Goal: Use online tool/utility: Utilize a website feature to perform a specific function

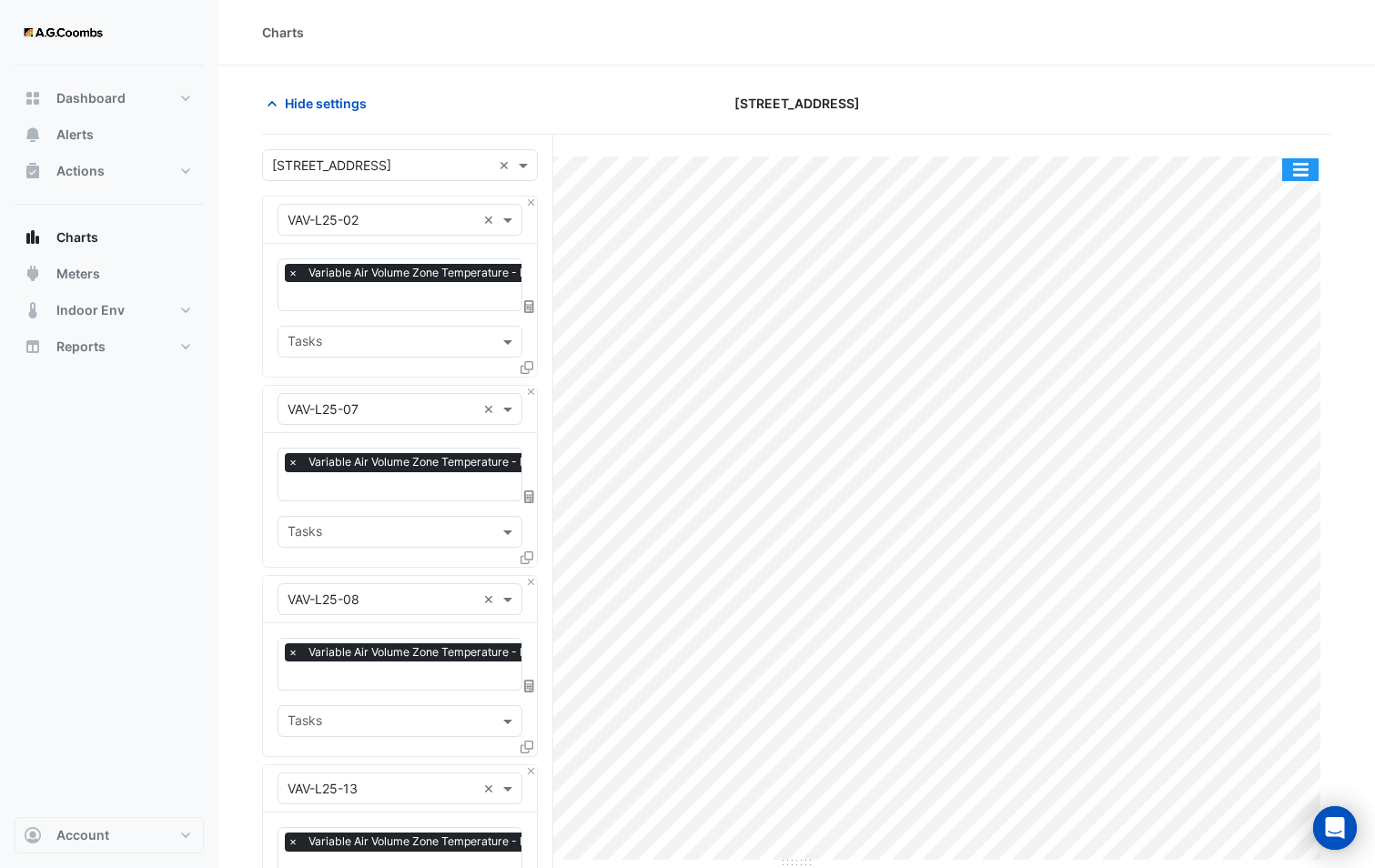
drag, startPoint x: 0, startPoint y: 0, endPoint x: 1295, endPoint y: 166, distance: 1305.6
click at [1295, 166] on button "button" at bounding box center [1300, 169] width 36 height 23
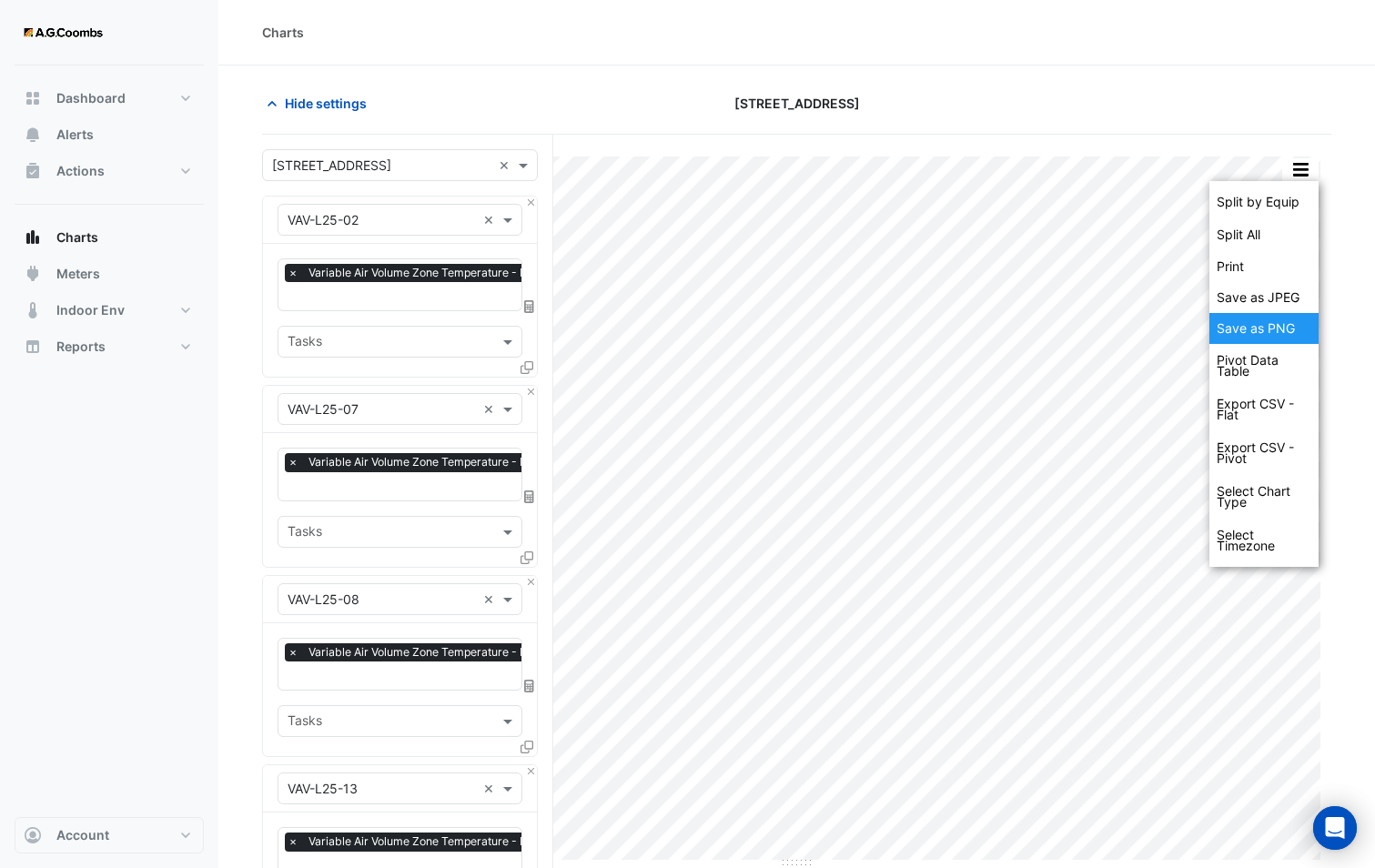
click at [1267, 326] on div "Save as PNG" at bounding box center [1264, 329] width 109 height 31
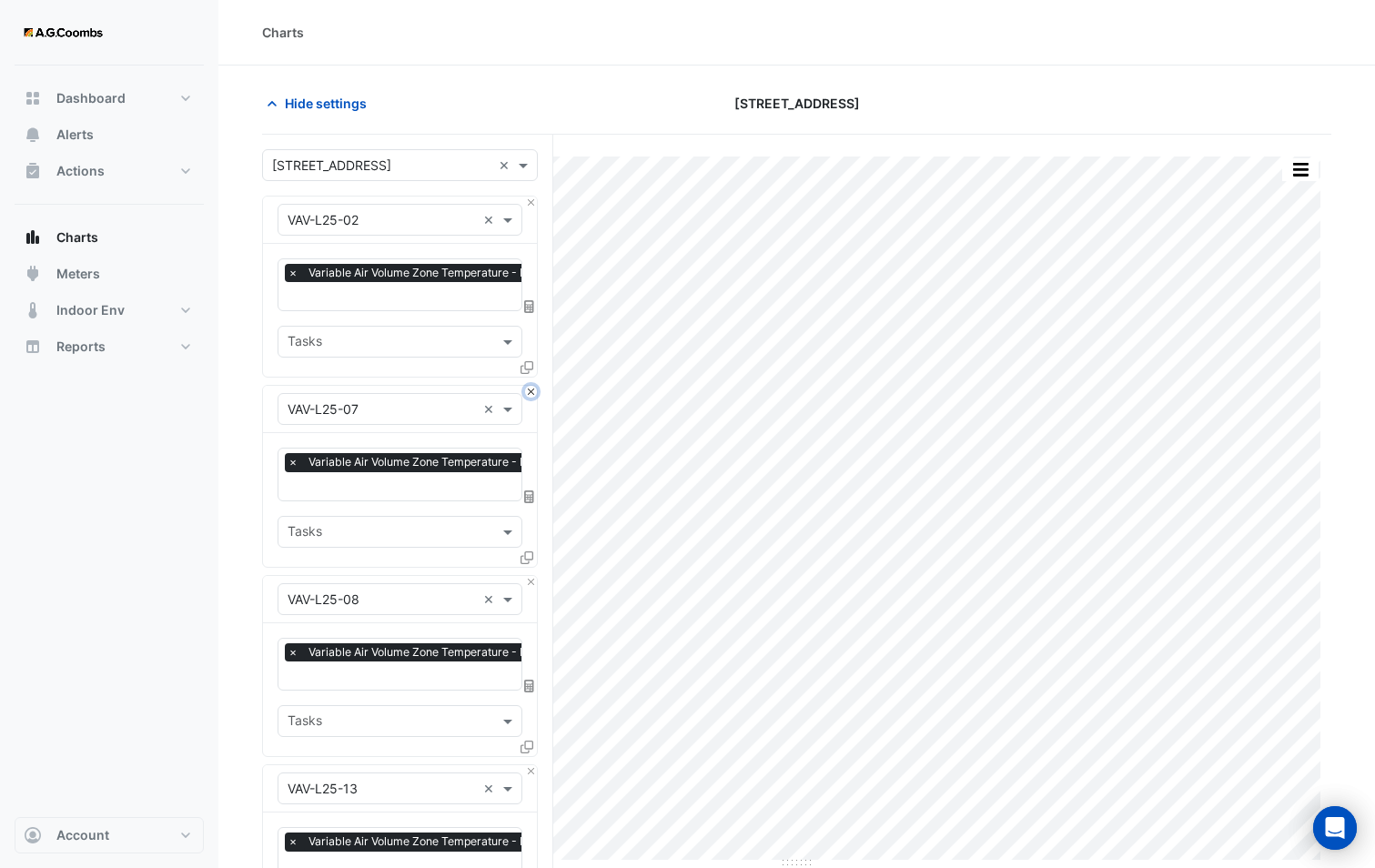
click at [535, 391] on button "Close" at bounding box center [531, 392] width 12 height 12
click at [535, 576] on button "Close" at bounding box center [531, 582] width 12 height 12
click at [535, 391] on button "Close" at bounding box center [531, 392] width 12 height 12
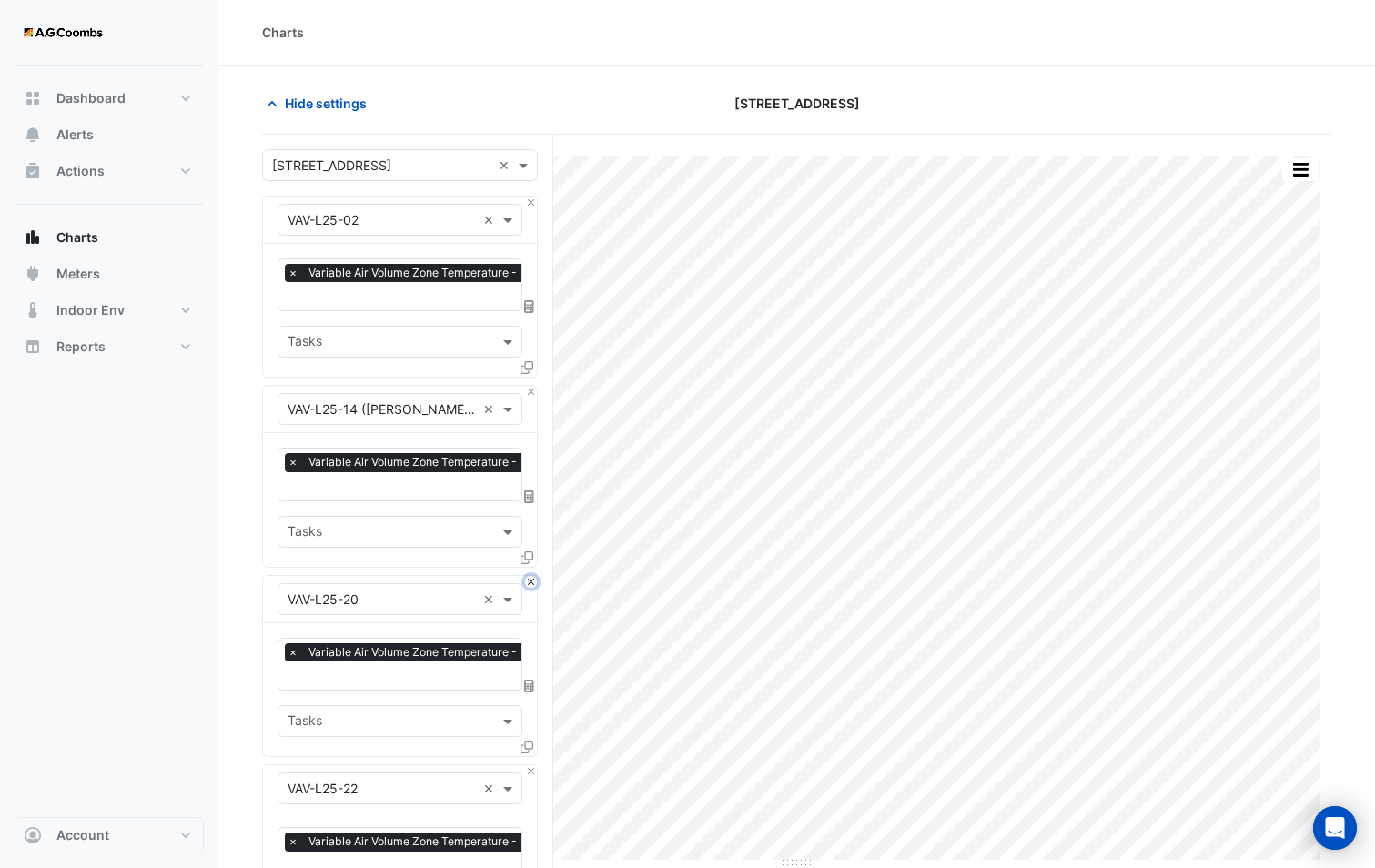
click at [535, 576] on button "Close" at bounding box center [531, 582] width 12 height 12
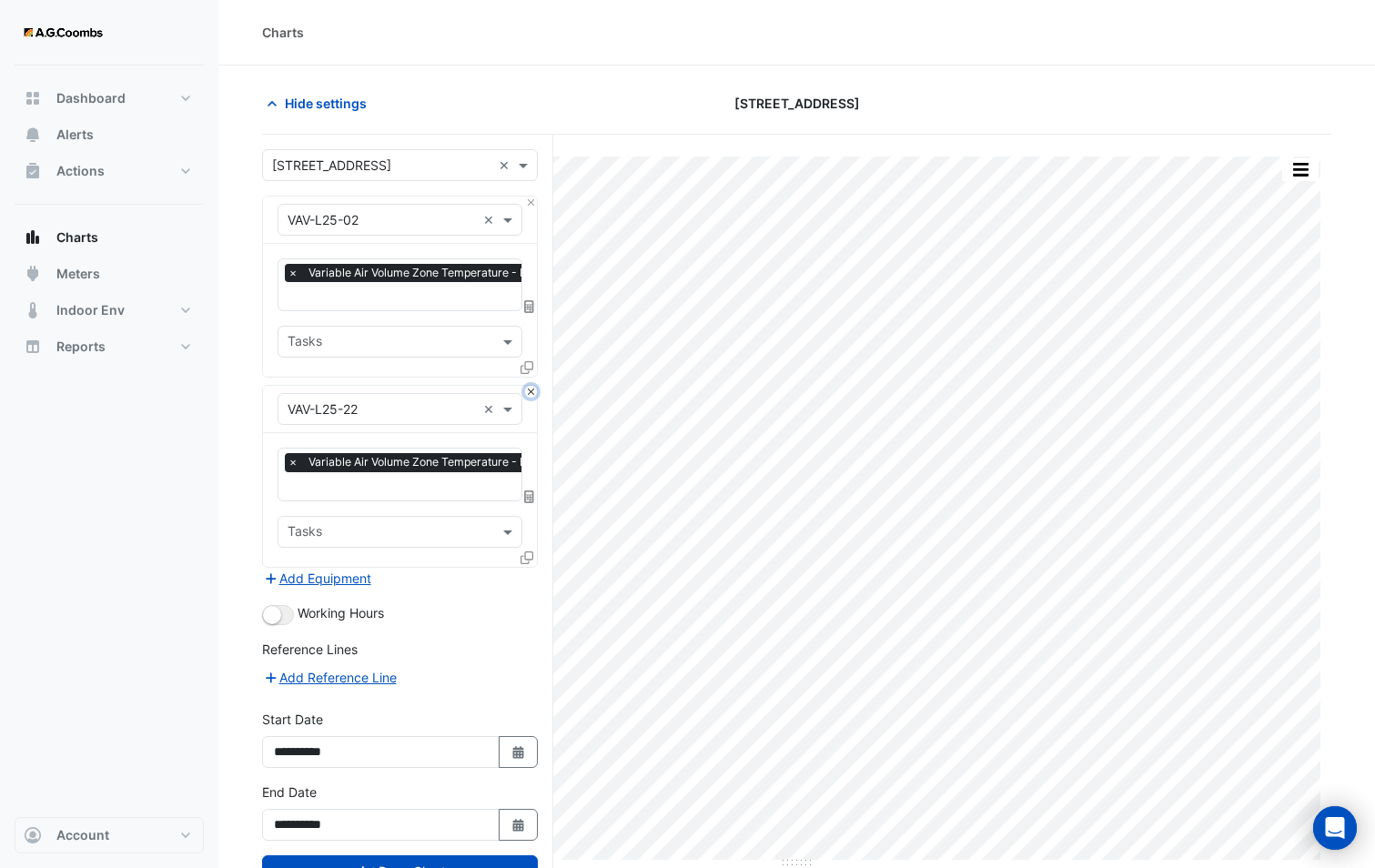
click at [535, 391] on button "Close" at bounding box center [531, 392] width 12 height 12
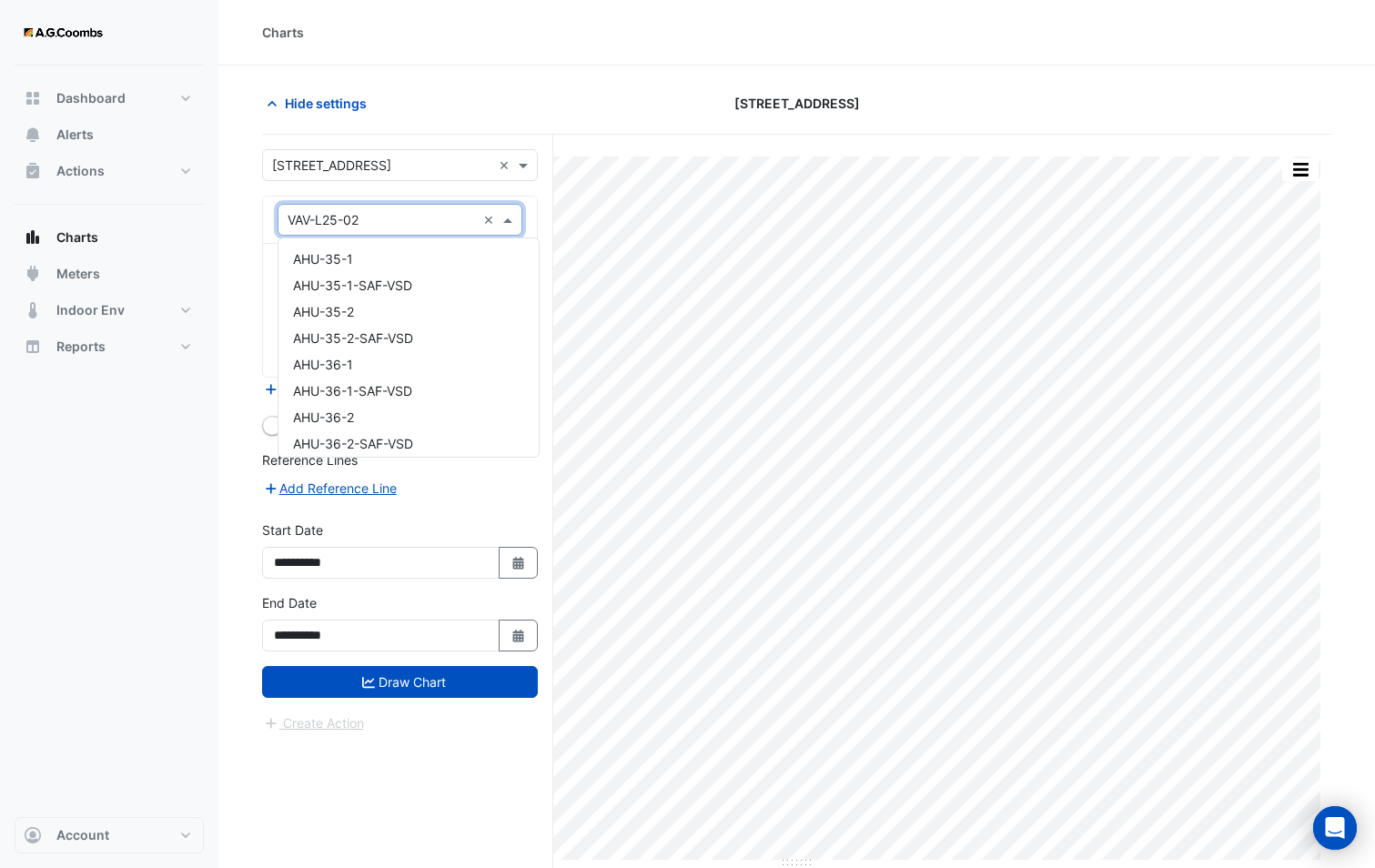
click at [430, 220] on input "text" at bounding box center [382, 220] width 189 height 19
type input "*******"
click at [358, 296] on div "VAV-L15-02" at bounding box center [400, 285] width 243 height 27
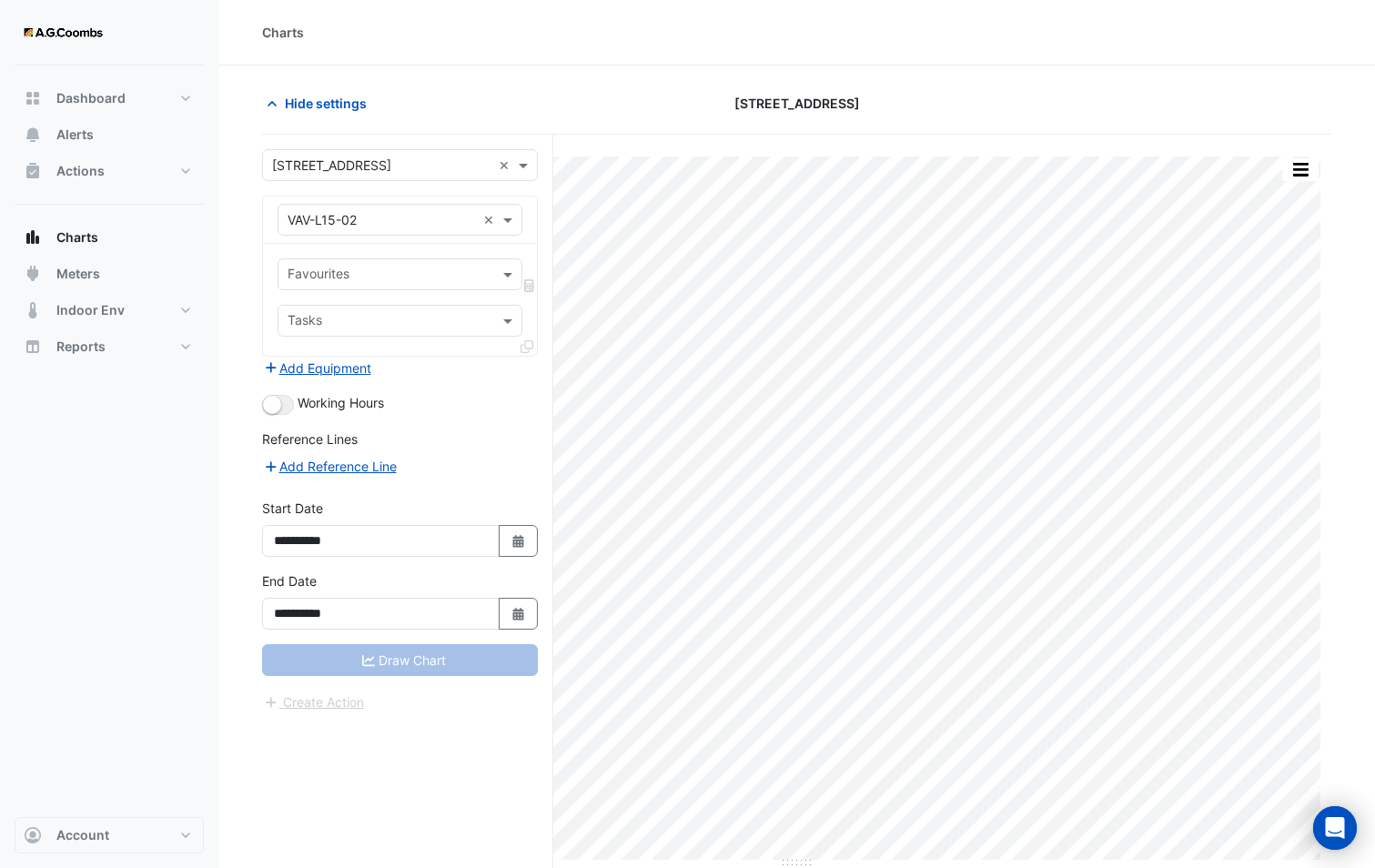
click at [527, 342] on icon at bounding box center [526, 347] width 13 height 13
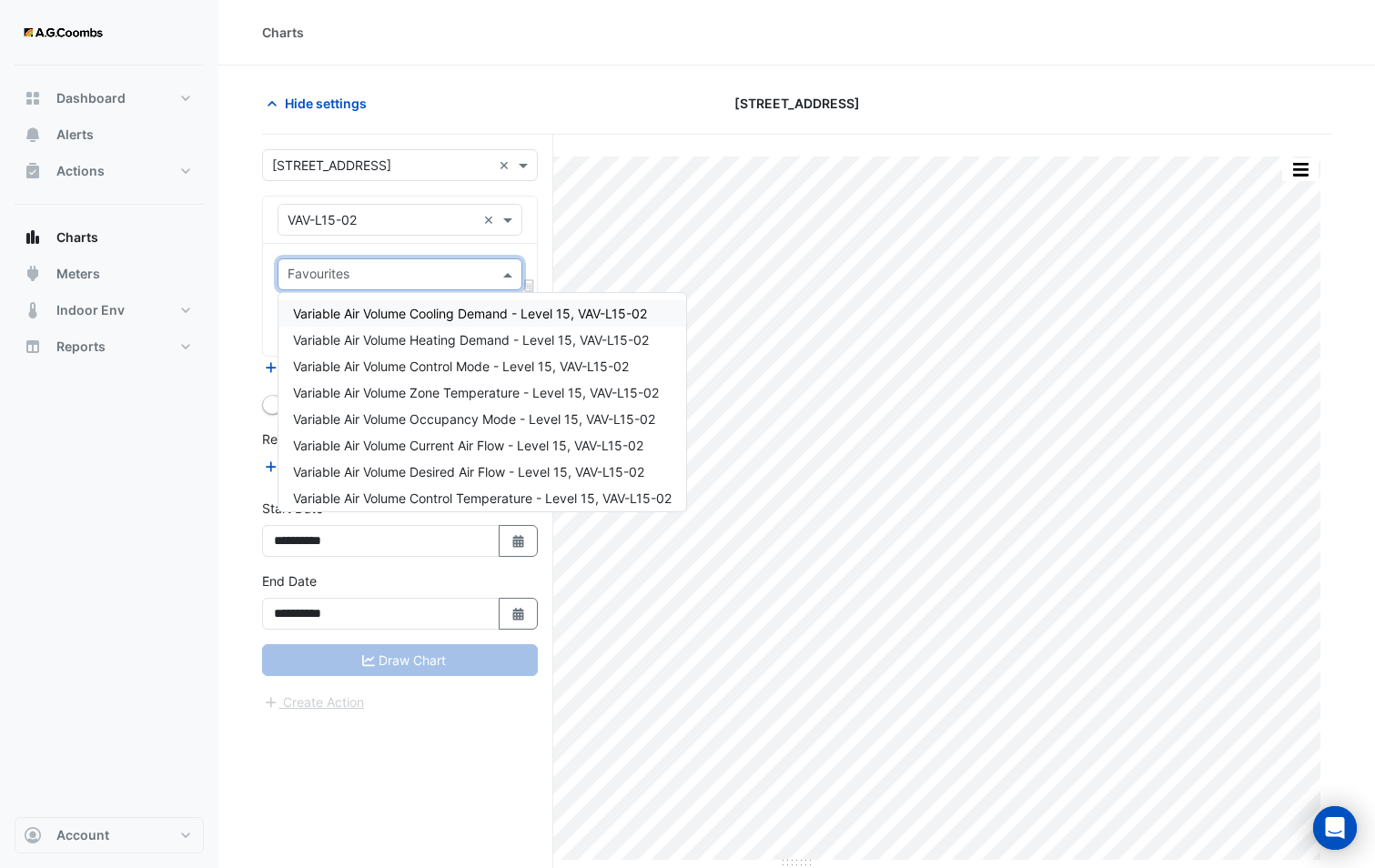
click at [345, 287] on div at bounding box center [388, 277] width 206 height 24
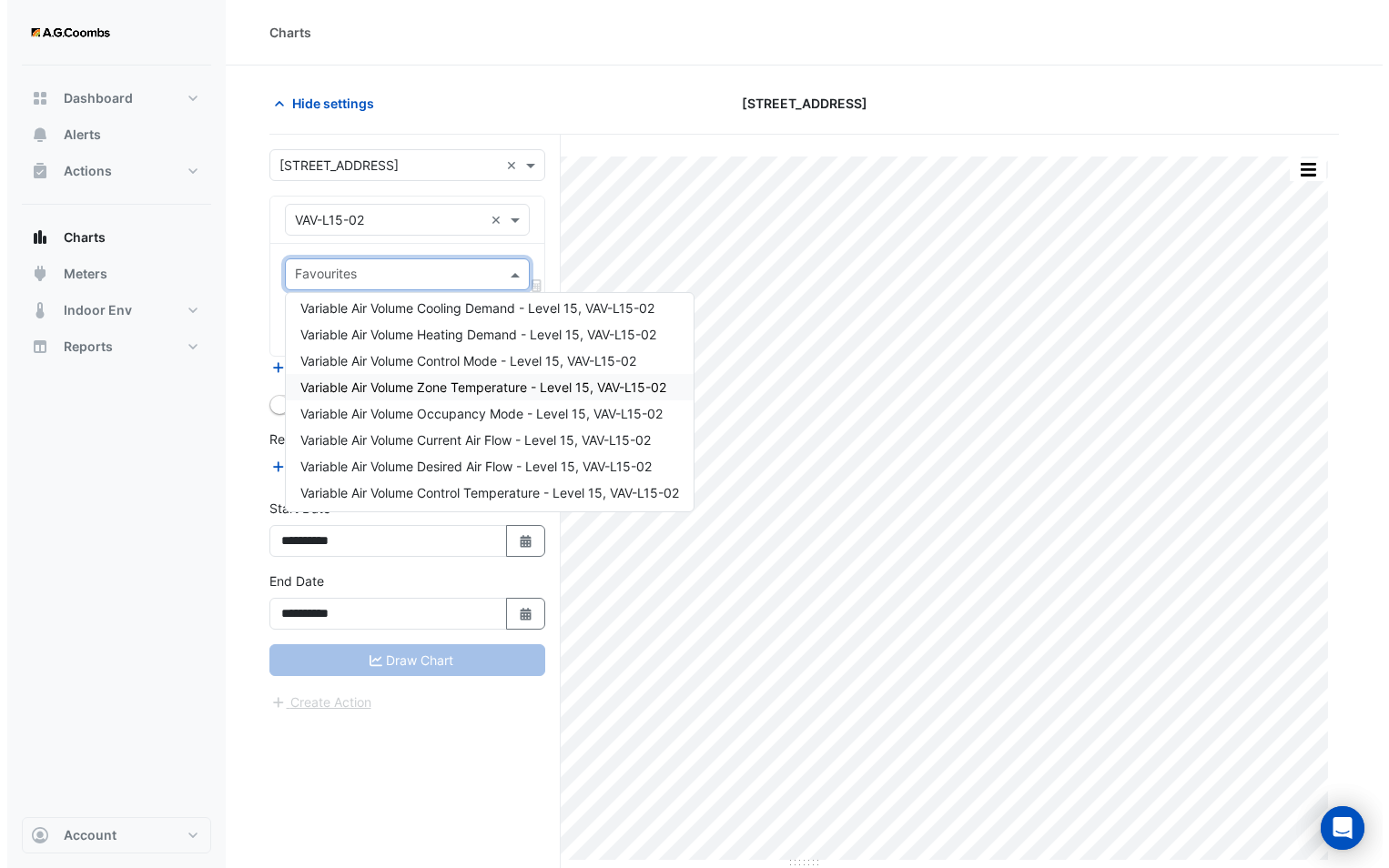
scroll to position [7, 0]
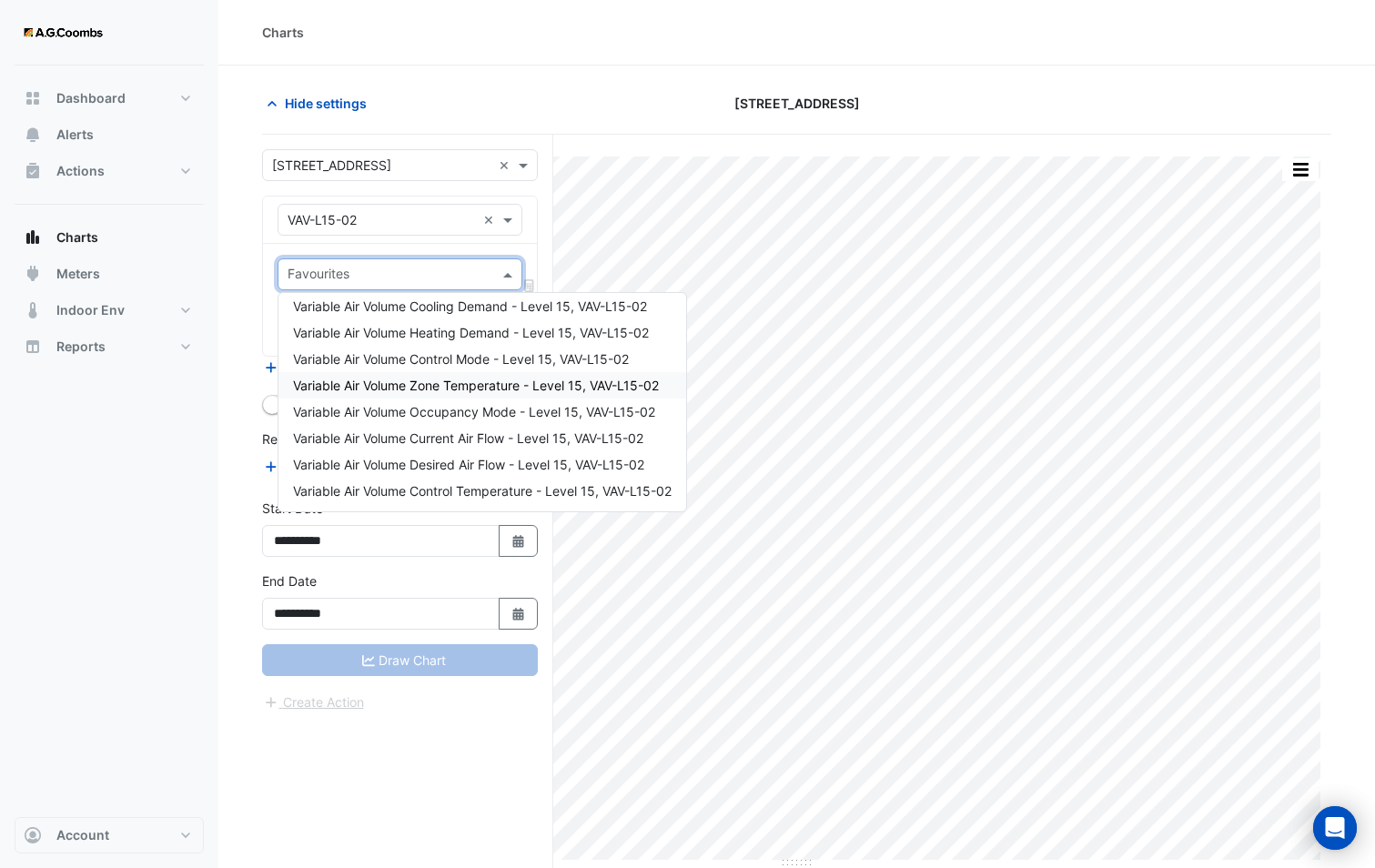
click at [384, 394] on div "Variable Air Volume Zone Temperature - Level 15, VAV-L15-02" at bounding box center [482, 385] width 408 height 27
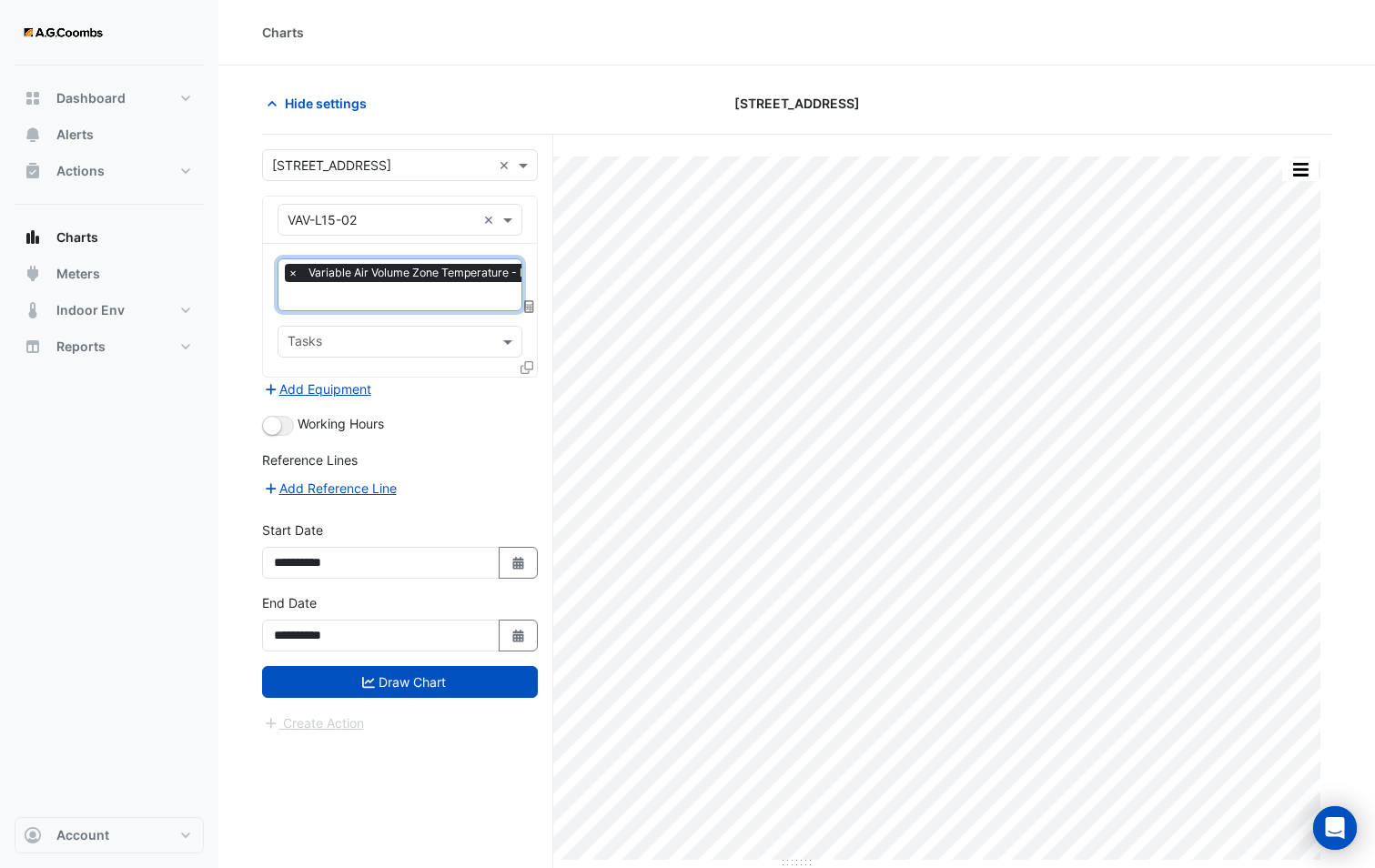
click at [527, 368] on icon at bounding box center [526, 367] width 13 height 13
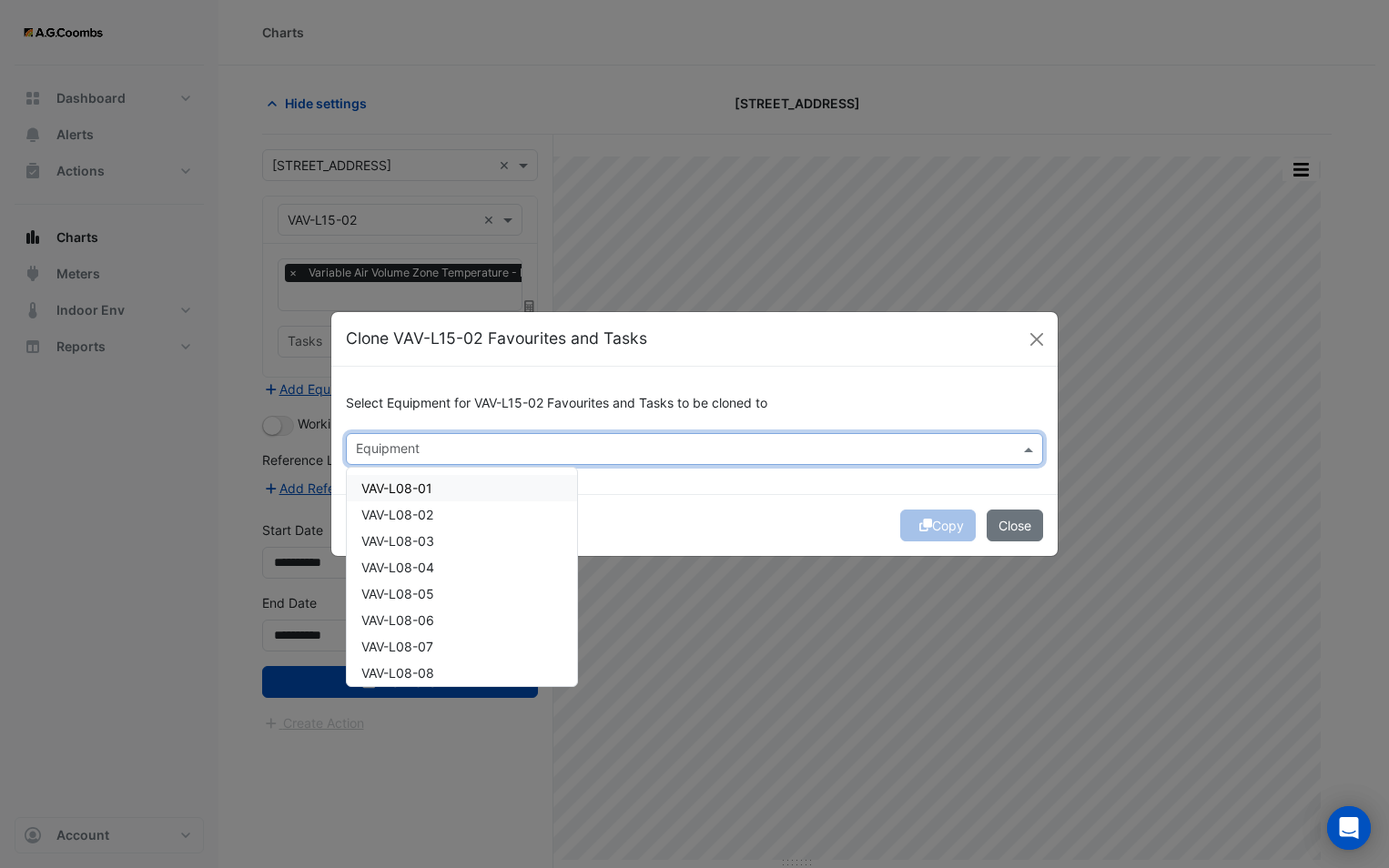
click at [401, 451] on input "text" at bounding box center [684, 450] width 656 height 19
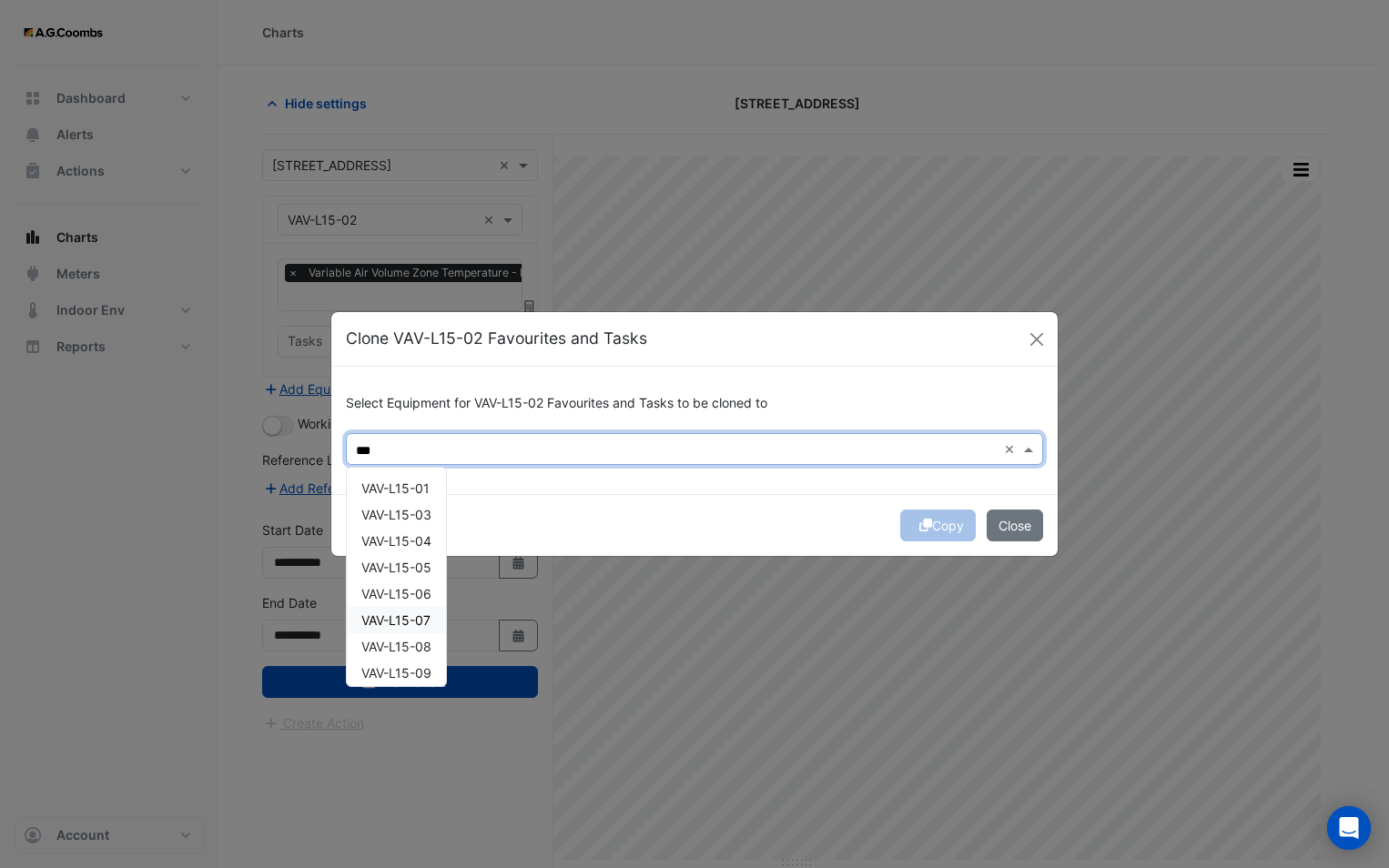
click at [398, 615] on span "VAV-L15-07" at bounding box center [396, 621] width 69 height 16
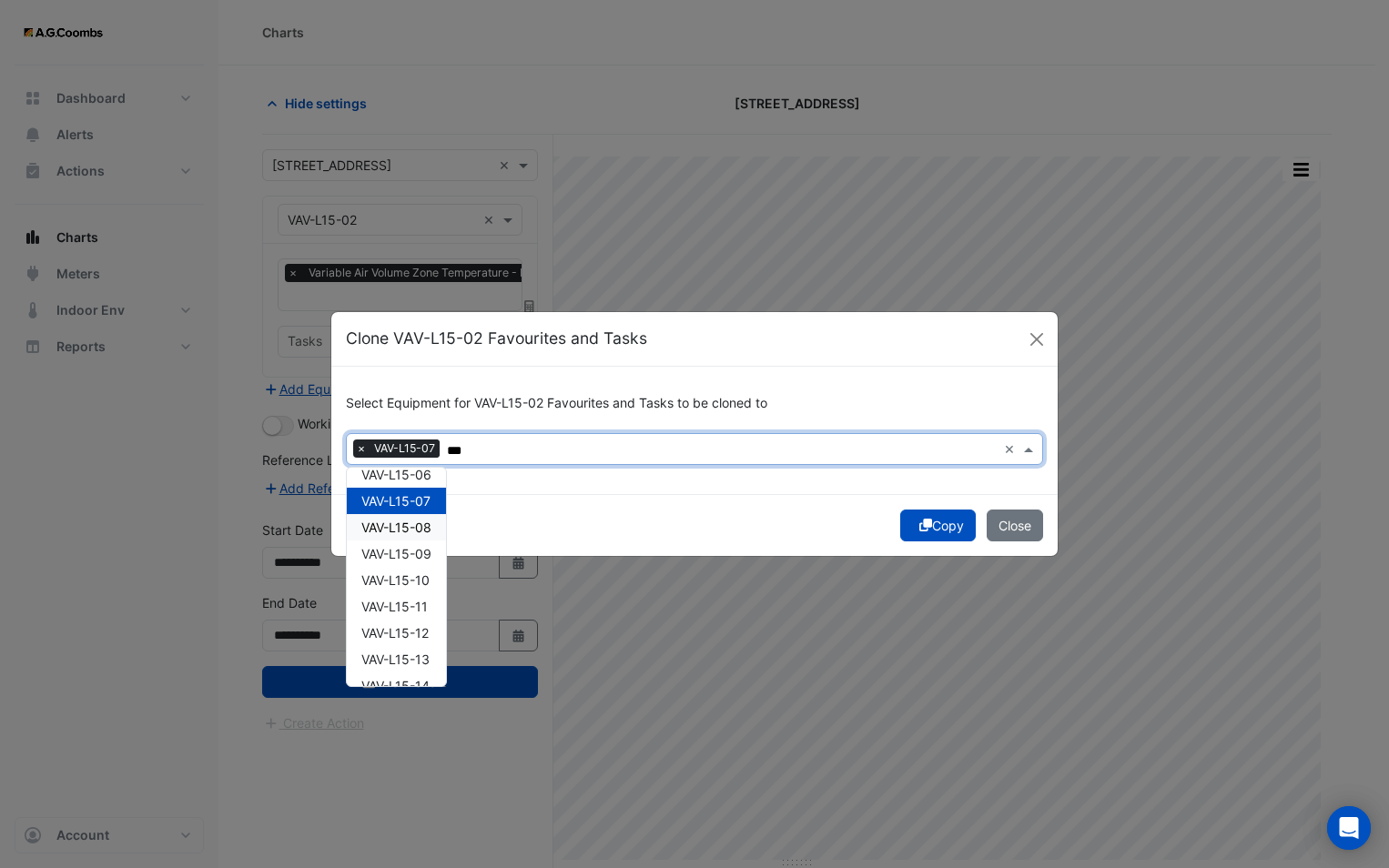
scroll to position [91, 0]
click at [415, 549] on span "VAV-L15-08" at bounding box center [396, 556] width 70 height 16
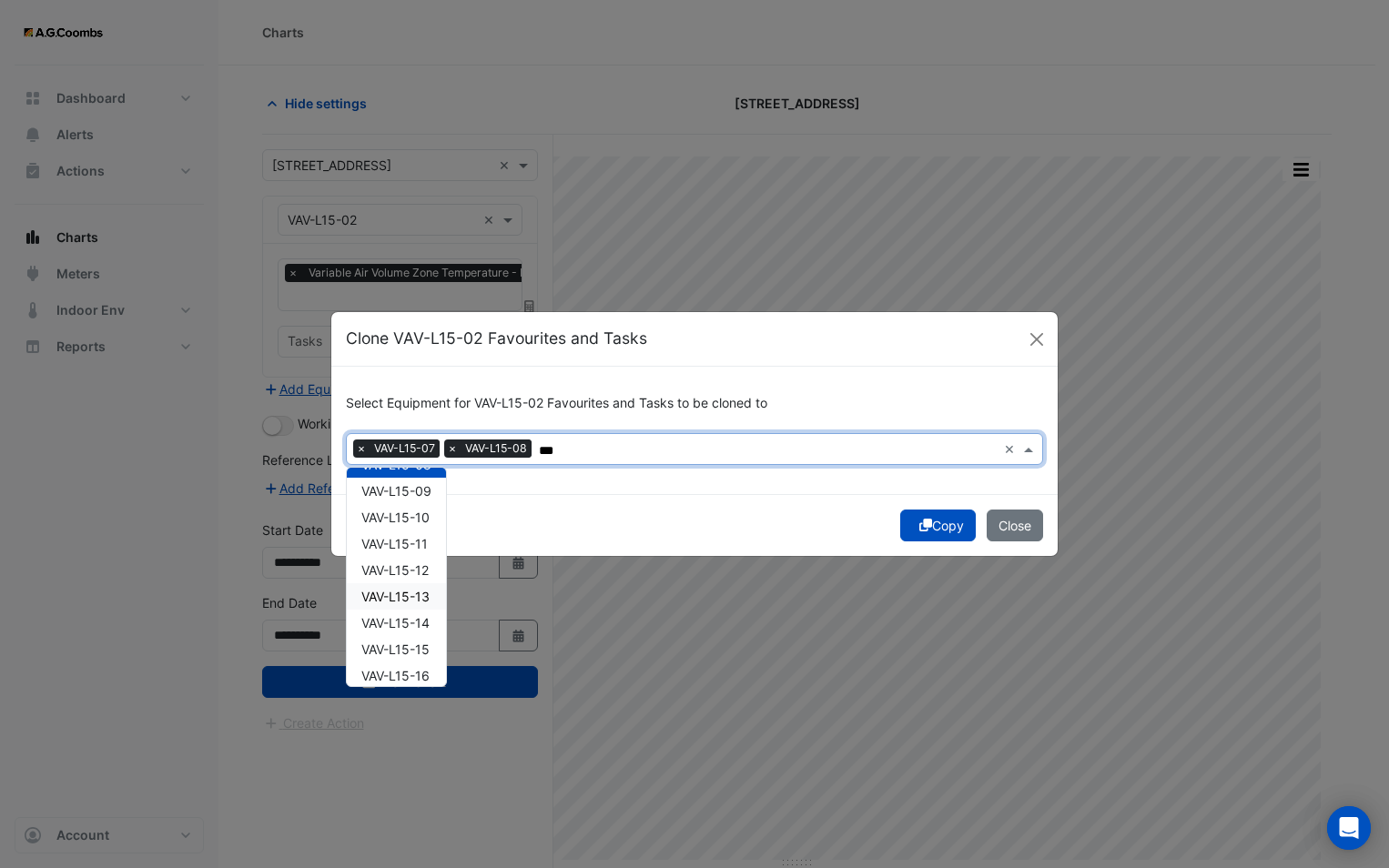
click at [400, 602] on span "VAV-L15-13" at bounding box center [396, 597] width 69 height 16
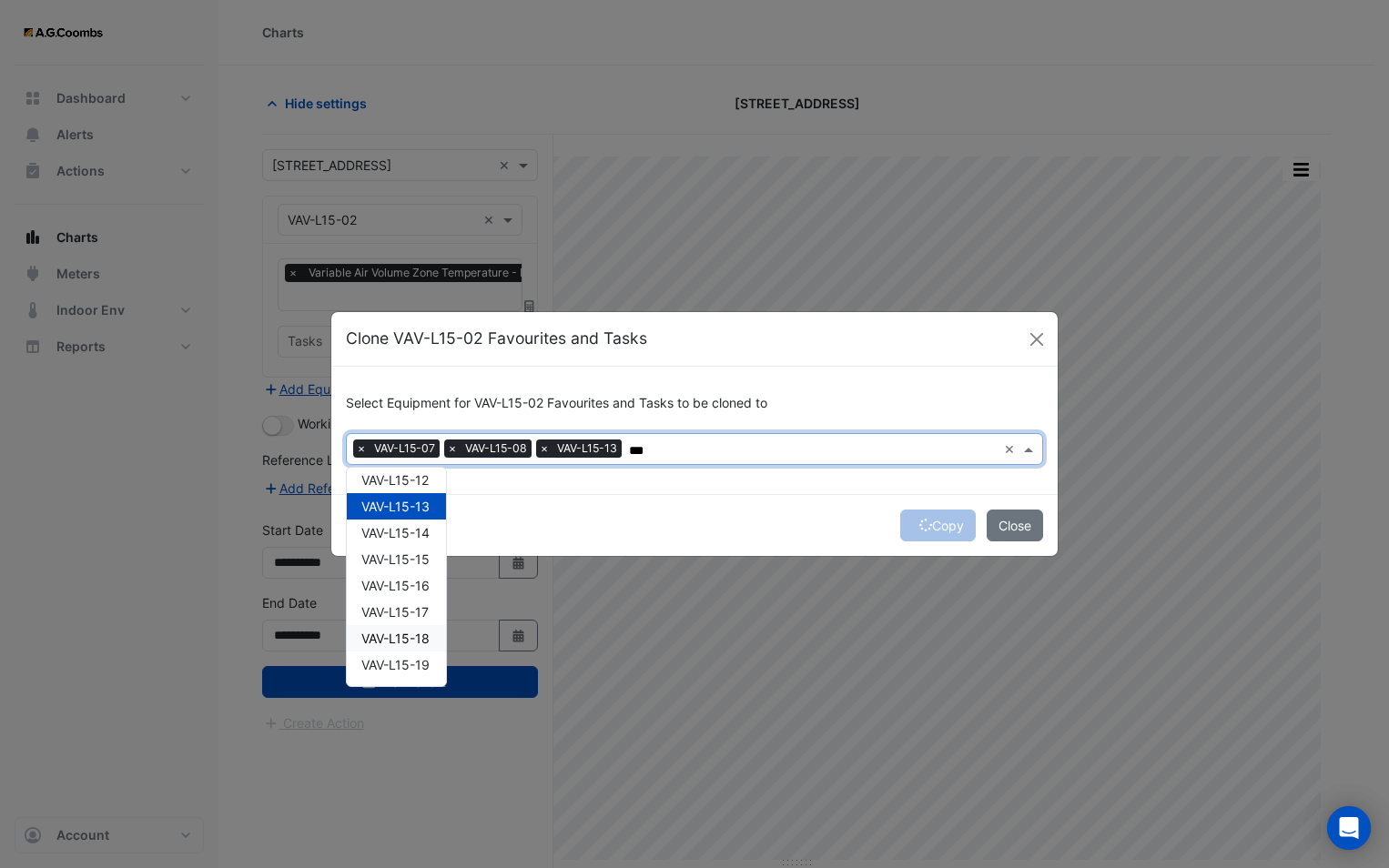
scroll to position [273, 0]
click at [404, 615] on span "VAV-L15-17" at bounding box center [395, 611] width 68 height 16
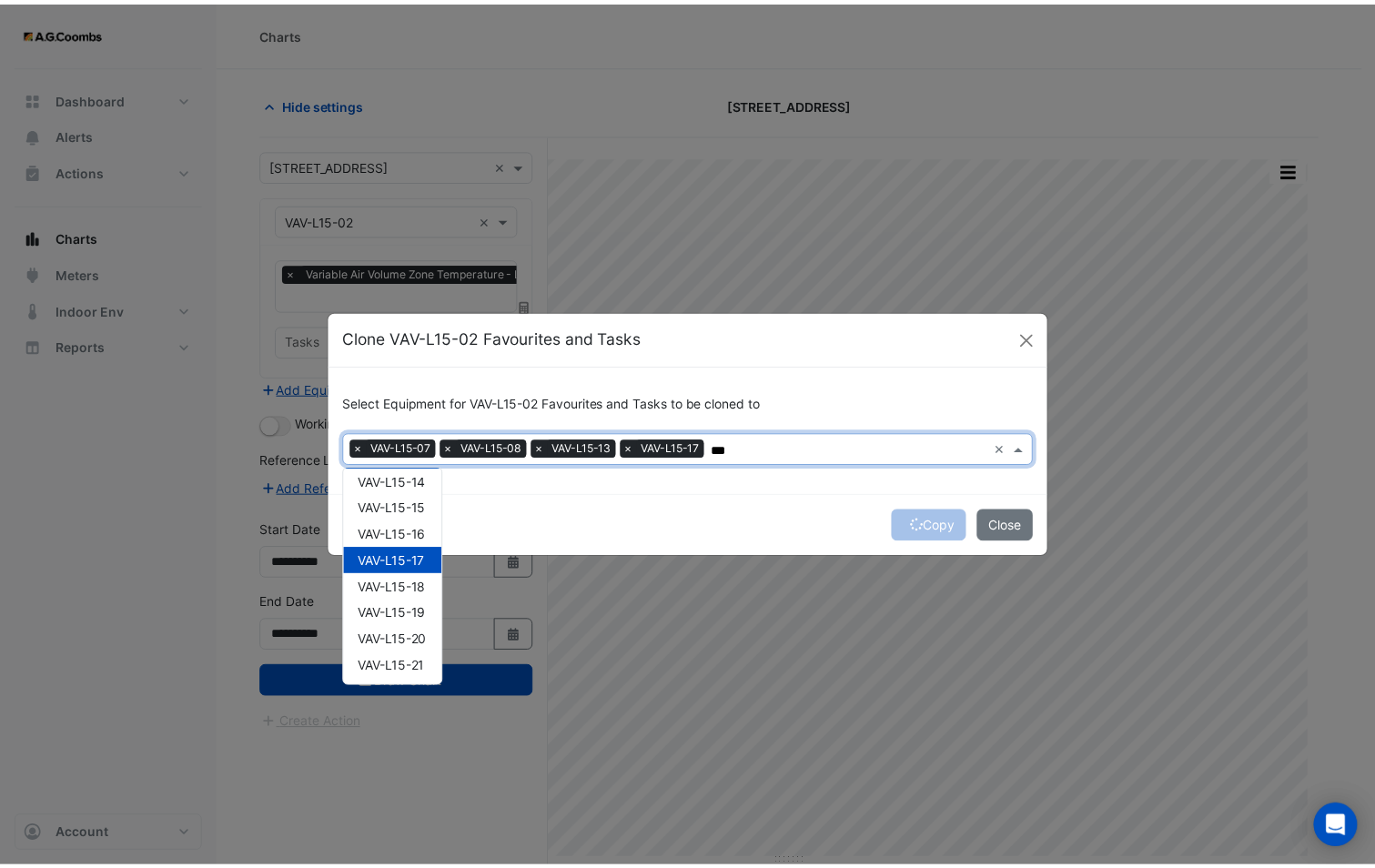
scroll to position [351, 0]
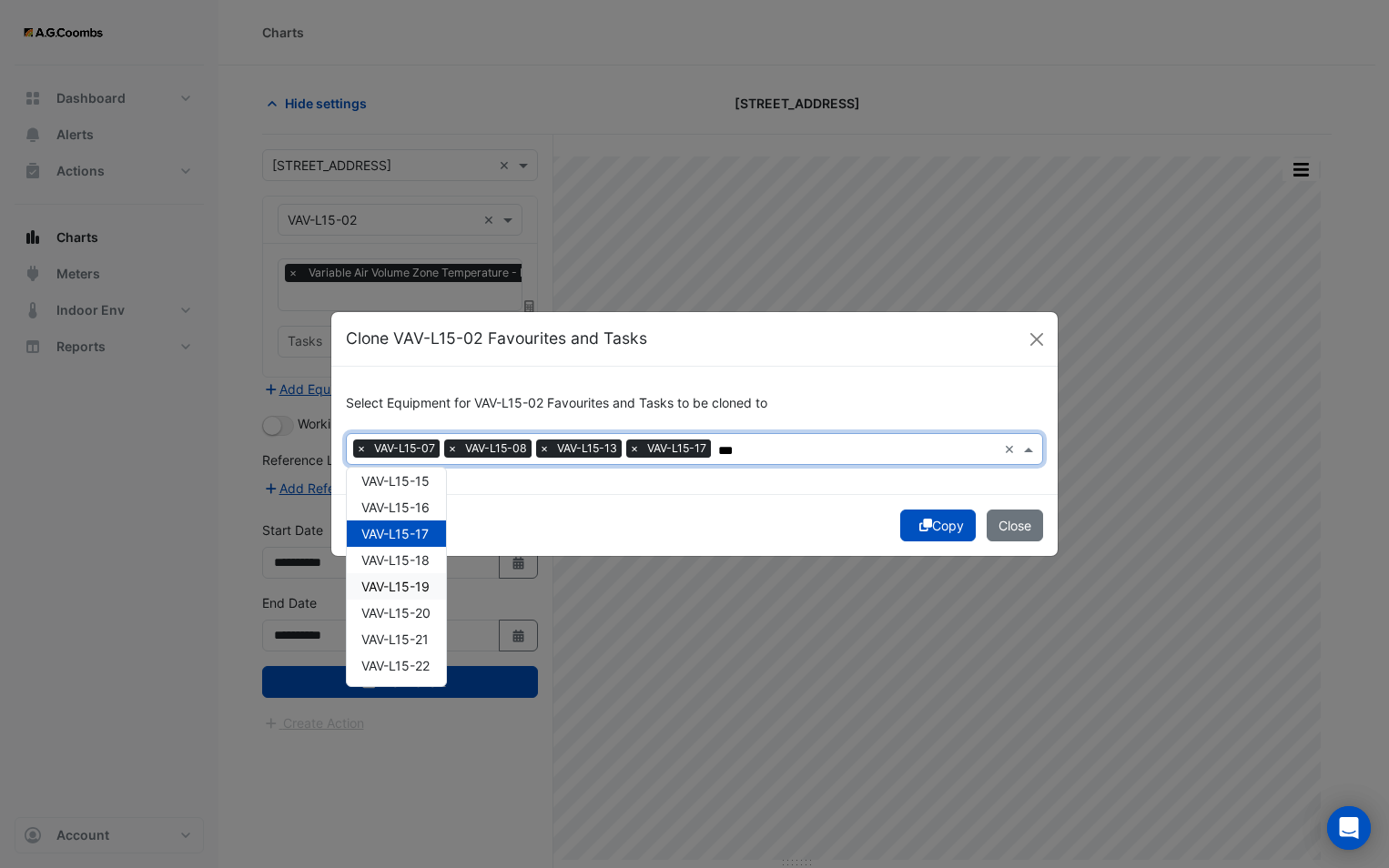
click at [416, 590] on span "VAV-L15-19" at bounding box center [396, 586] width 69 height 16
click at [409, 616] on span "VAV-L15-20" at bounding box center [396, 613] width 69 height 16
click at [412, 668] on span "VAV-L15-22" at bounding box center [396, 666] width 69 height 16
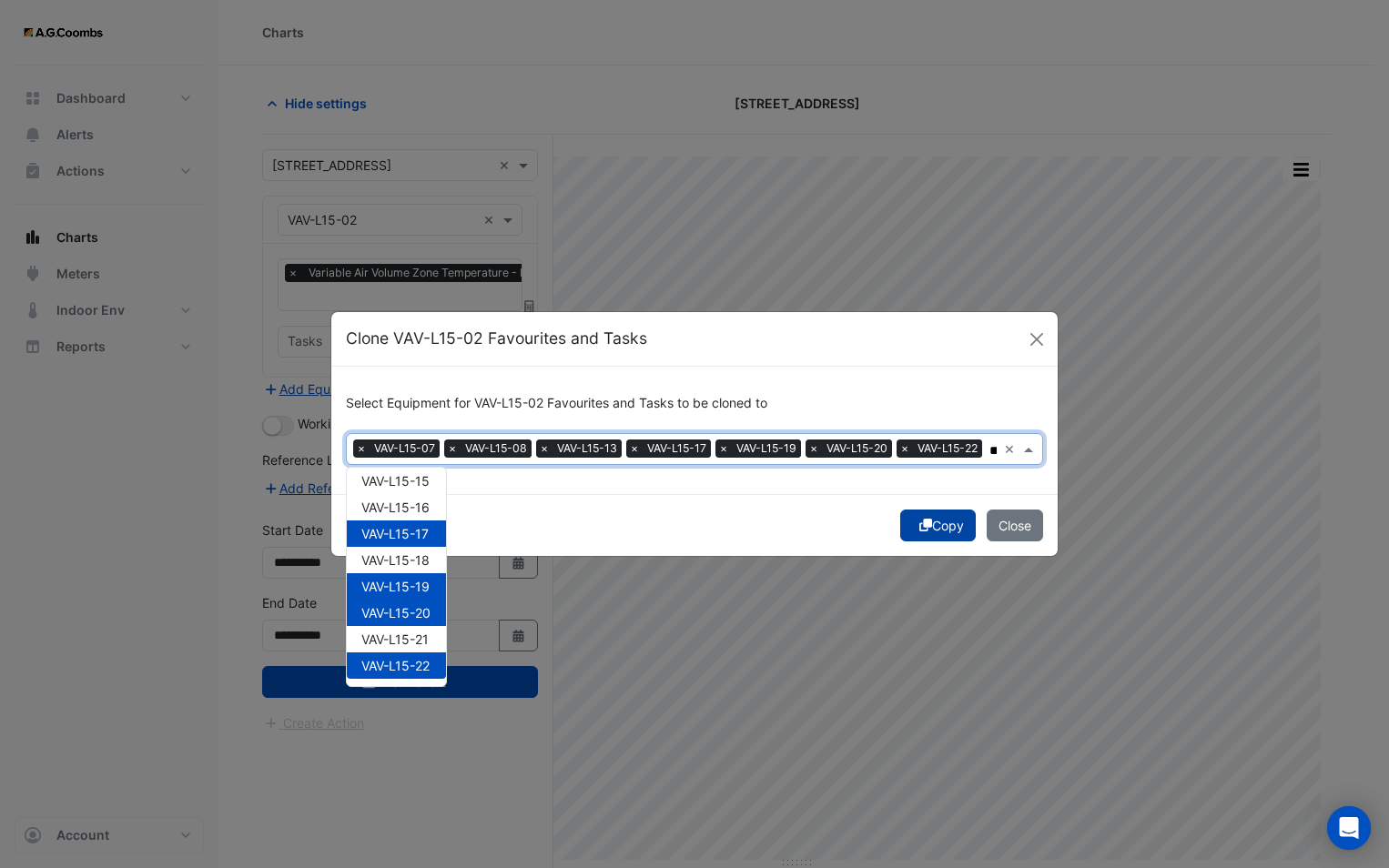
type input "***"
click at [927, 524] on button "Copy" at bounding box center [937, 525] width 76 height 31
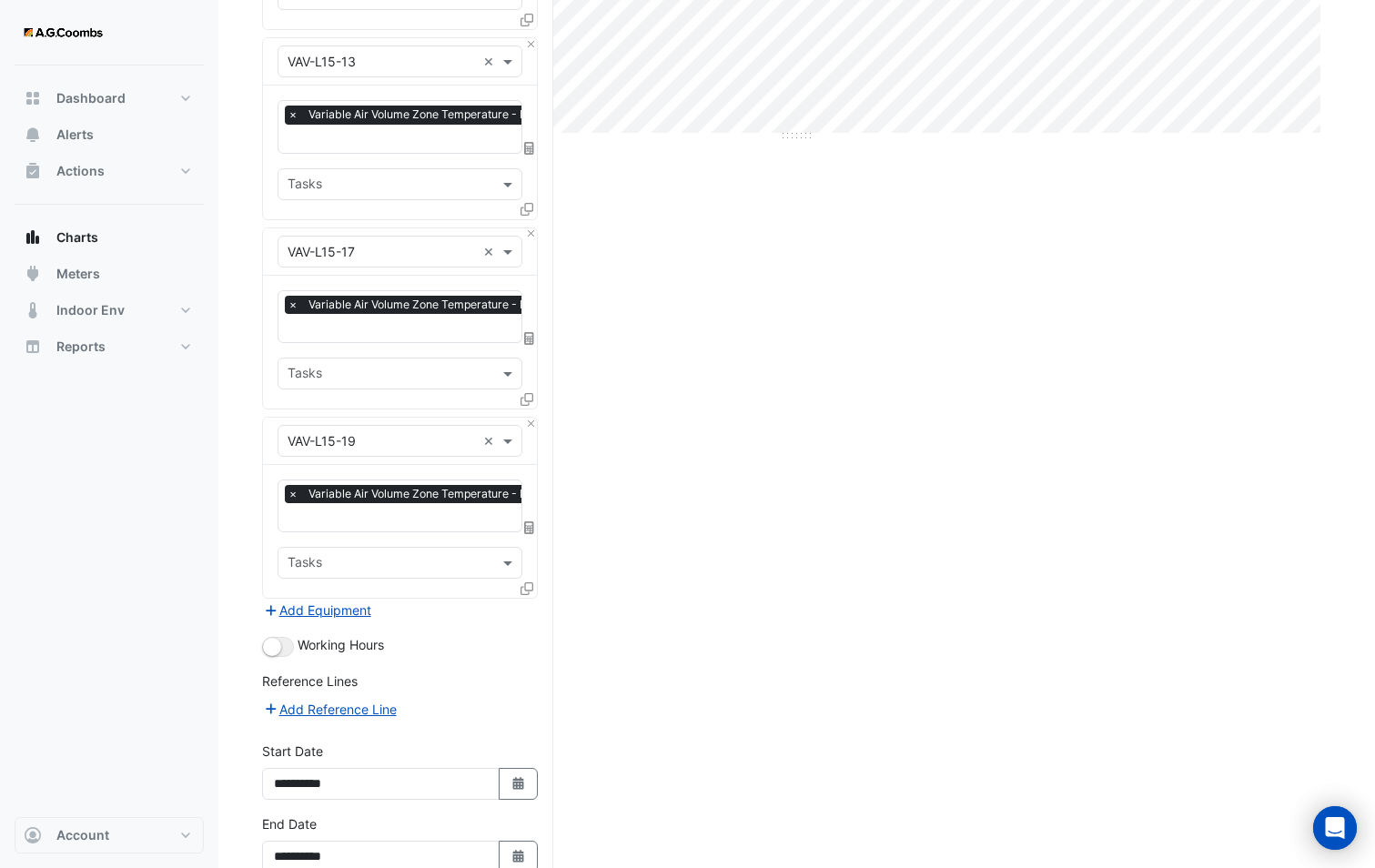
scroll to position [817, 0]
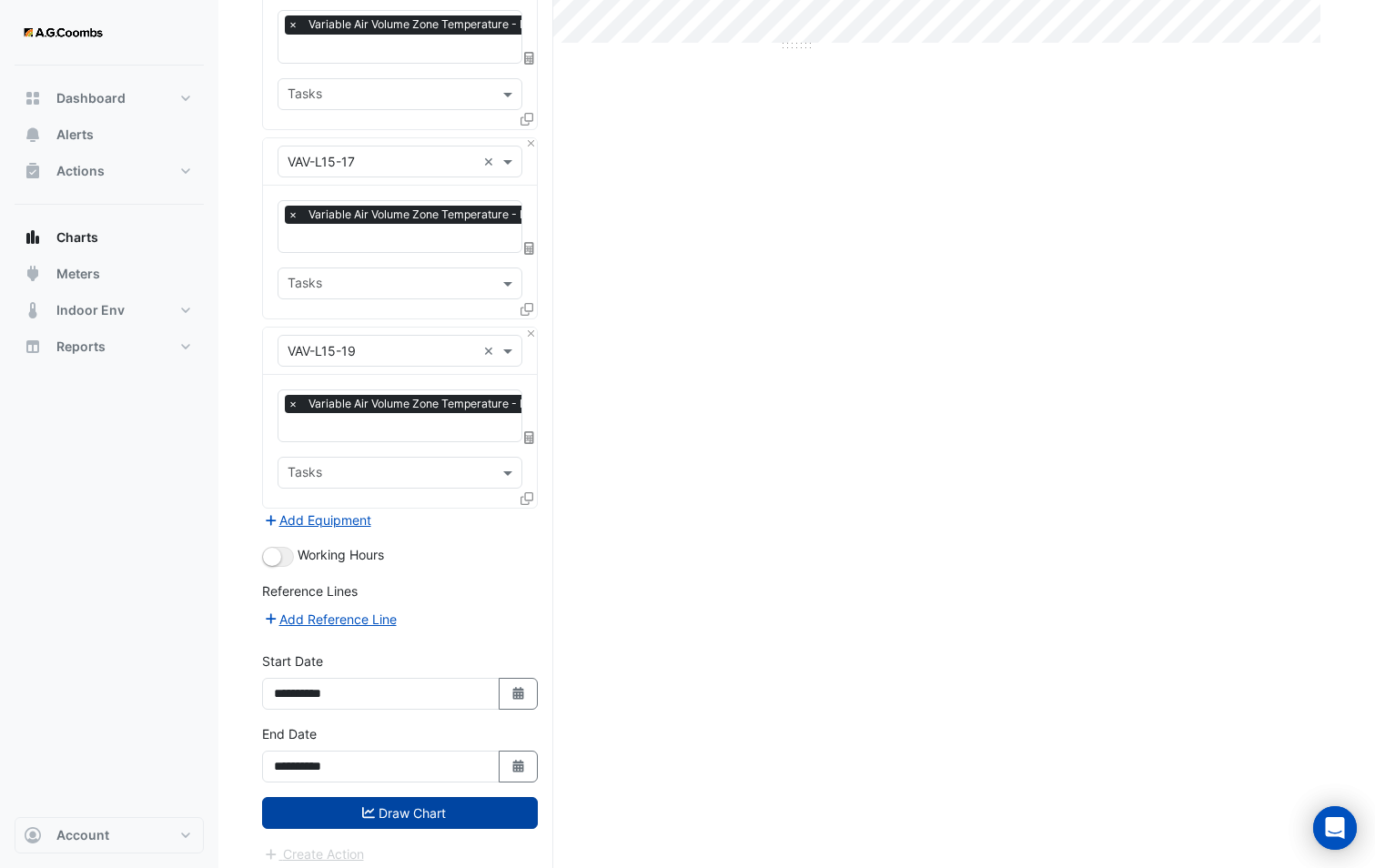
click at [387, 810] on button "Draw Chart" at bounding box center [400, 813] width 276 height 31
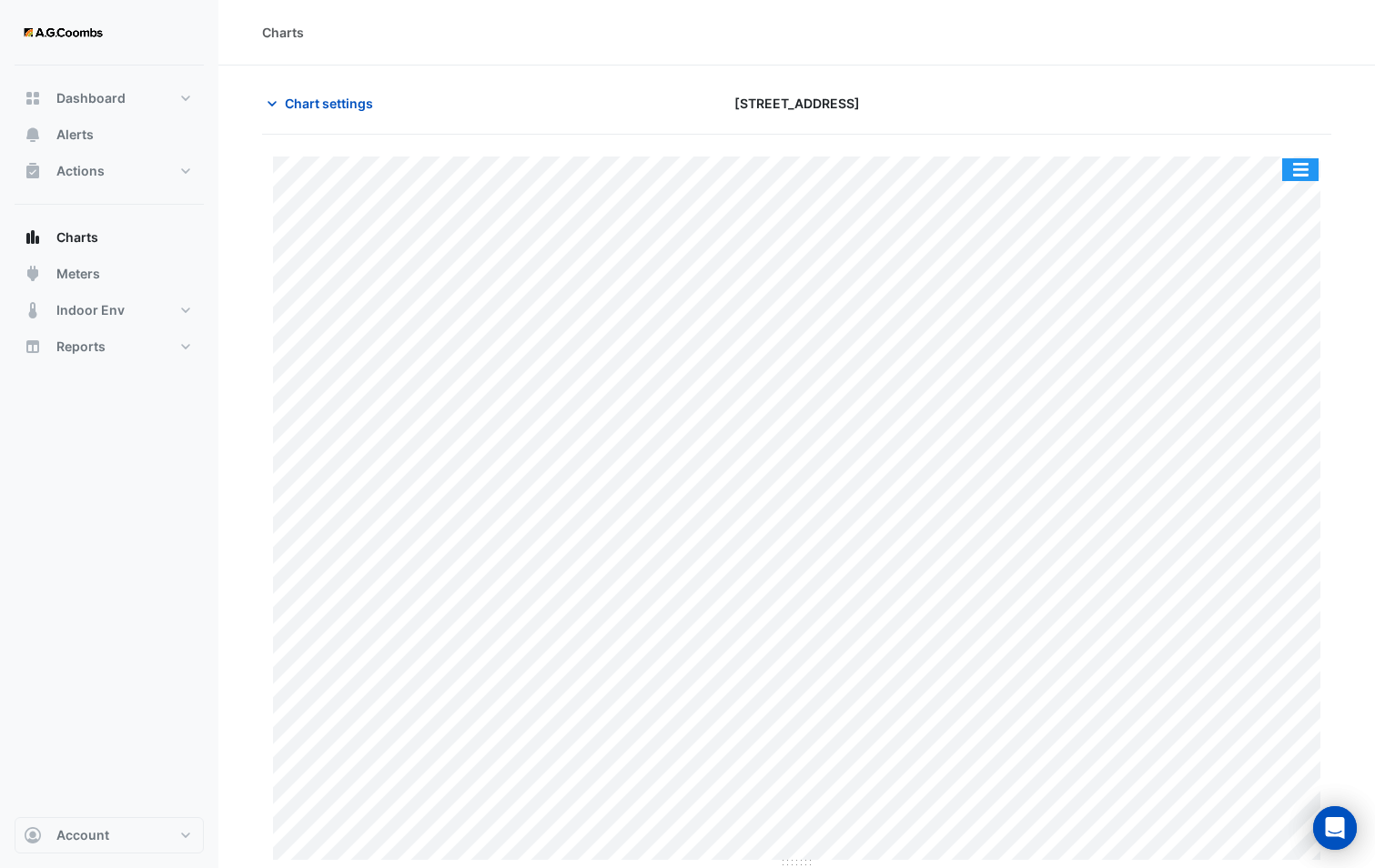
click at [1308, 167] on button "button" at bounding box center [1300, 169] width 36 height 23
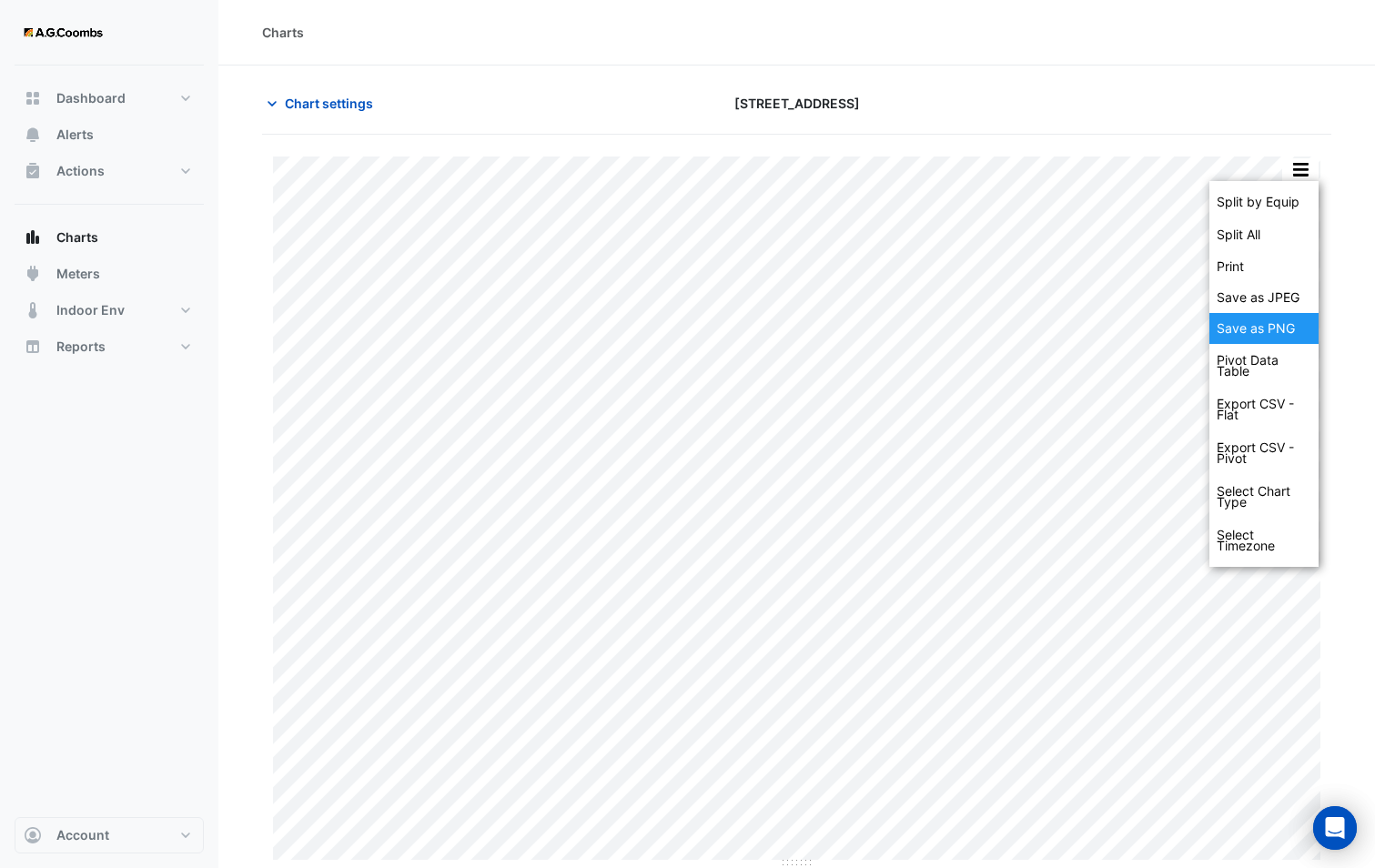
click at [1293, 330] on div "Save as PNG" at bounding box center [1264, 329] width 109 height 31
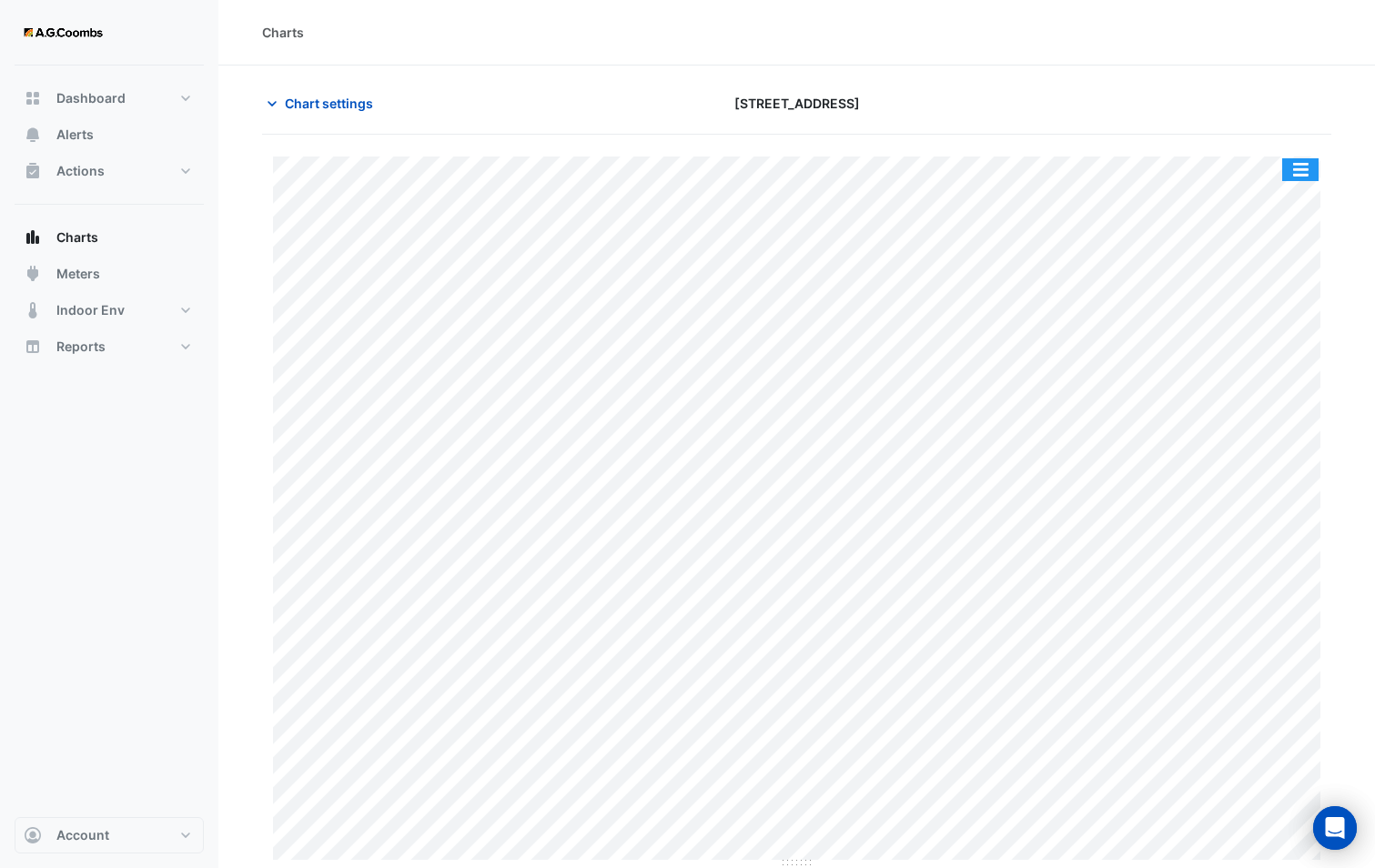
click at [1302, 165] on button "button" at bounding box center [1300, 169] width 36 height 23
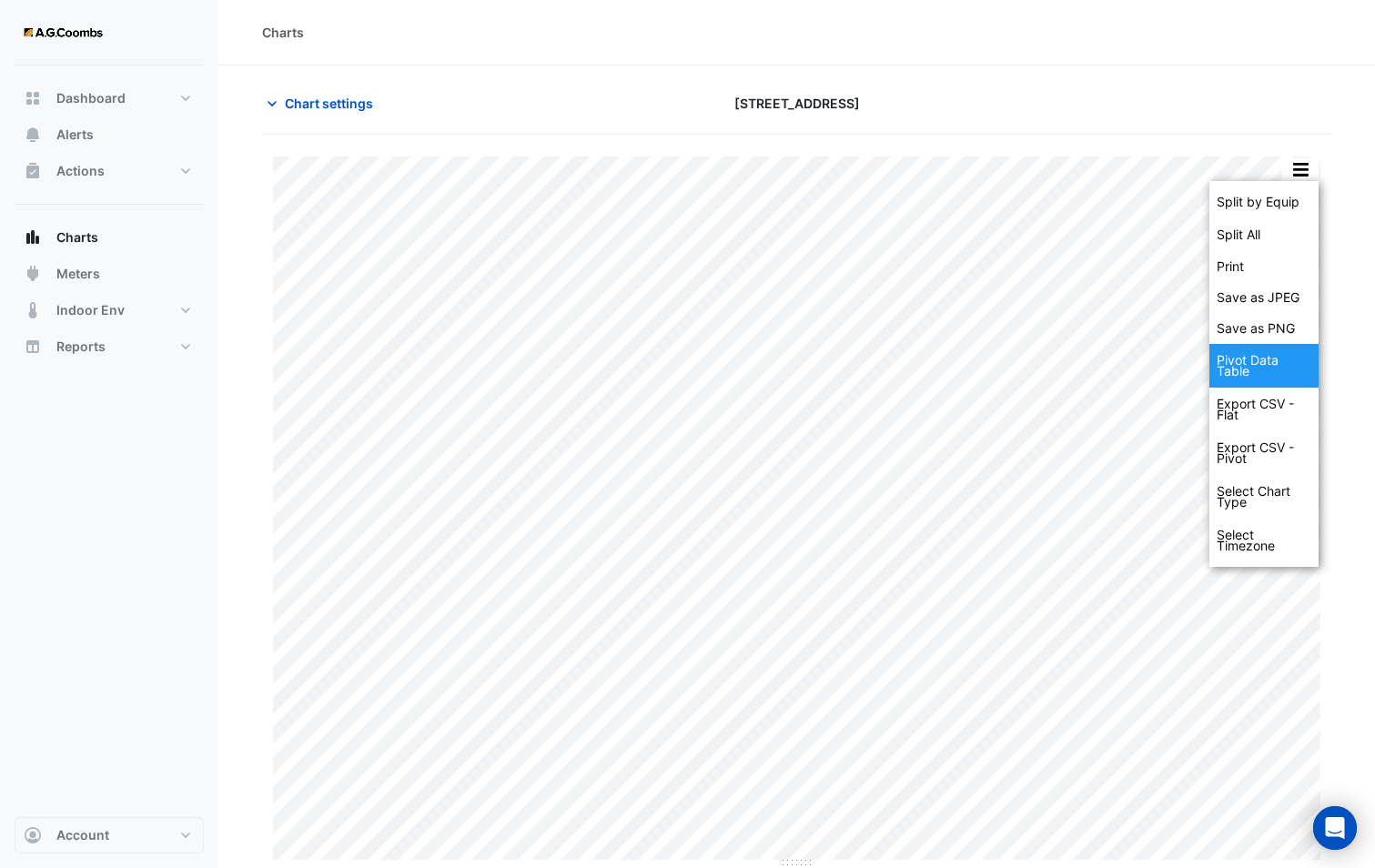
click at [1266, 366] on div "Pivot Data Table" at bounding box center [1264, 365] width 109 height 43
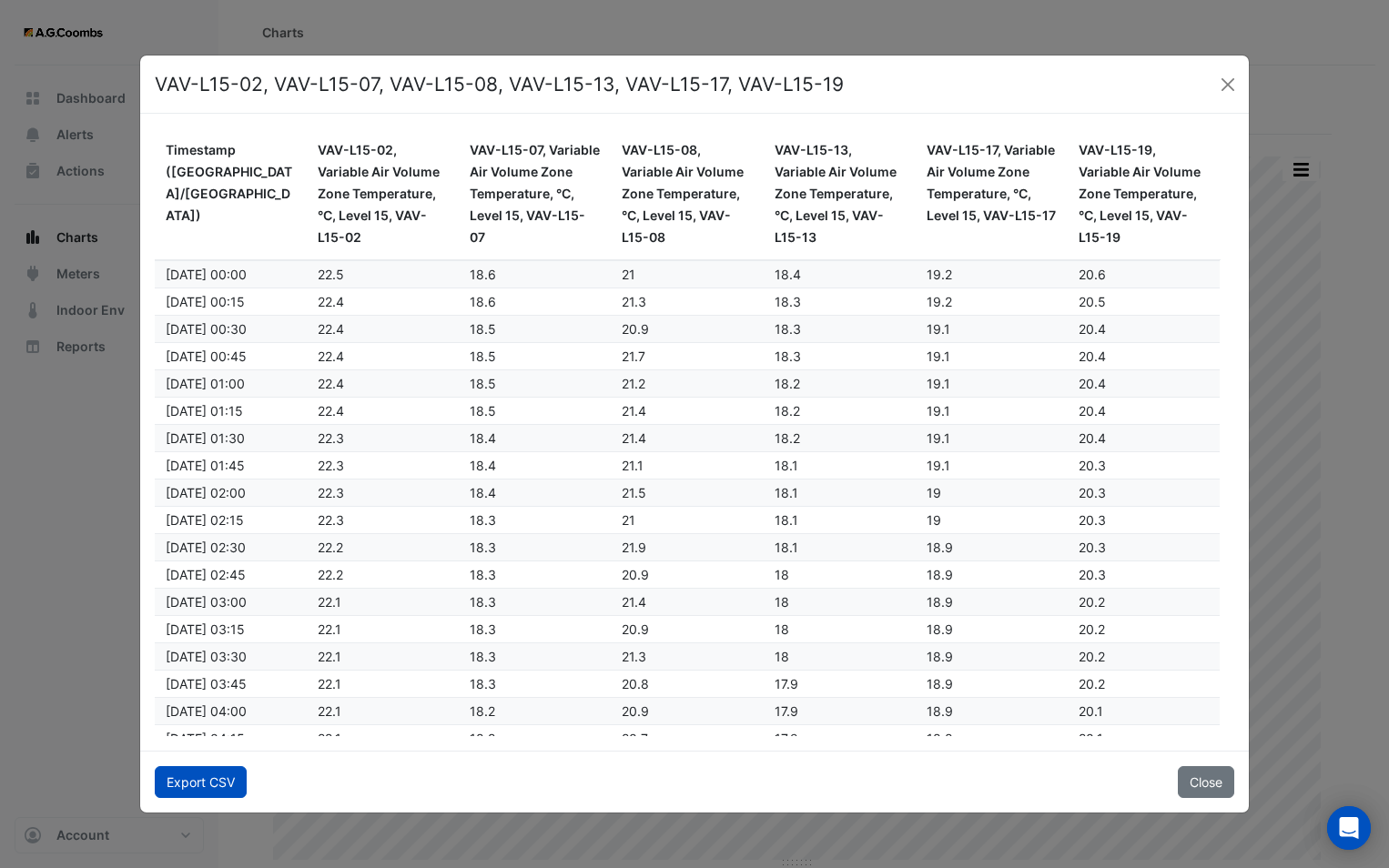
click at [202, 787] on button "Export CSV" at bounding box center [201, 782] width 92 height 31
drag, startPoint x: 1225, startPoint y: 85, endPoint x: 1236, endPoint y: 86, distance: 11.0
click at [1227, 86] on button "Close" at bounding box center [1228, 84] width 28 height 27
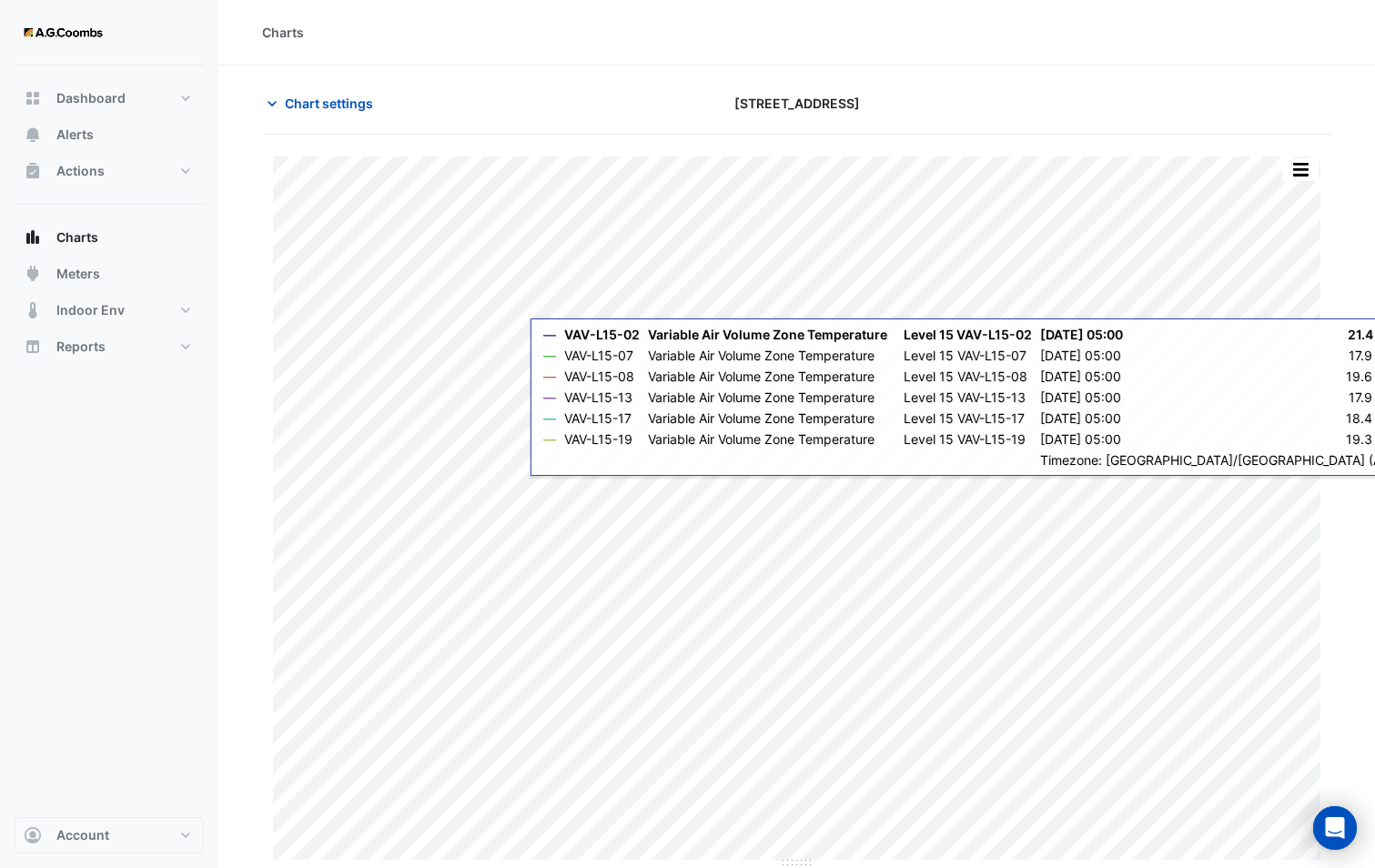
scroll to position [1, 0]
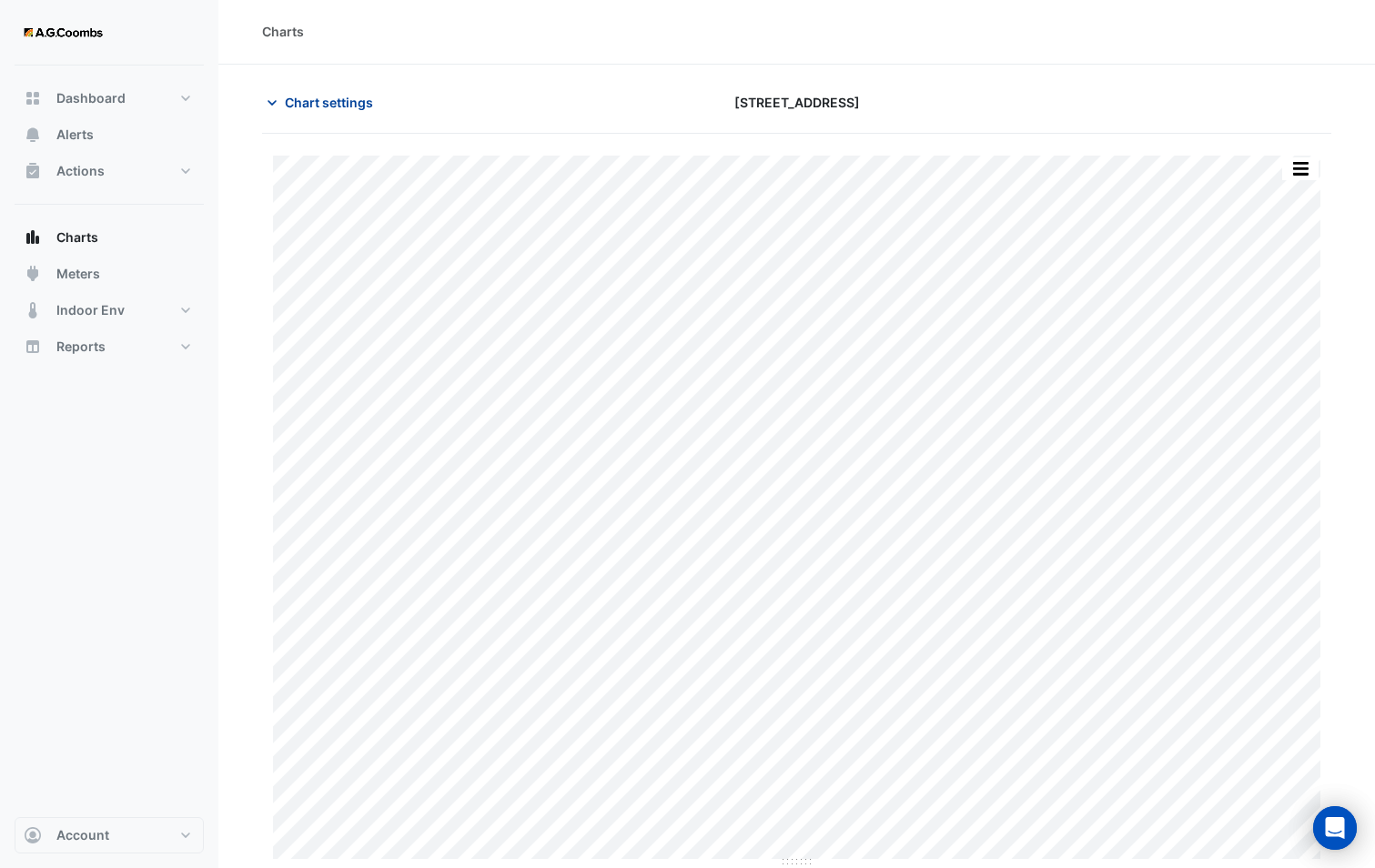
click at [307, 108] on span "Chart settings" at bounding box center [329, 102] width 88 height 19
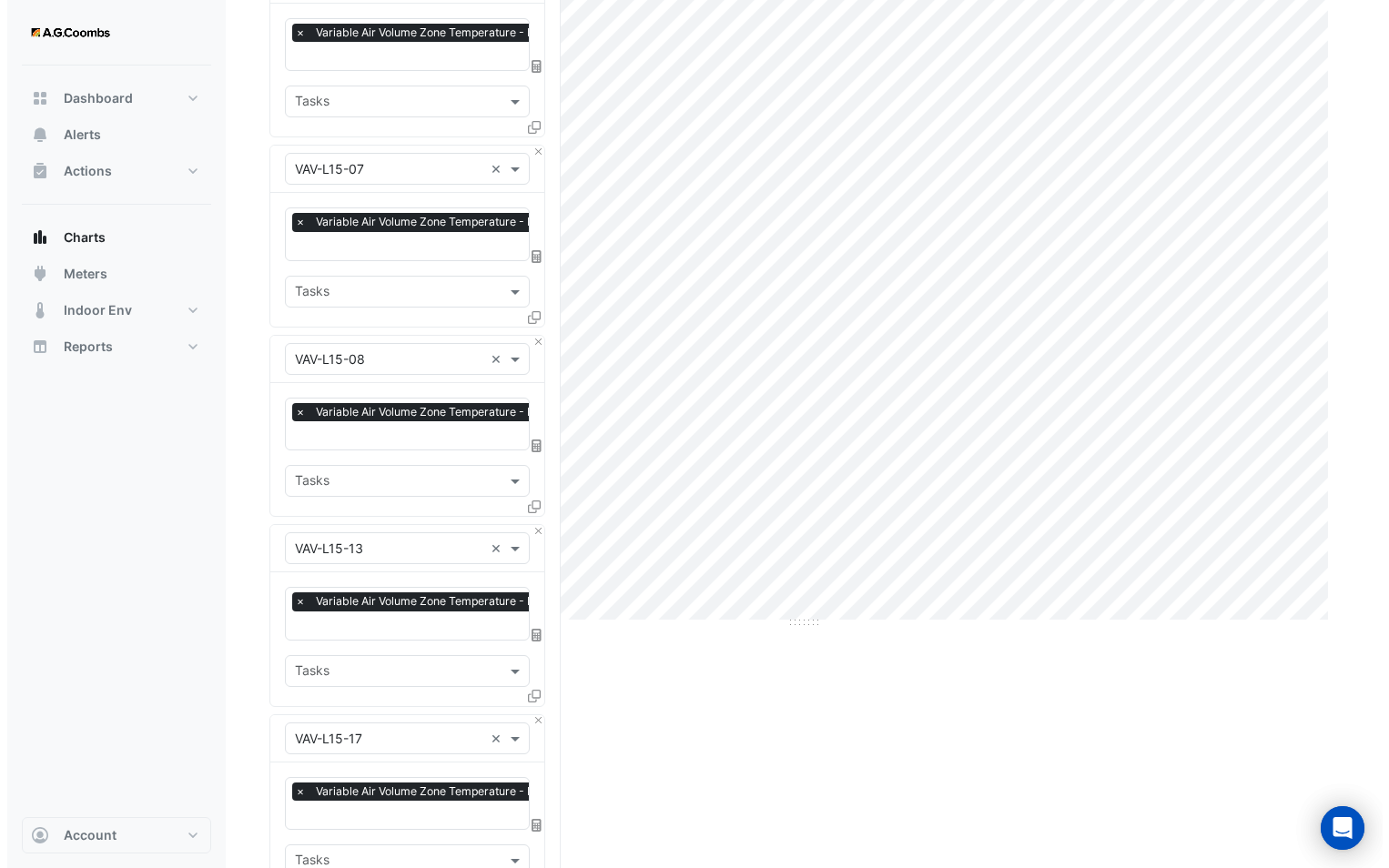
scroll to position [638, 0]
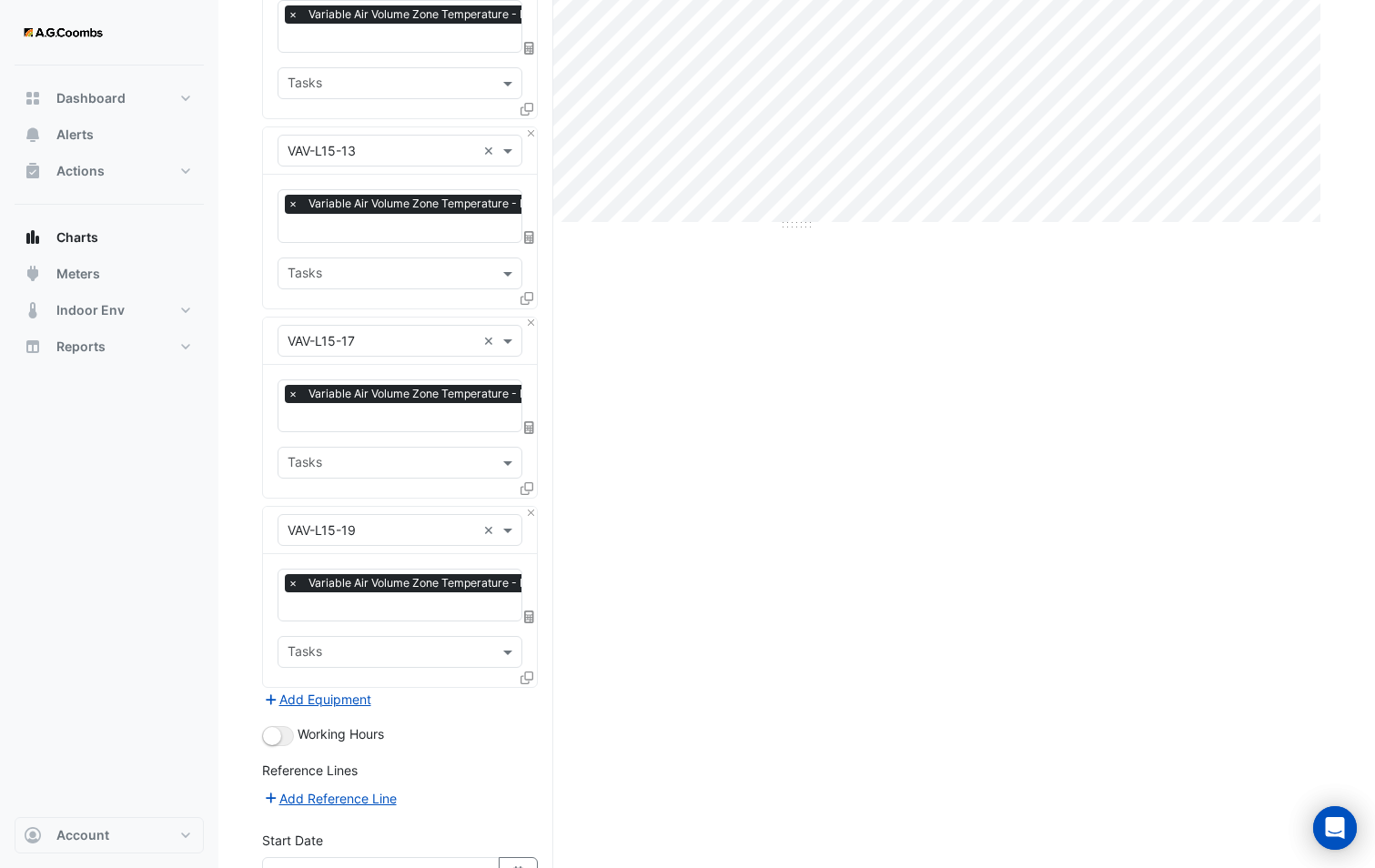
click at [527, 672] on icon at bounding box center [526, 678] width 13 height 13
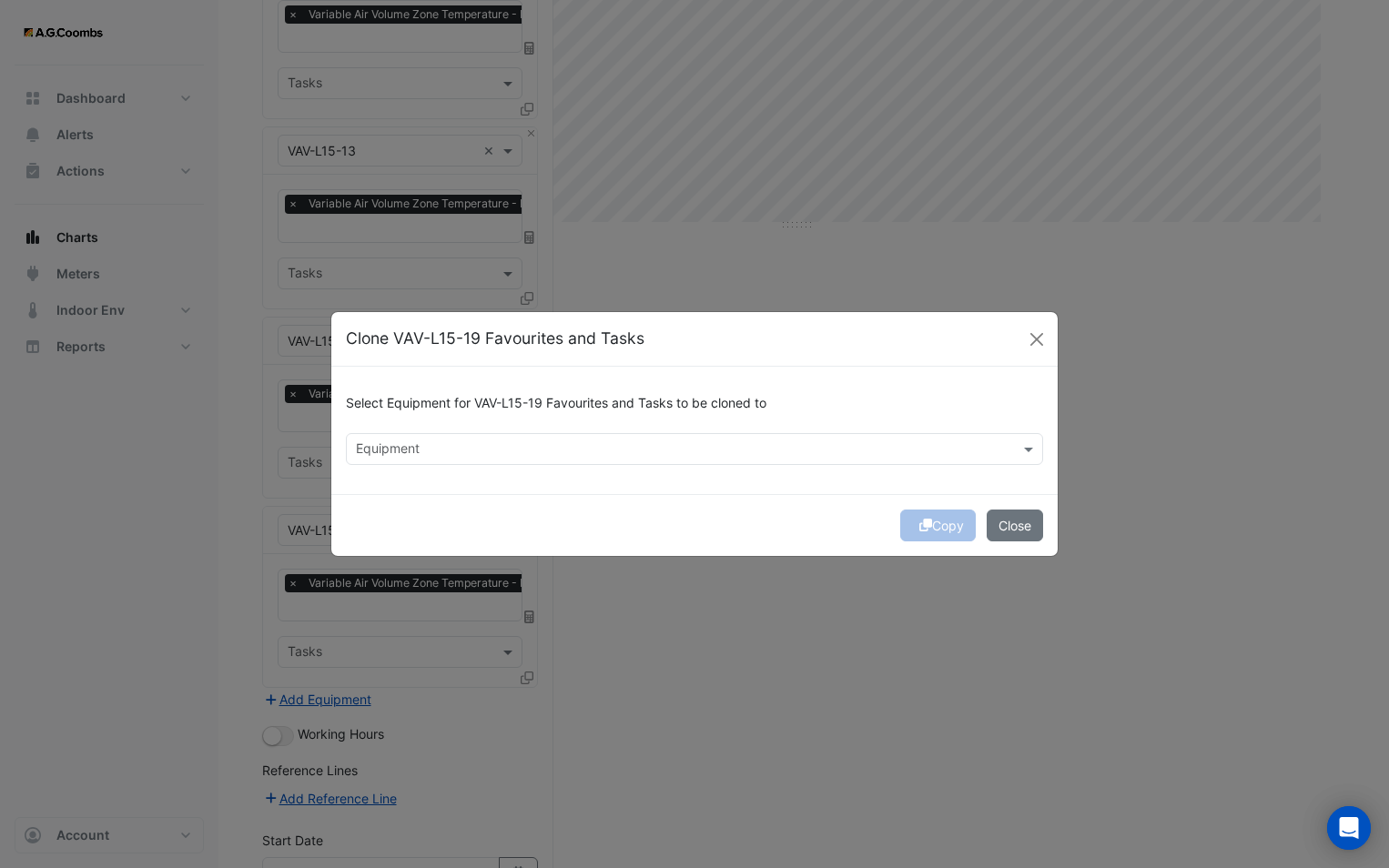
click at [523, 450] on input "text" at bounding box center [684, 450] width 656 height 19
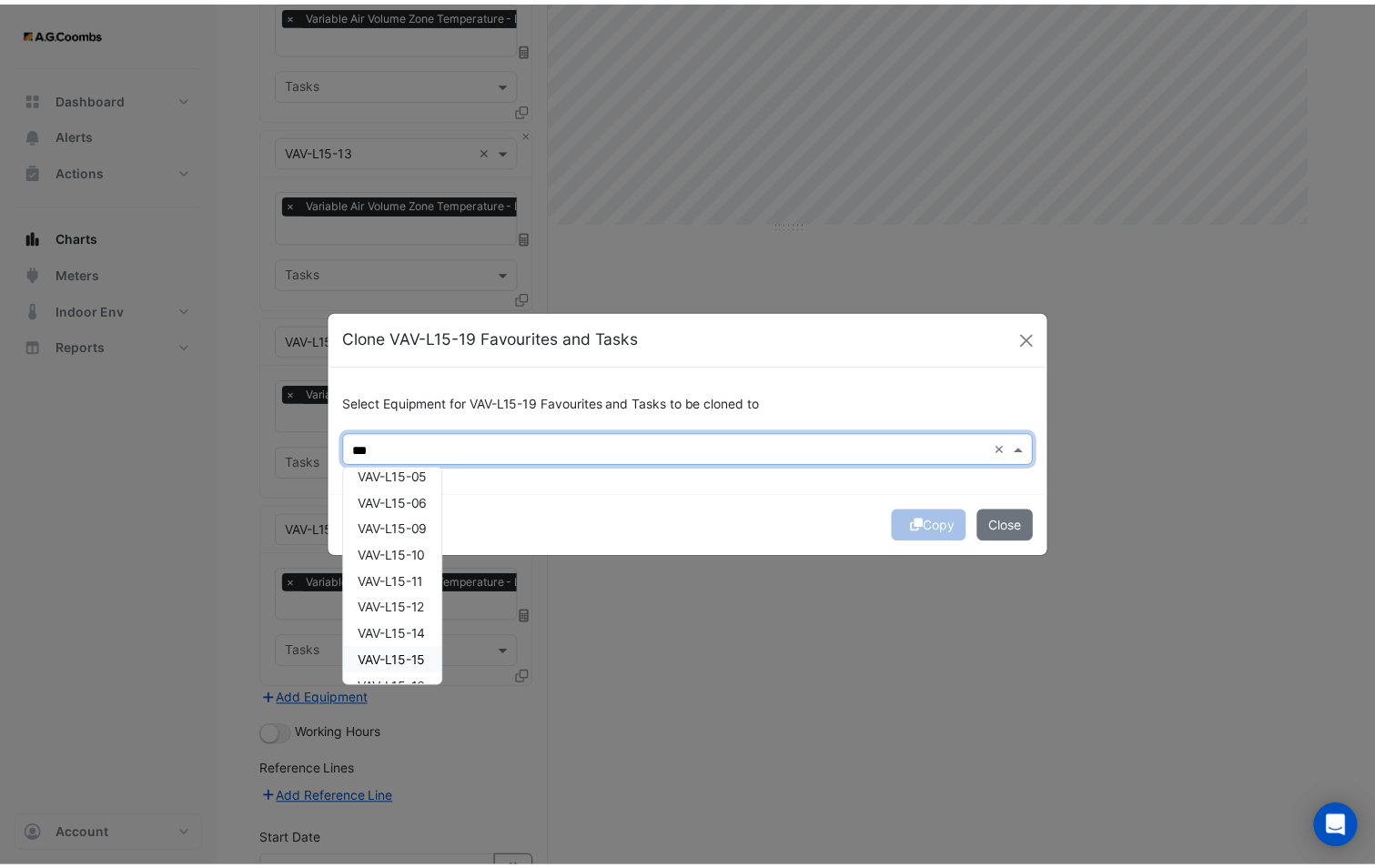
scroll to position [218, 0]
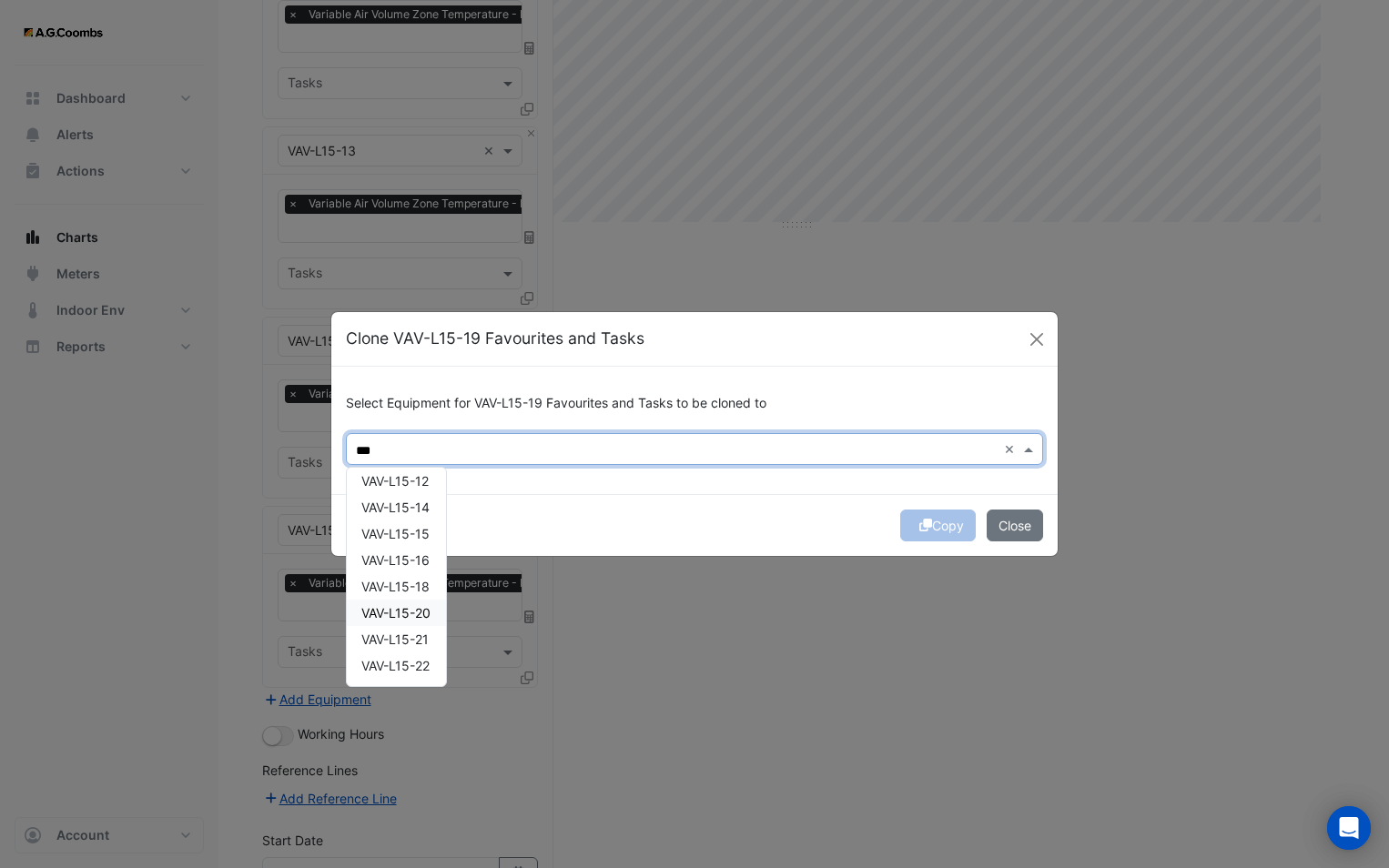
click at [398, 615] on span "VAV-L15-20" at bounding box center [396, 613] width 69 height 16
click at [369, 669] on span "VAV-L15-22" at bounding box center [396, 666] width 69 height 16
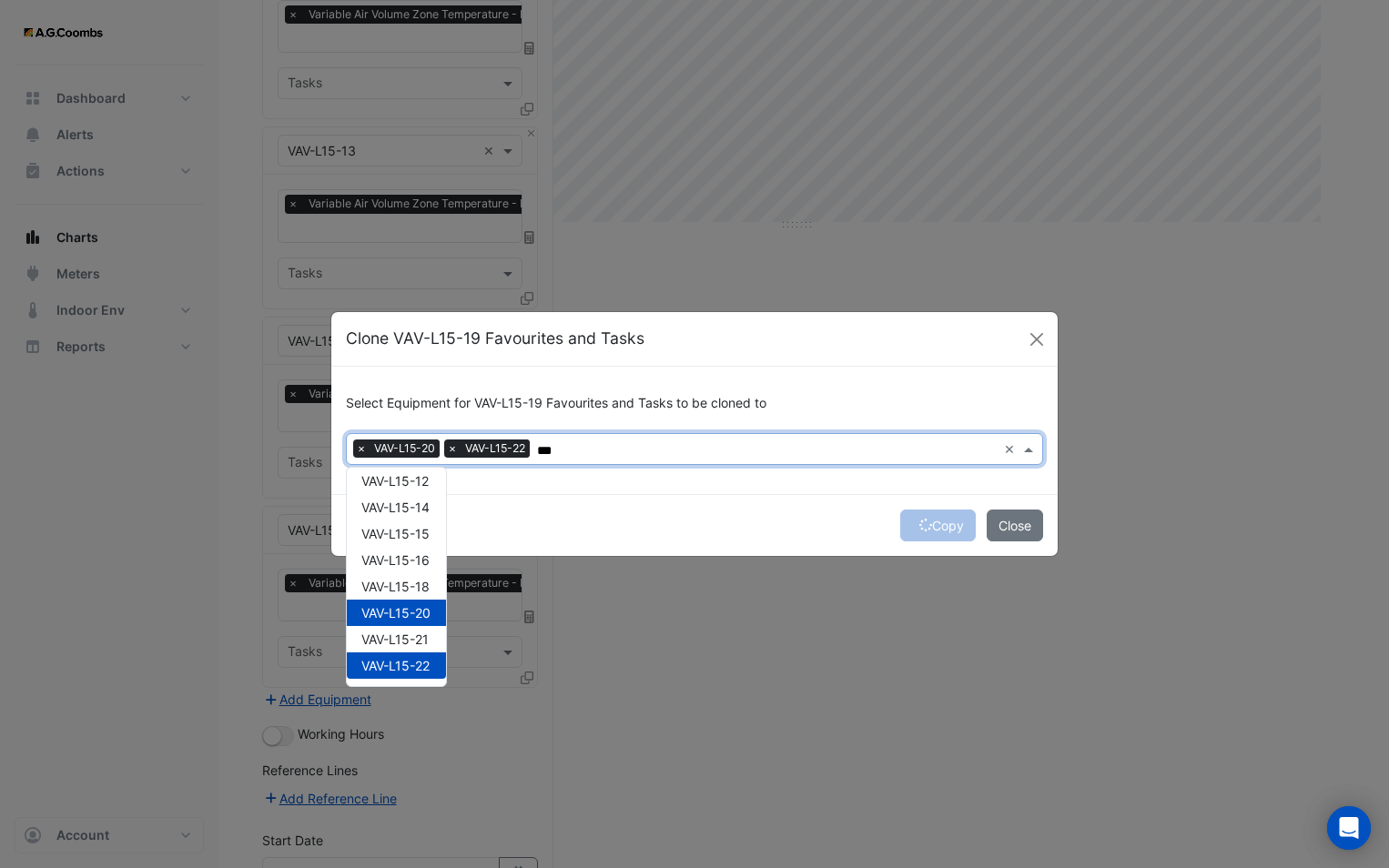
type input "***"
click at [803, 499] on div "Copy Close" at bounding box center [694, 524] width 726 height 62
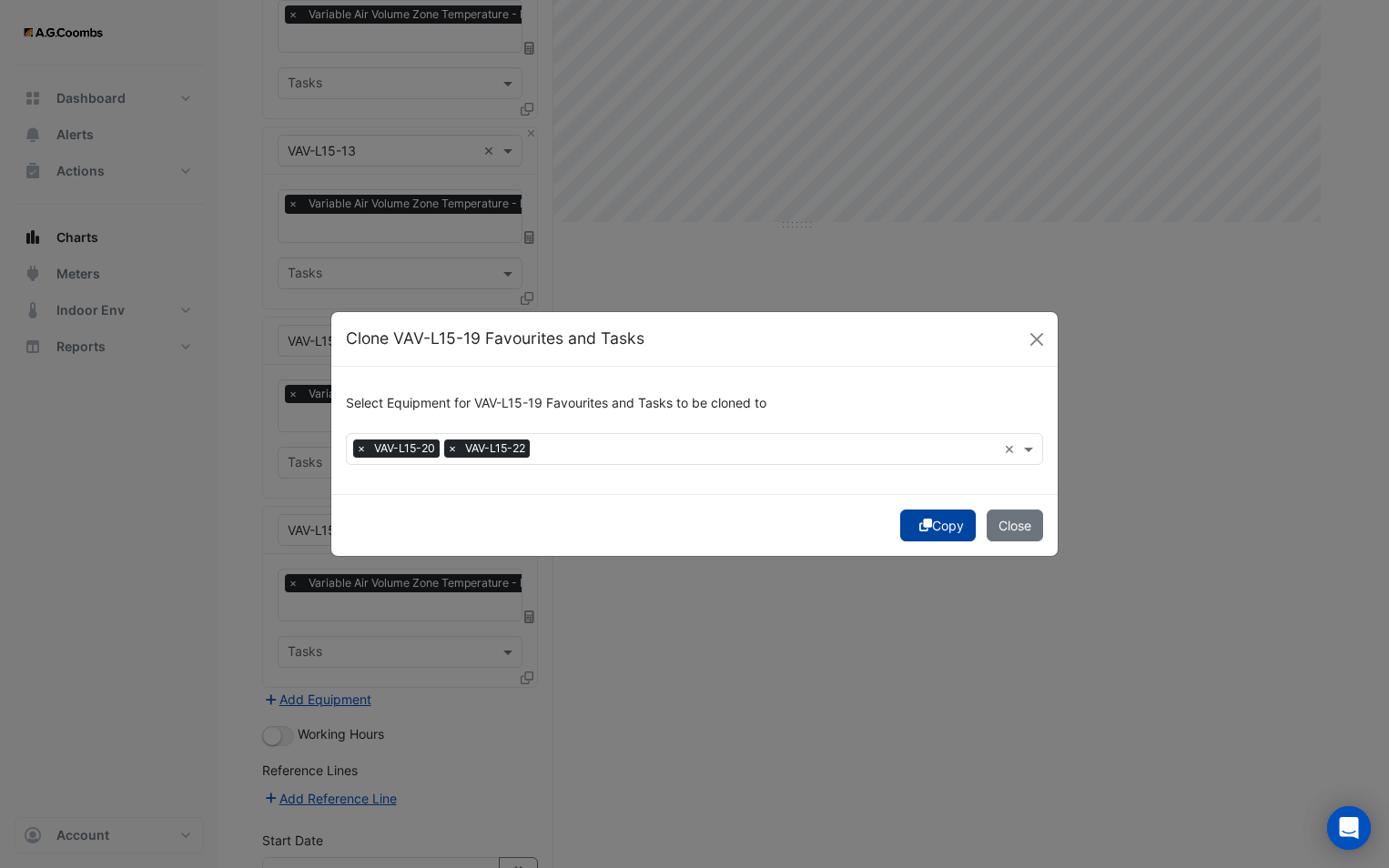
click at [934, 531] on button "Copy" at bounding box center [937, 525] width 76 height 31
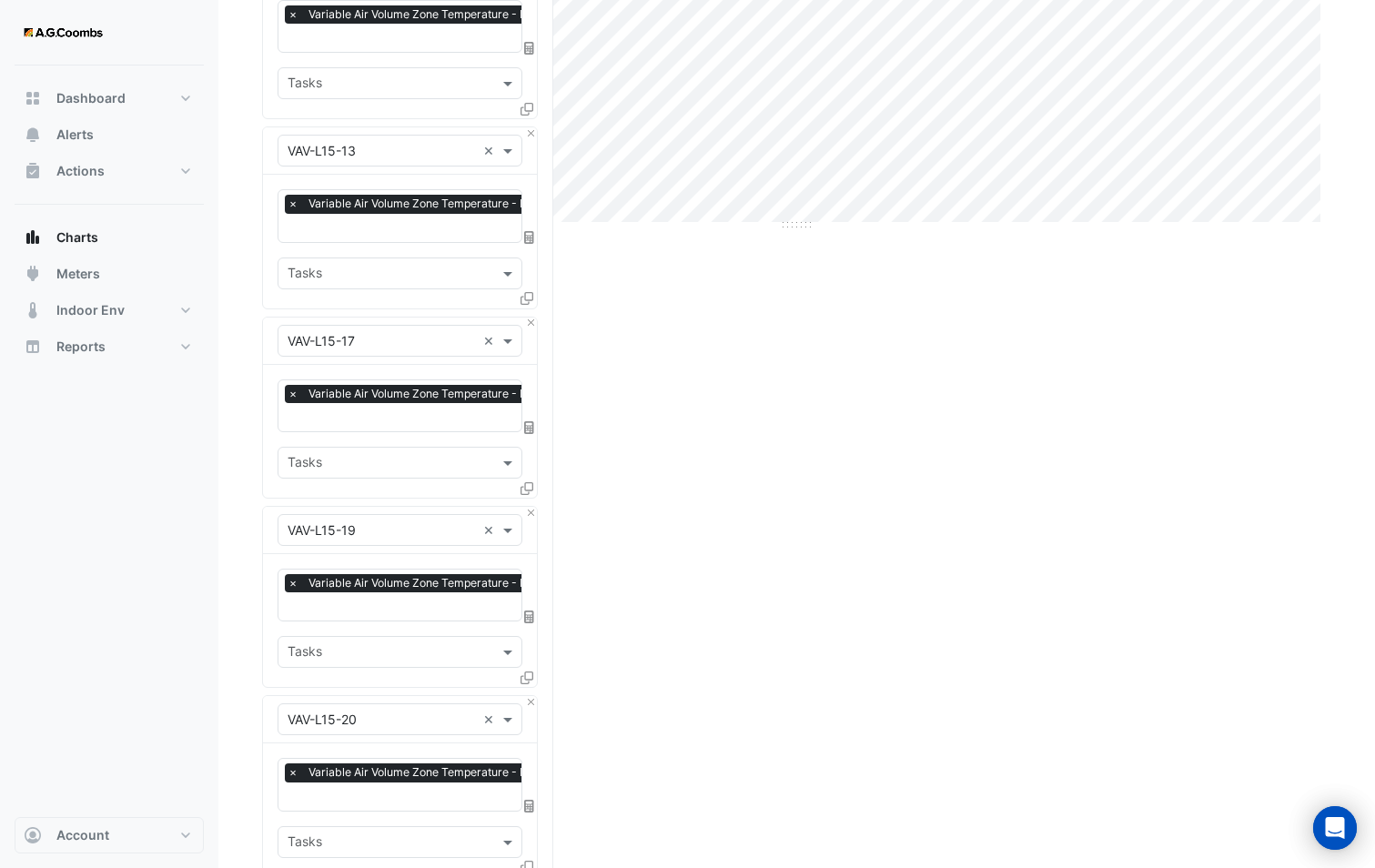
scroll to position [1193, 0]
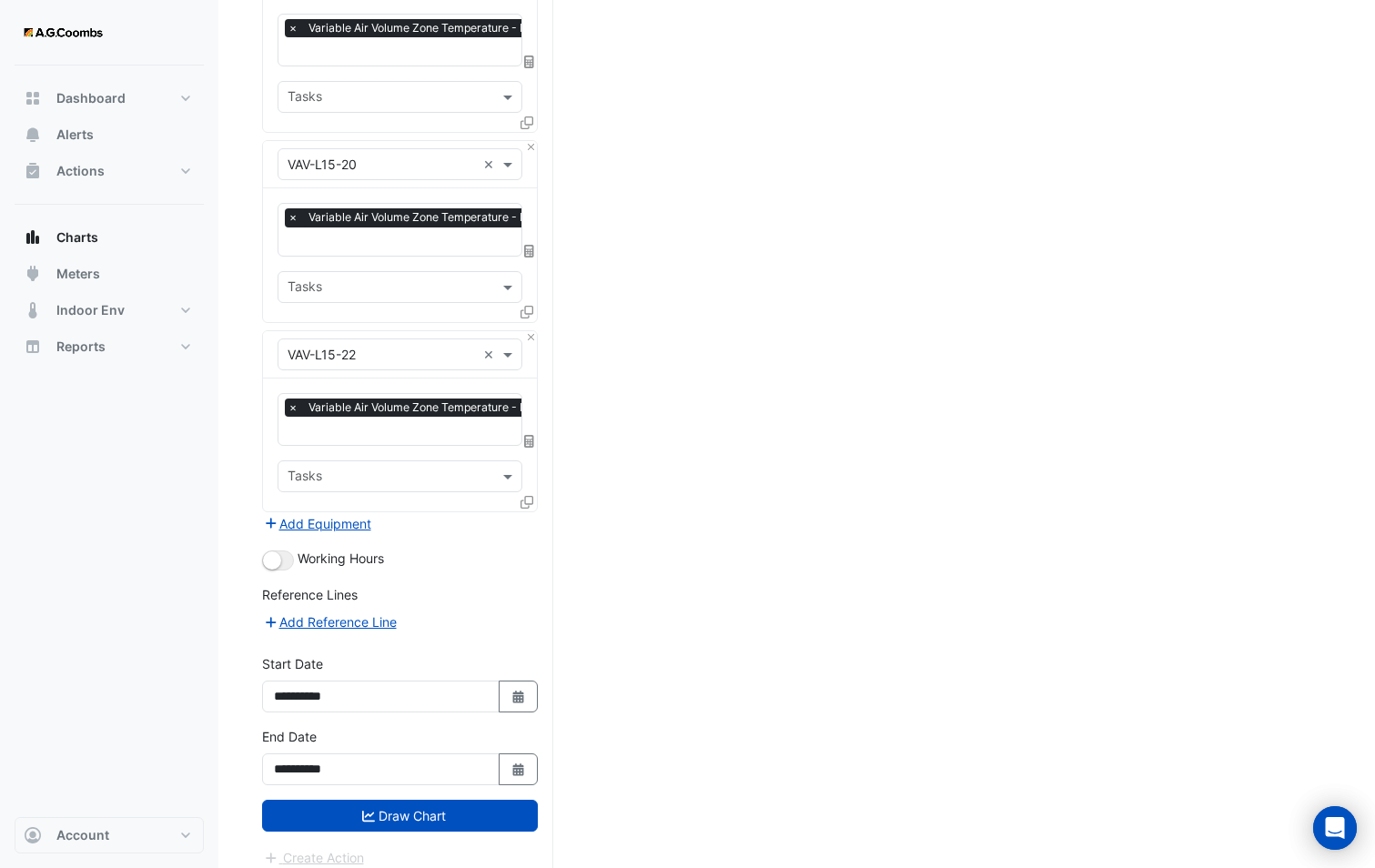
click at [409, 813] on button "Draw Chart" at bounding box center [400, 816] width 276 height 31
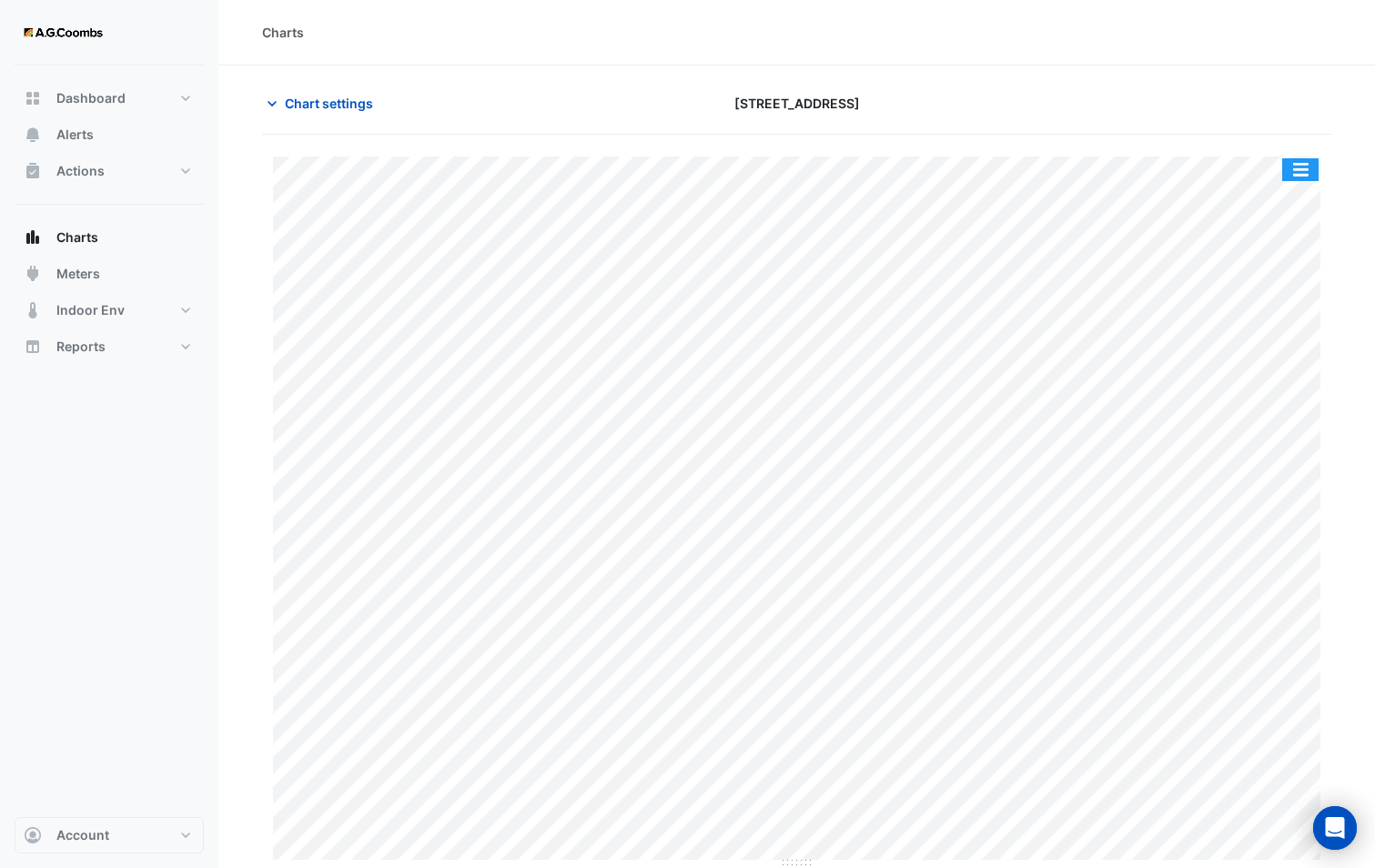
click at [1294, 160] on button "button" at bounding box center [1300, 169] width 36 height 23
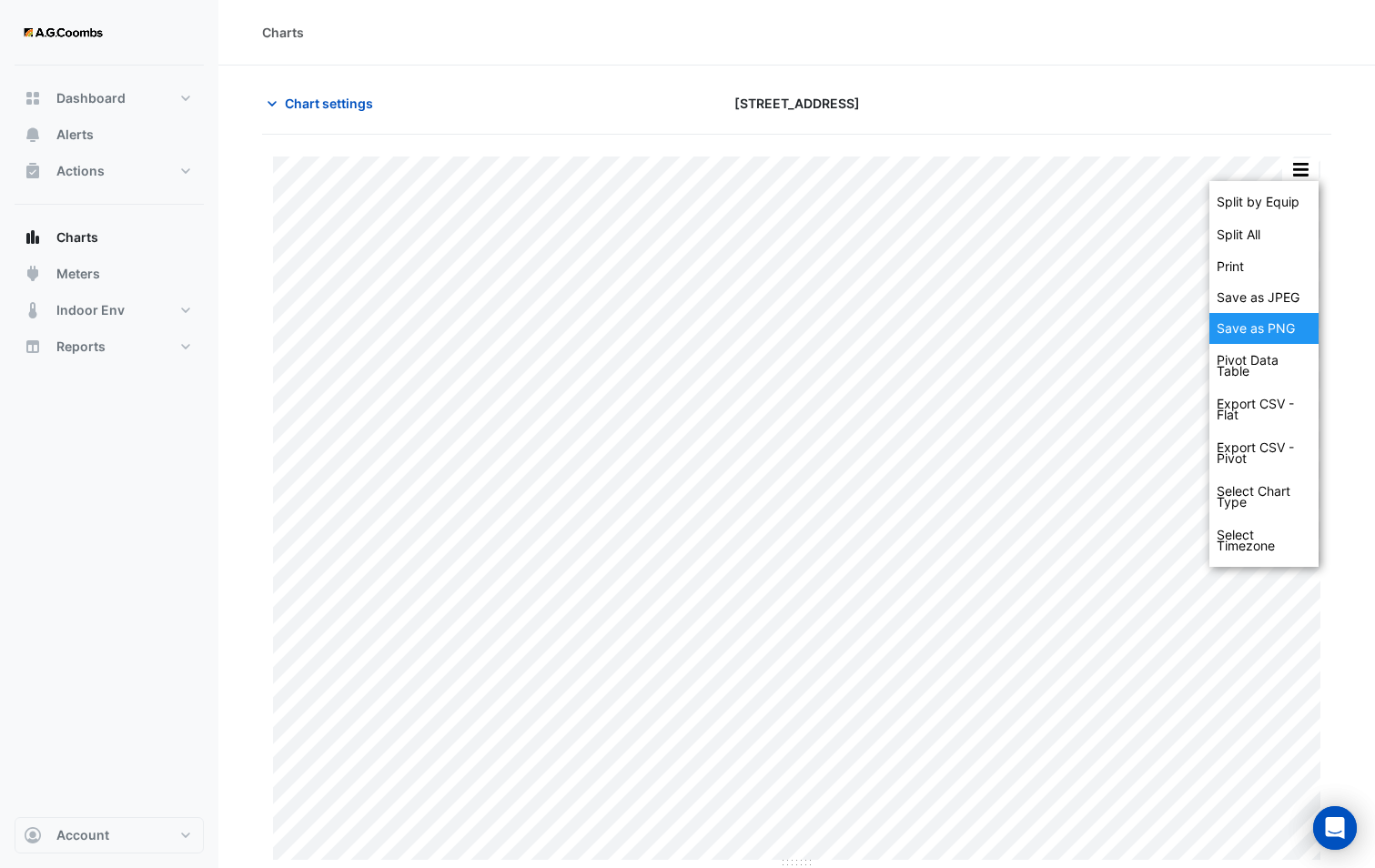
click at [1241, 330] on div "Save as PNG" at bounding box center [1264, 329] width 109 height 31
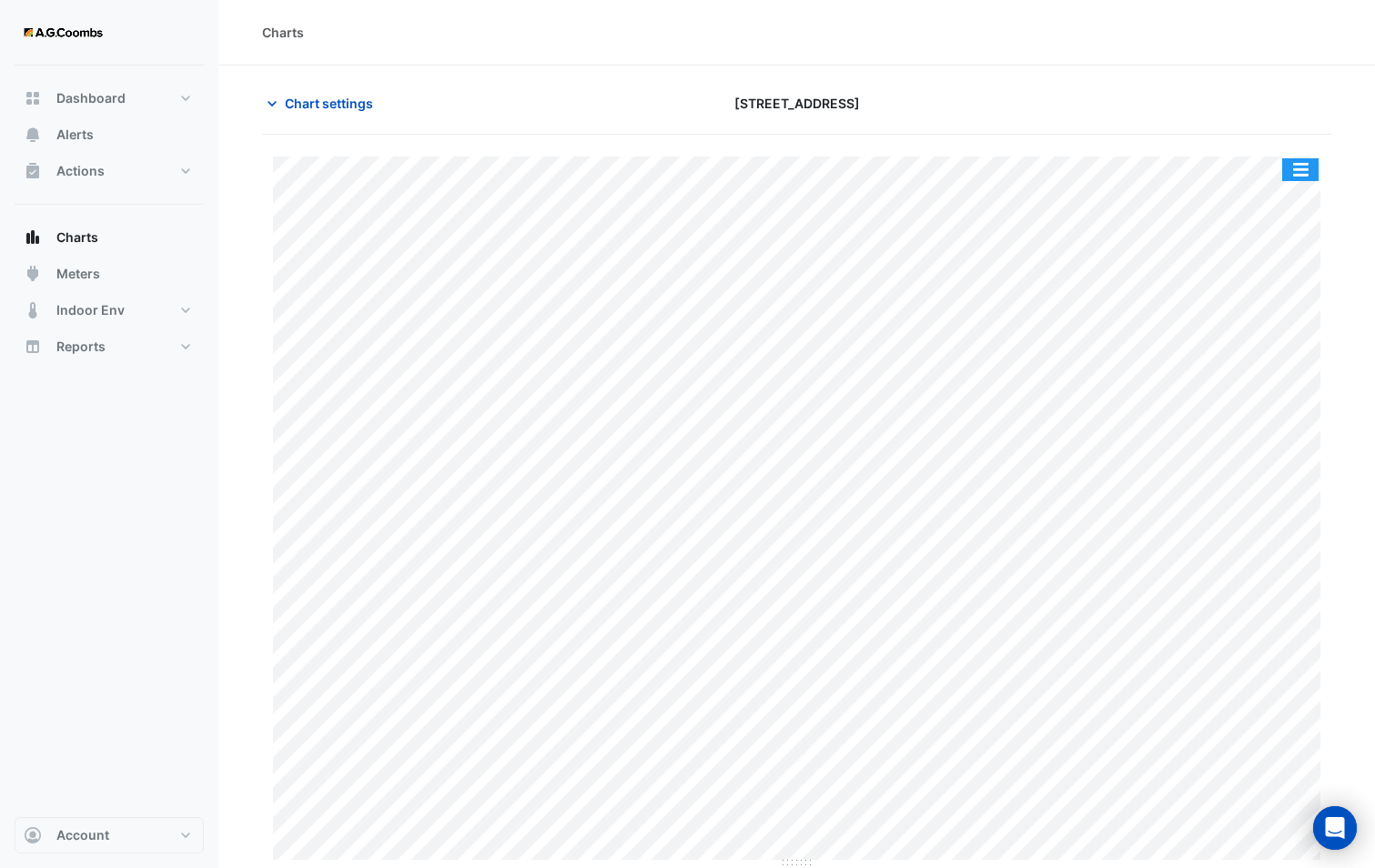
click at [1303, 168] on button "button" at bounding box center [1300, 169] width 36 height 23
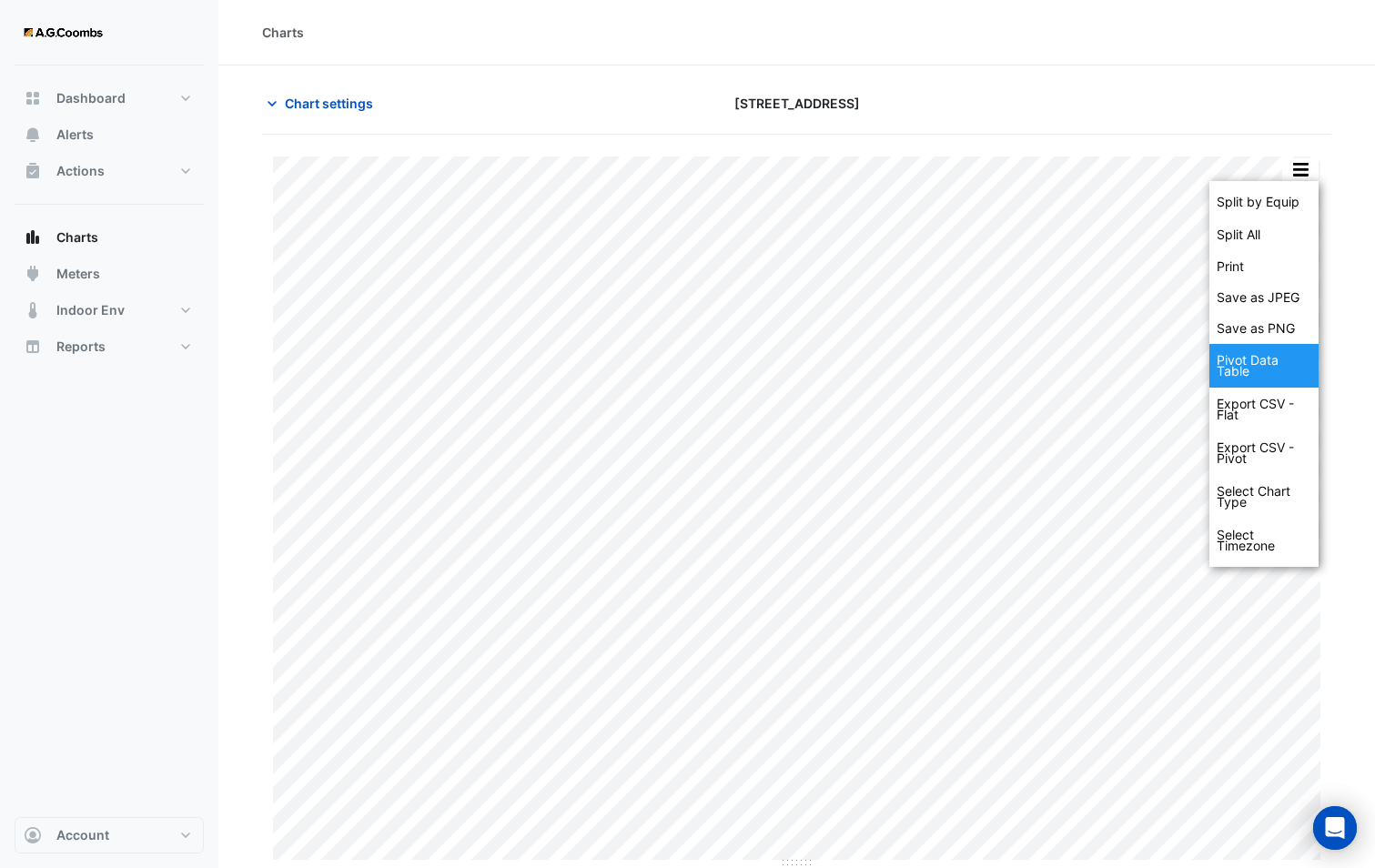
click at [1281, 374] on div "Pivot Data Table" at bounding box center [1264, 365] width 109 height 43
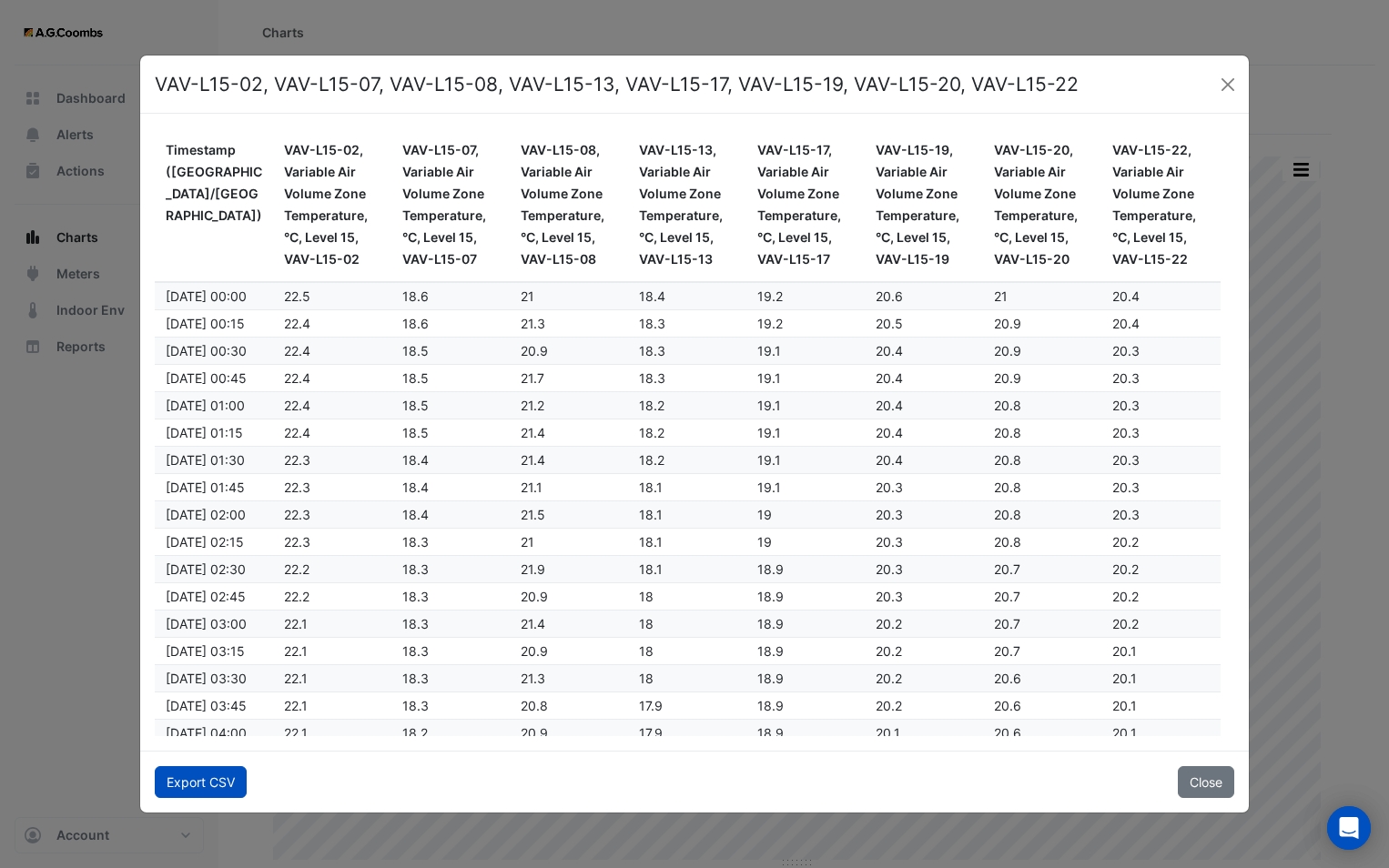
click at [180, 784] on button "Export CSV" at bounding box center [201, 782] width 92 height 31
click at [1230, 89] on button "Close" at bounding box center [1228, 84] width 28 height 27
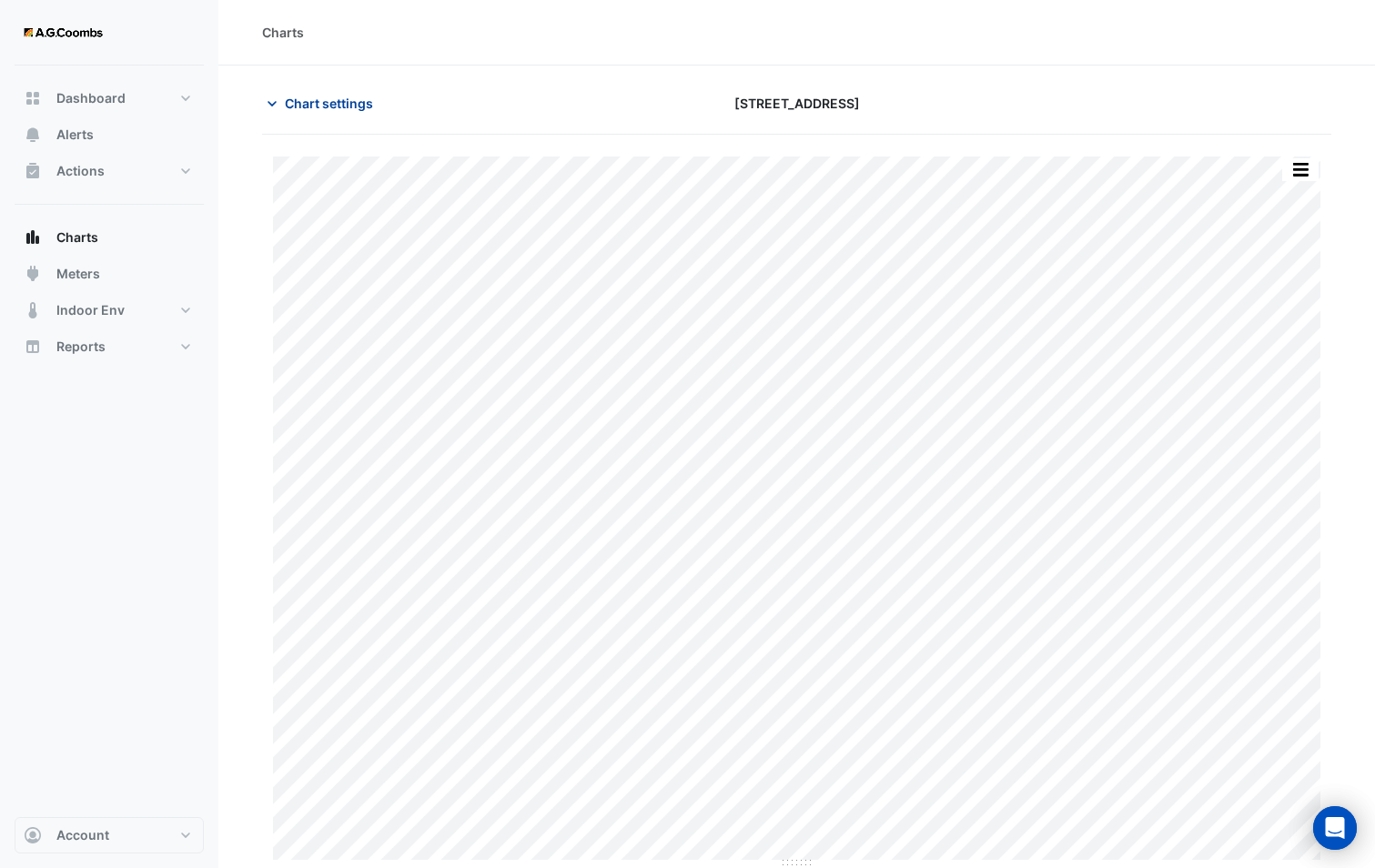
click at [299, 106] on span "Chart settings" at bounding box center [329, 102] width 88 height 19
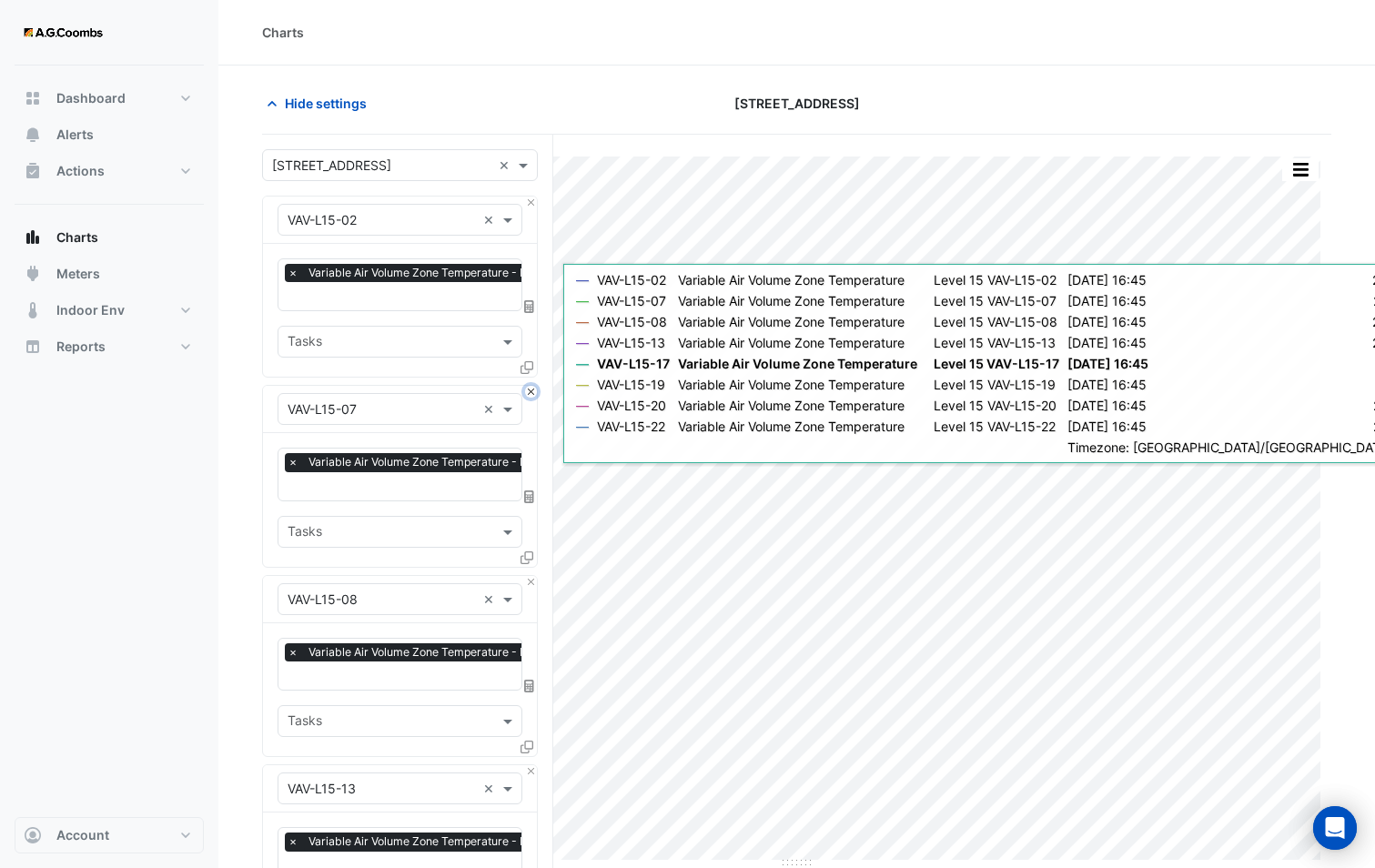
click at [529, 391] on button "Close" at bounding box center [531, 392] width 12 height 12
click at [529, 576] on button "Close" at bounding box center [531, 582] width 12 height 12
click at [529, 391] on button "Close" at bounding box center [531, 392] width 12 height 12
click at [528, 395] on button "Close" at bounding box center [531, 392] width 12 height 12
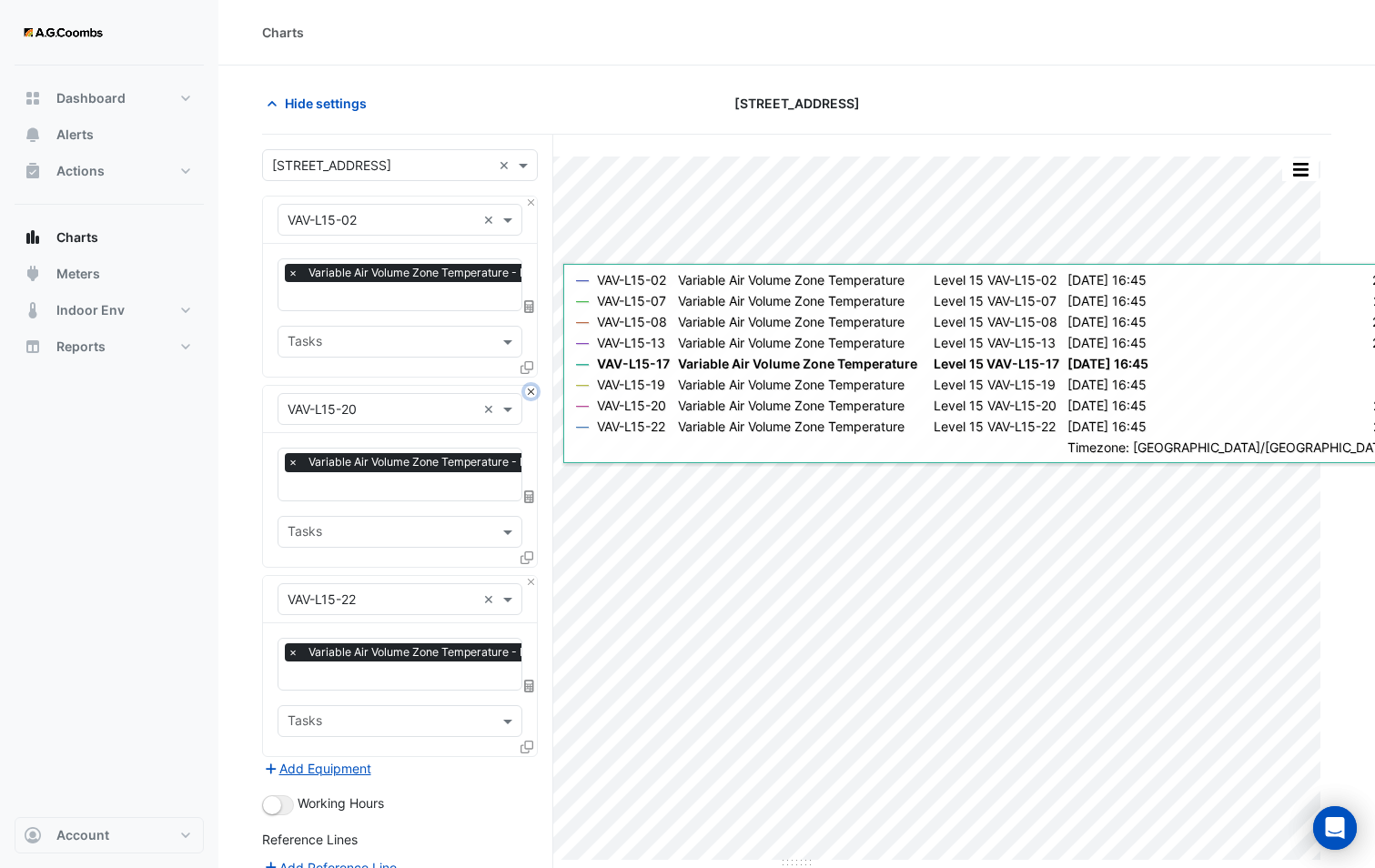
click at [528, 395] on button "Close" at bounding box center [531, 392] width 12 height 12
click at [528, 576] on button "Close" at bounding box center [531, 582] width 12 height 12
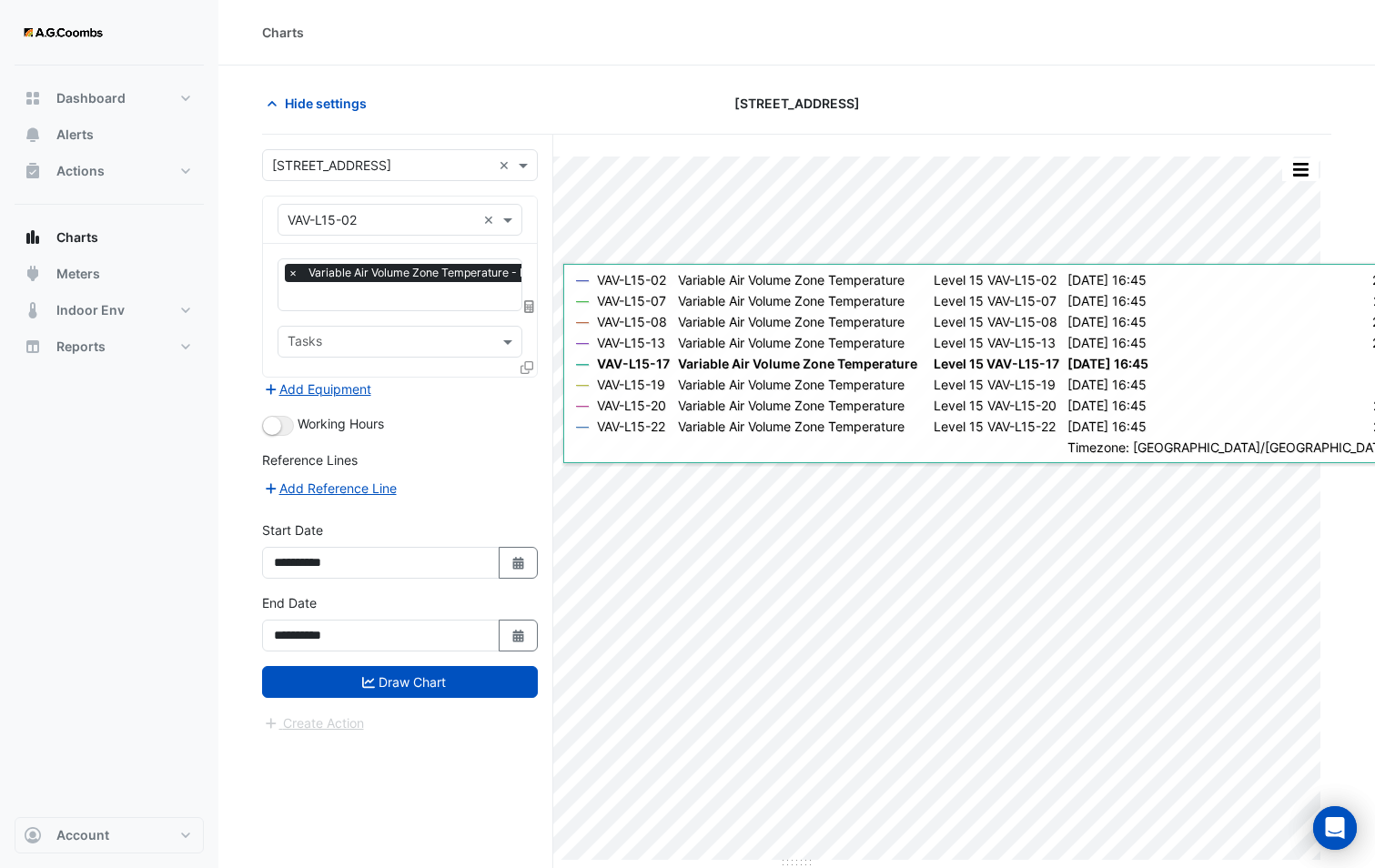
click at [528, 395] on div "Add Equipment" at bounding box center [400, 389] width 276 height 22
click at [378, 224] on input "text" at bounding box center [382, 220] width 189 height 19
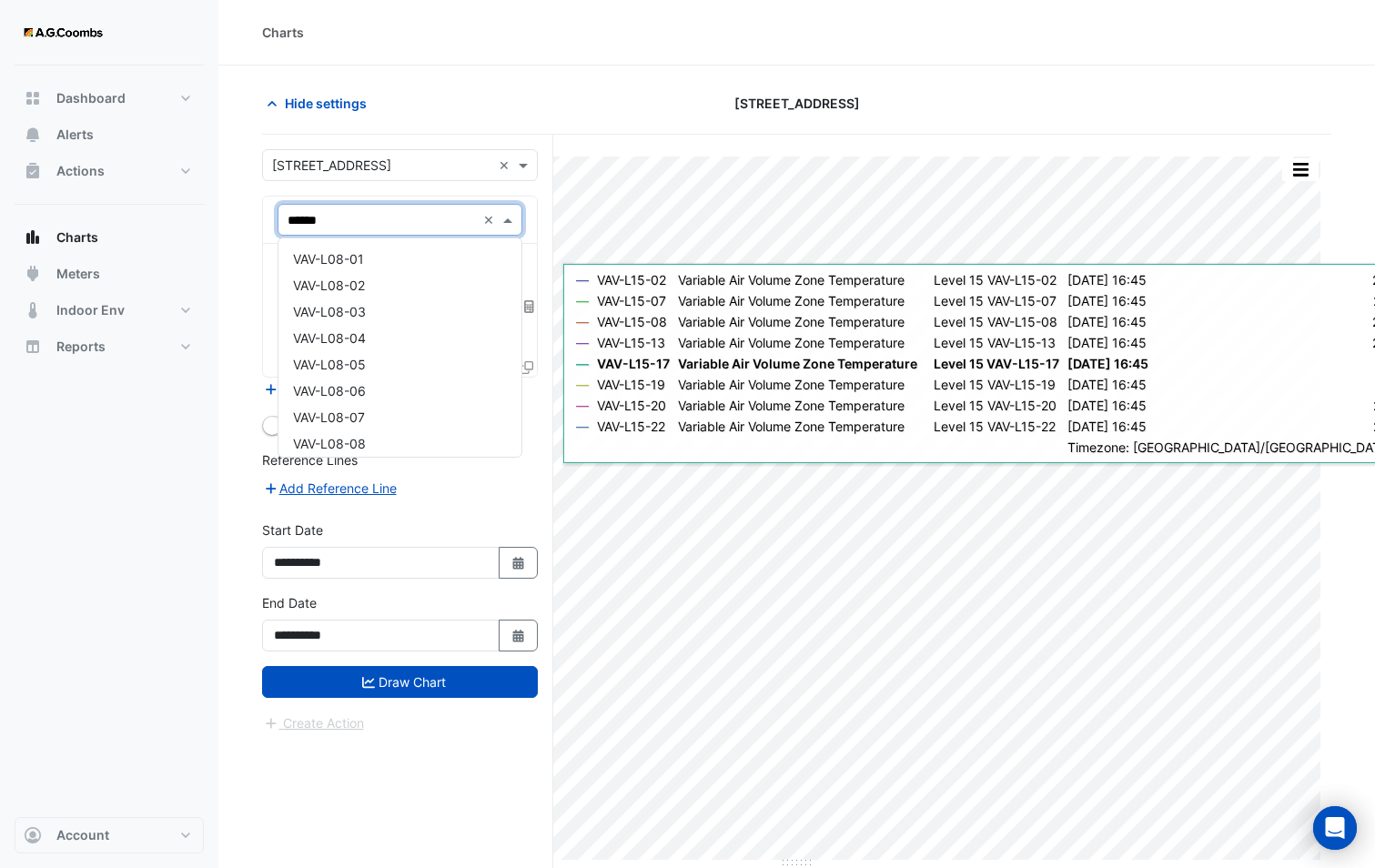
type input "*******"
click at [380, 286] on div "VAV-L09-02" at bounding box center [400, 285] width 243 height 27
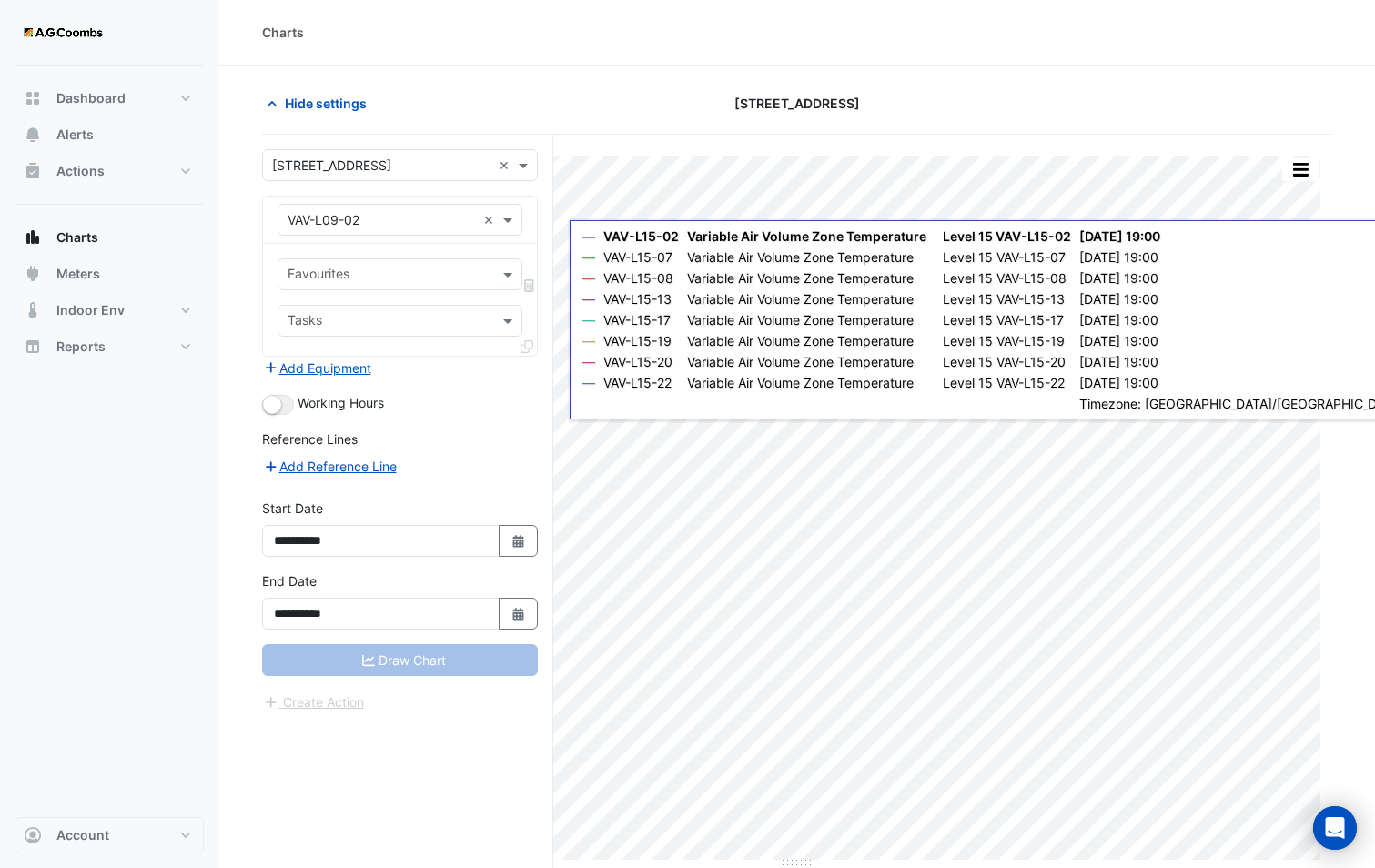
drag, startPoint x: 367, startPoint y: 273, endPoint x: 362, endPoint y: 292, distance: 19.6
click at [367, 273] on input "text" at bounding box center [390, 276] width 204 height 19
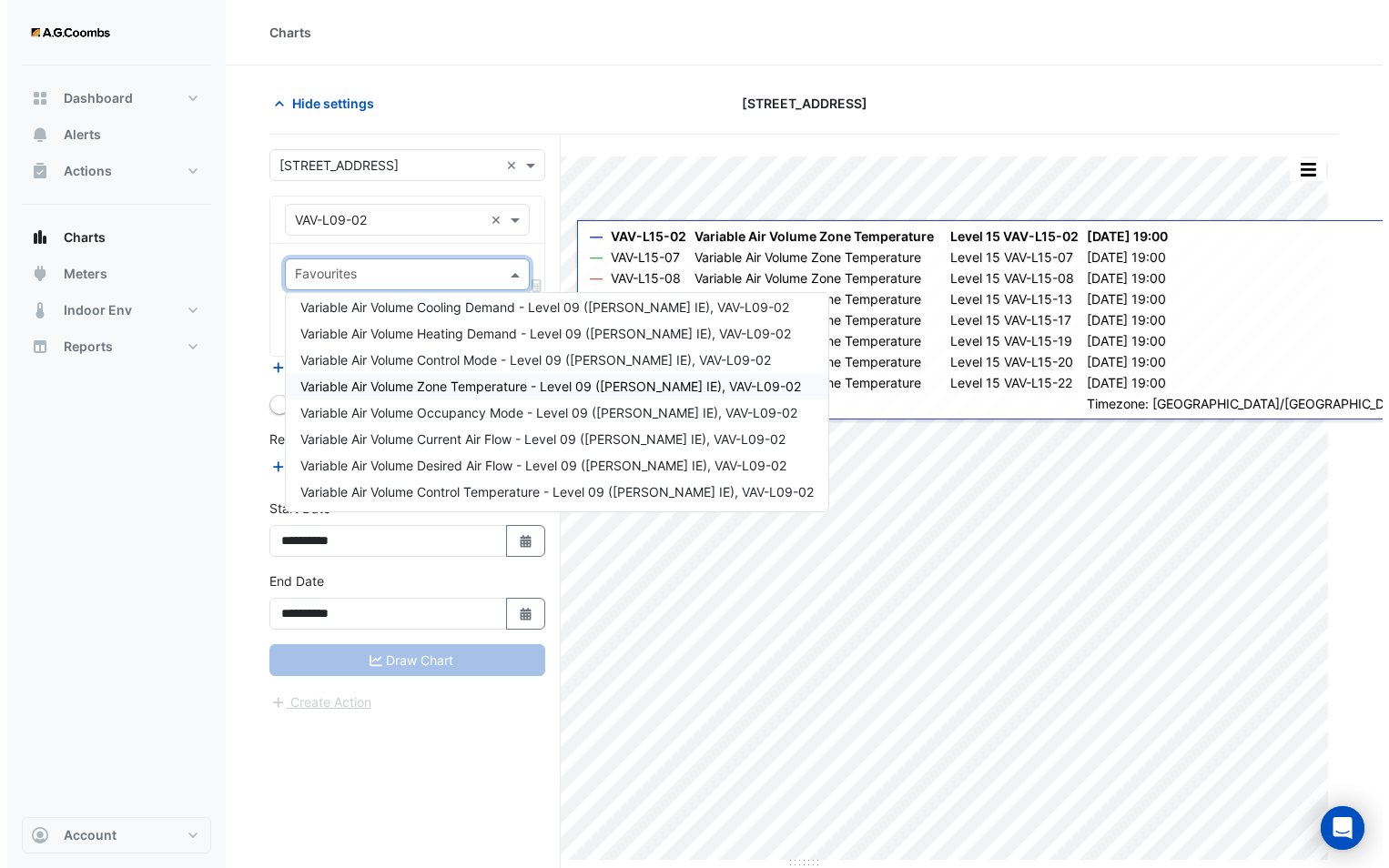
scroll to position [7, 0]
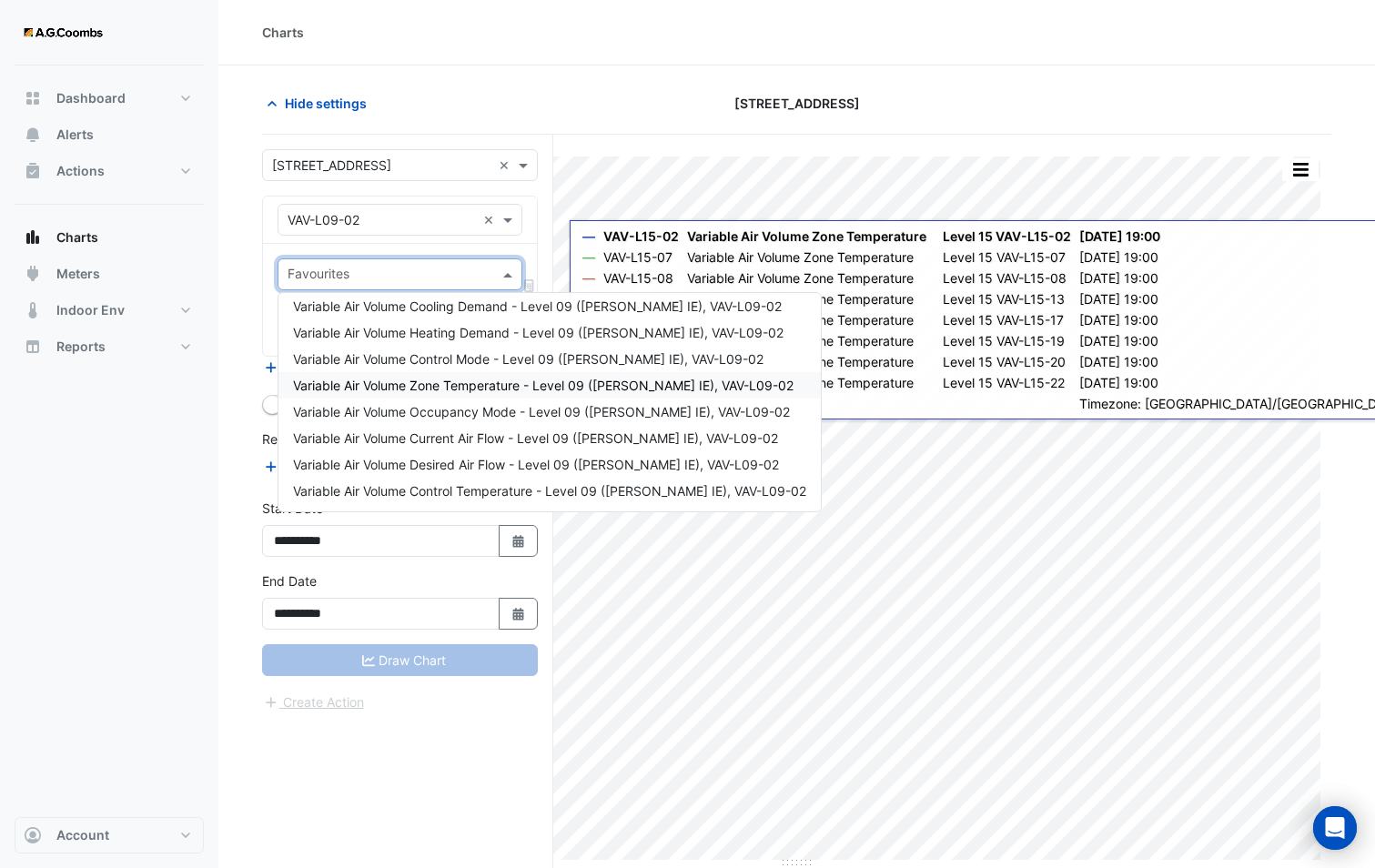
click at [479, 383] on span "Variable Air Volume Zone Temperature - Level 09 ([PERSON_NAME] IE), VAV-L09-02" at bounding box center [543, 386] width 501 height 16
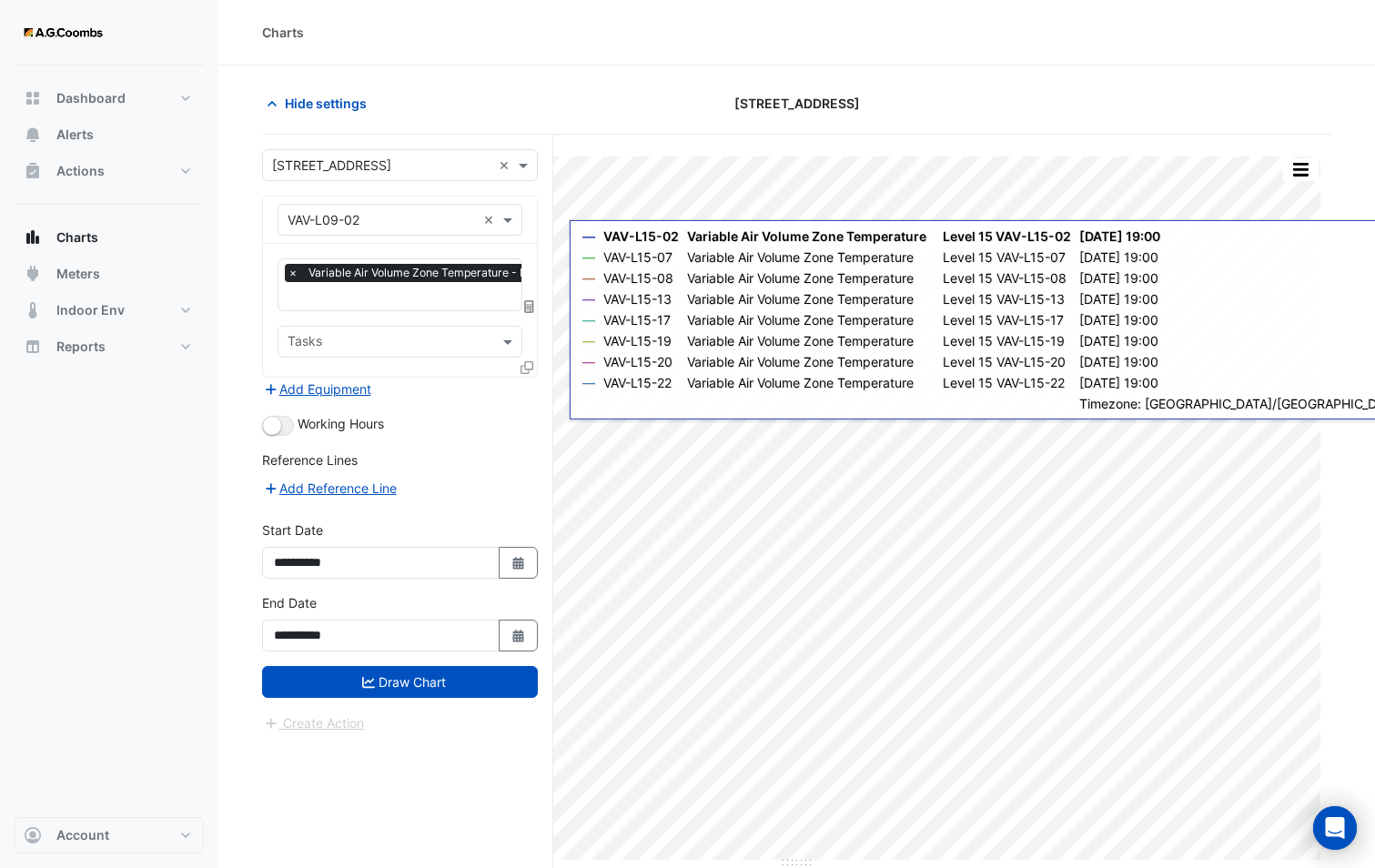
click at [527, 364] on icon at bounding box center [526, 367] width 13 height 13
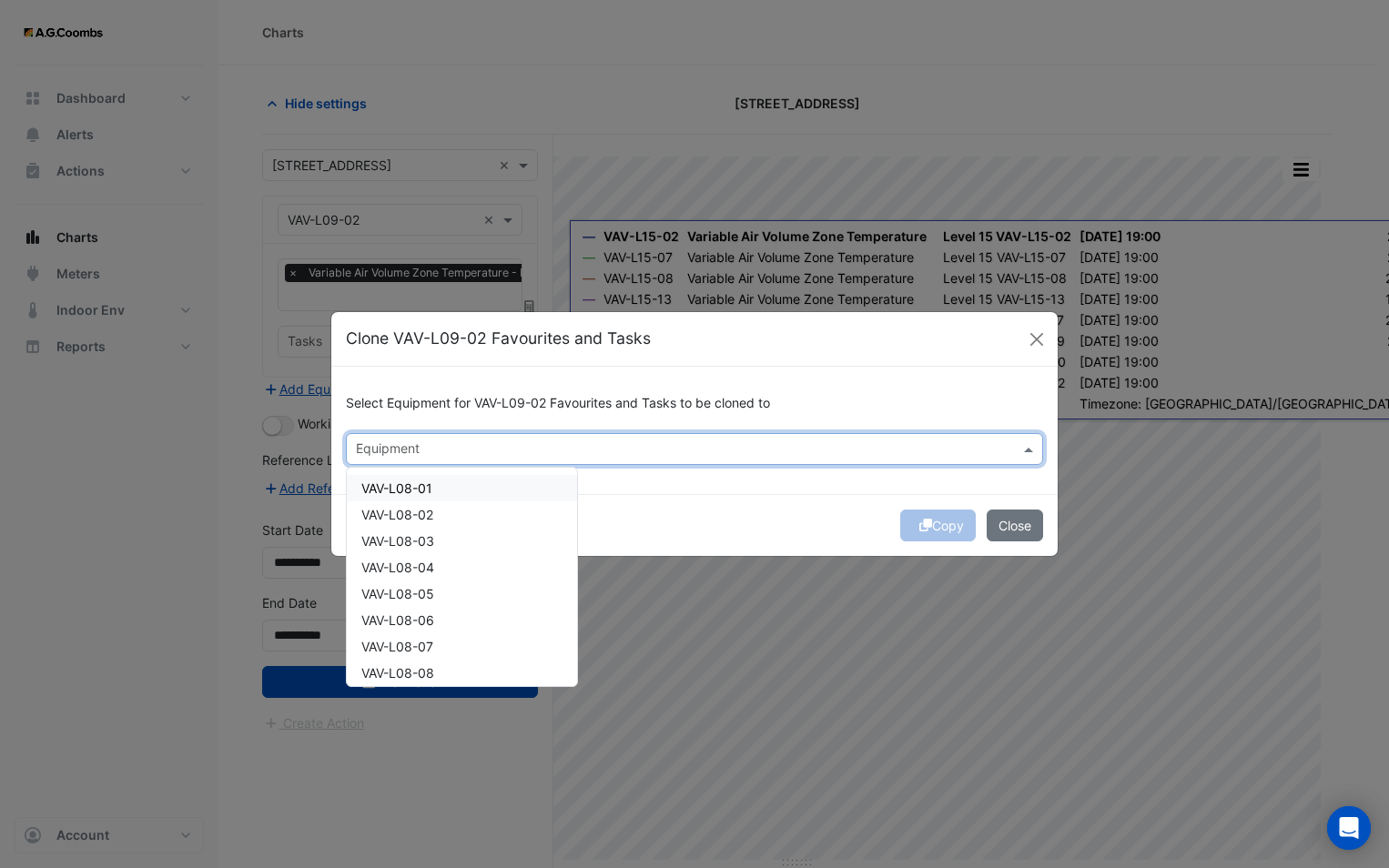
click at [429, 461] on div at bounding box center [683, 452] width 659 height 24
click at [410, 608] on div "VAV-L09-07" at bounding box center [462, 620] width 230 height 27
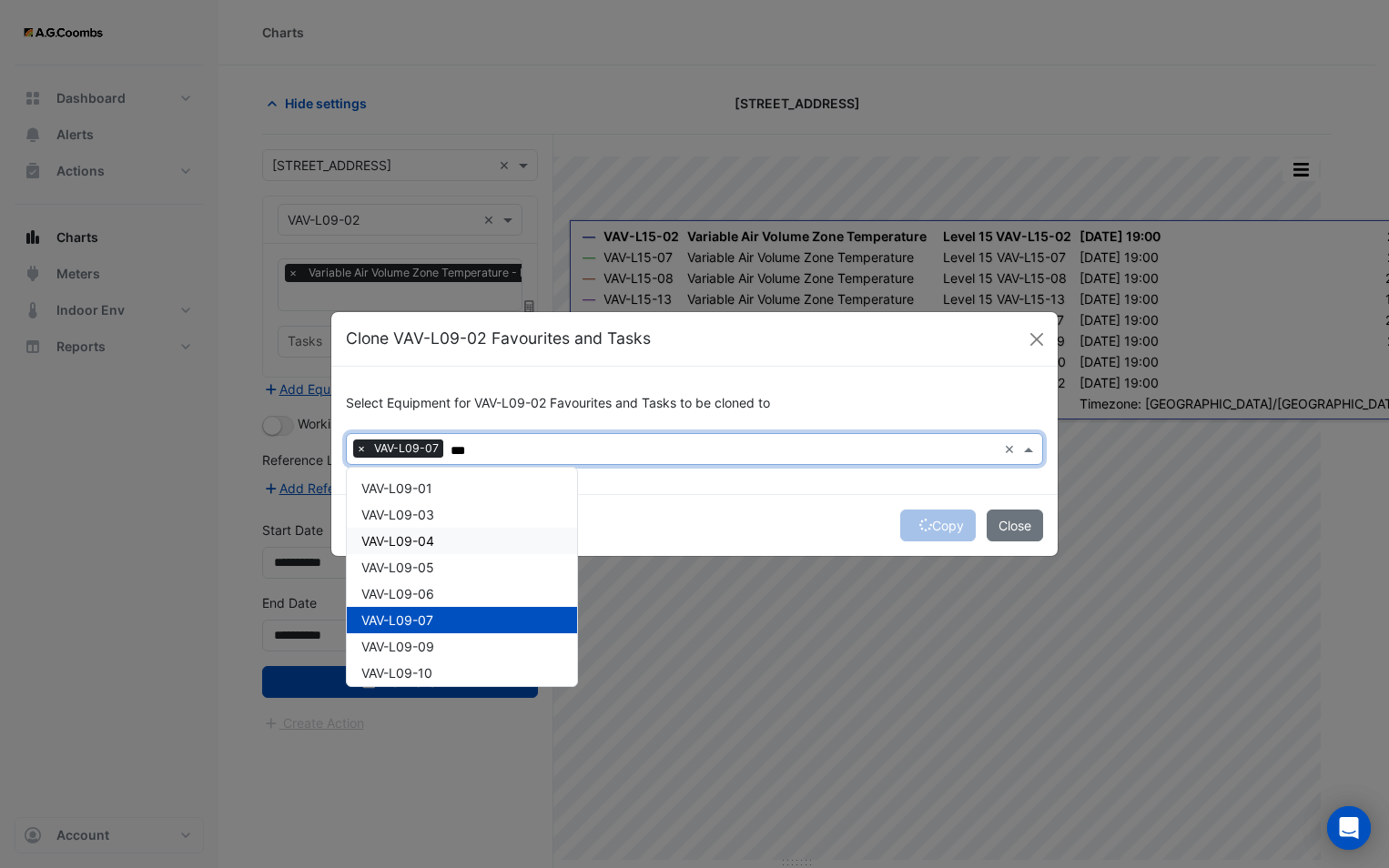
click at [402, 541] on span "VAV-L09-04" at bounding box center [398, 541] width 73 height 16
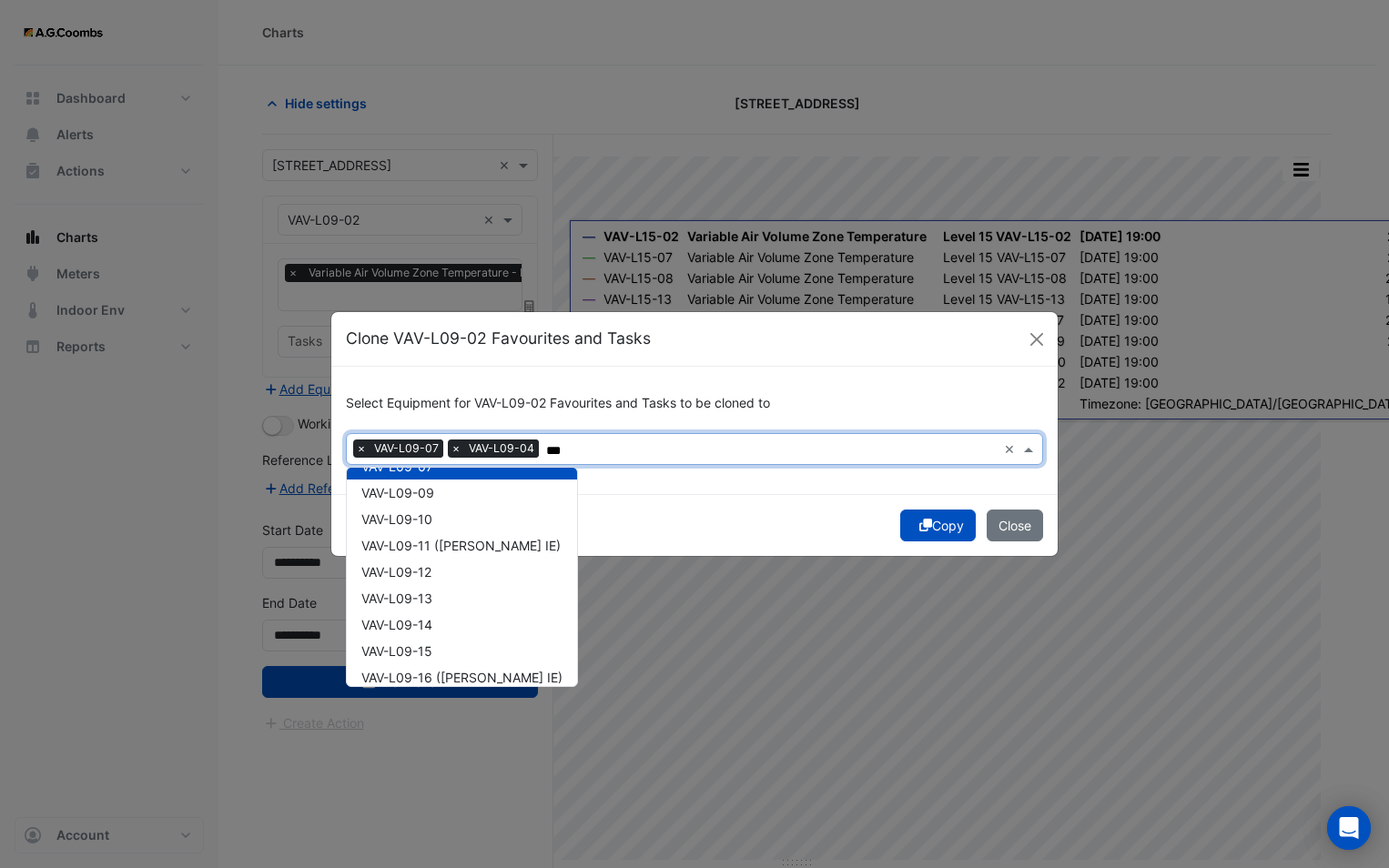
scroll to position [182, 0]
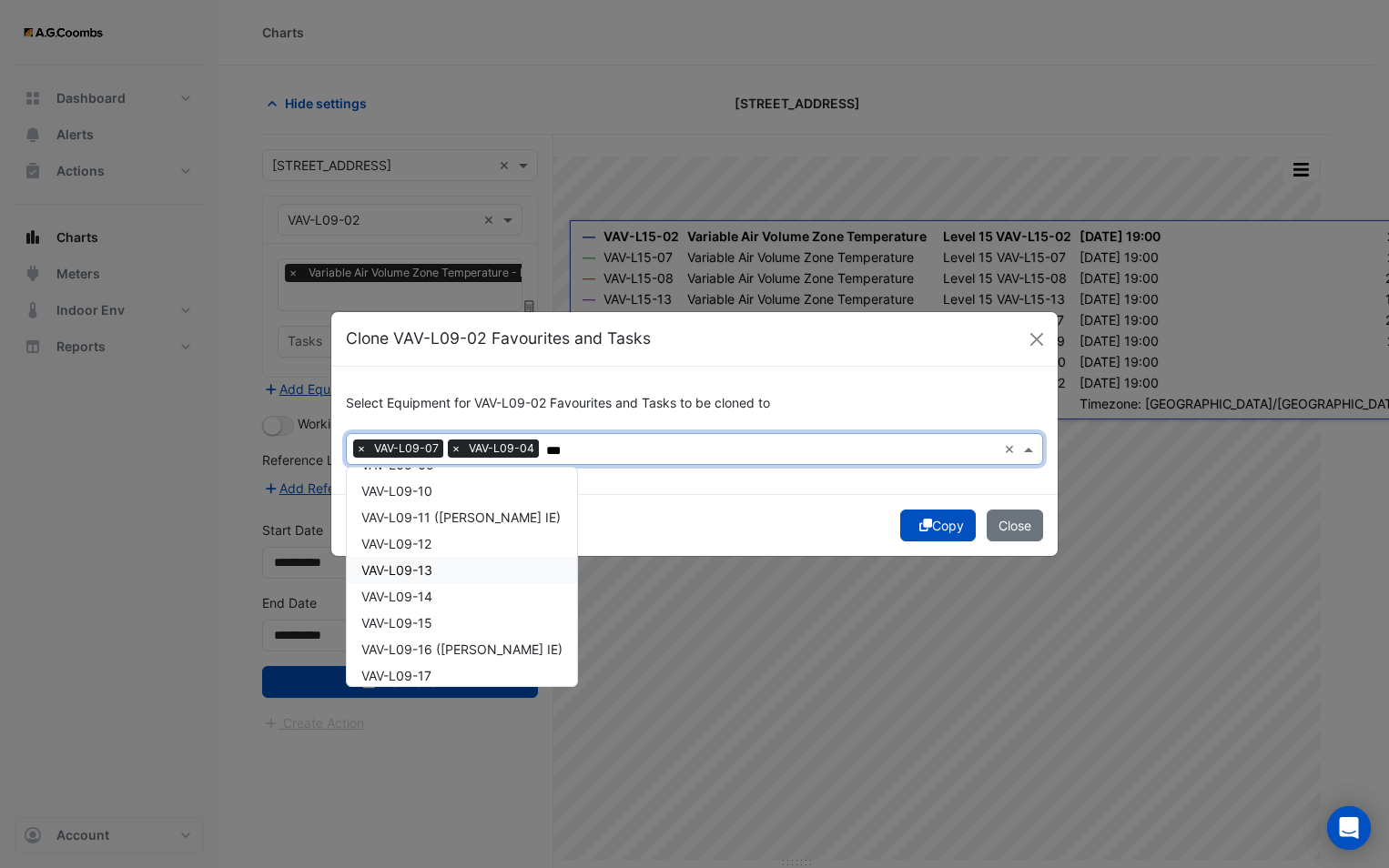
click at [404, 574] on span "VAV-L09-13" at bounding box center [397, 570] width 71 height 16
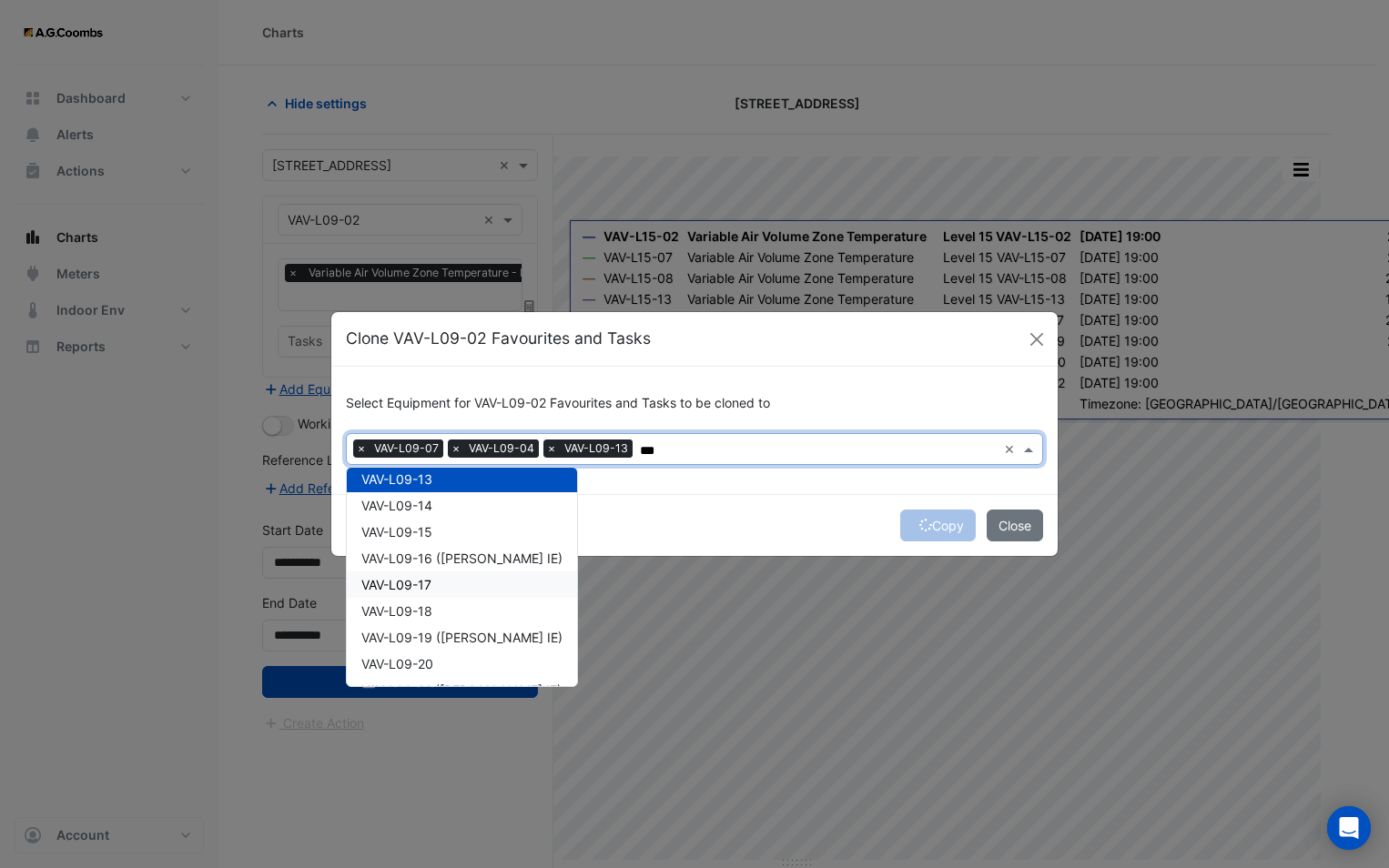
click at [416, 583] on span "VAV-L09-17" at bounding box center [396, 585] width 70 height 16
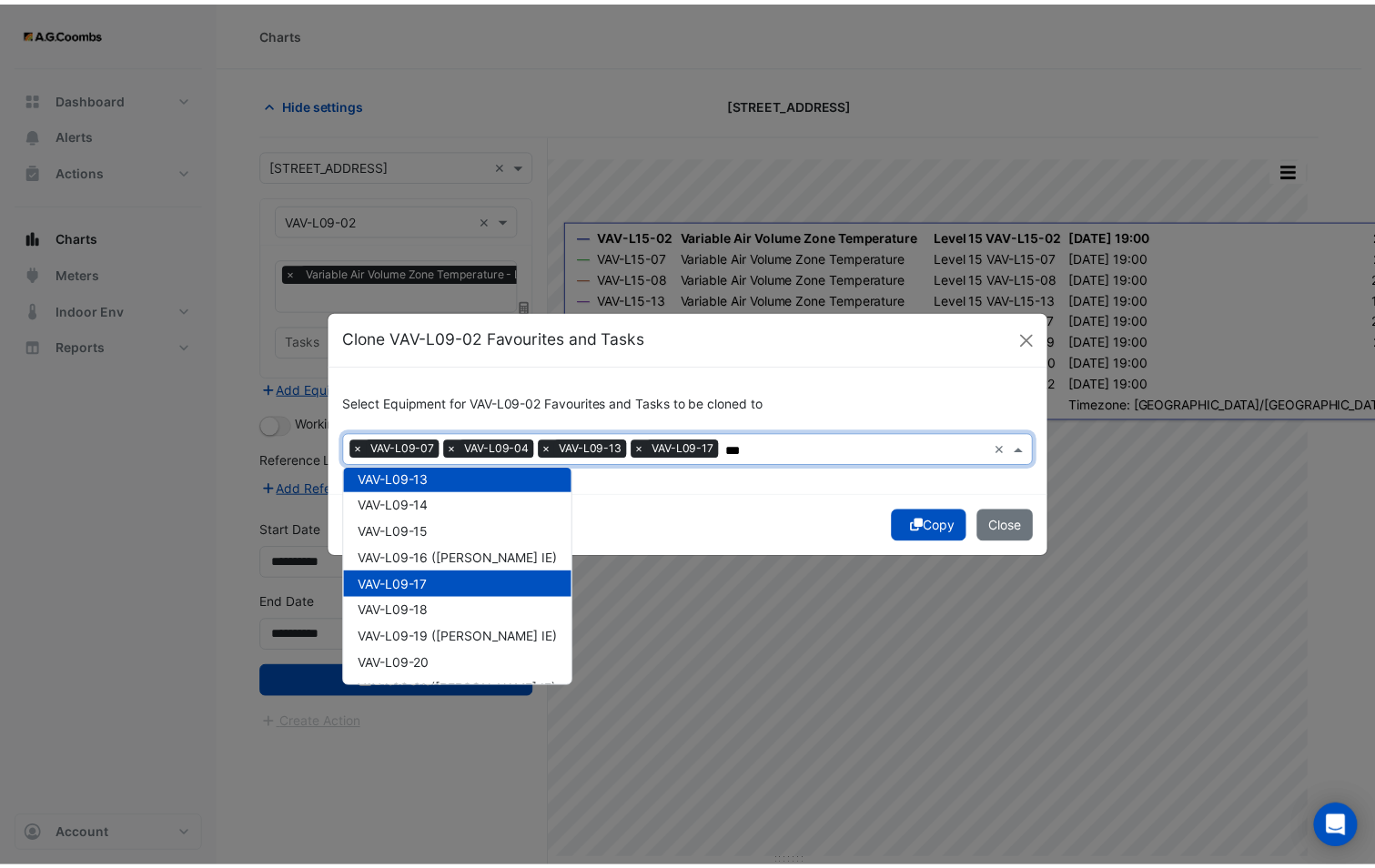
scroll to position [351, 0]
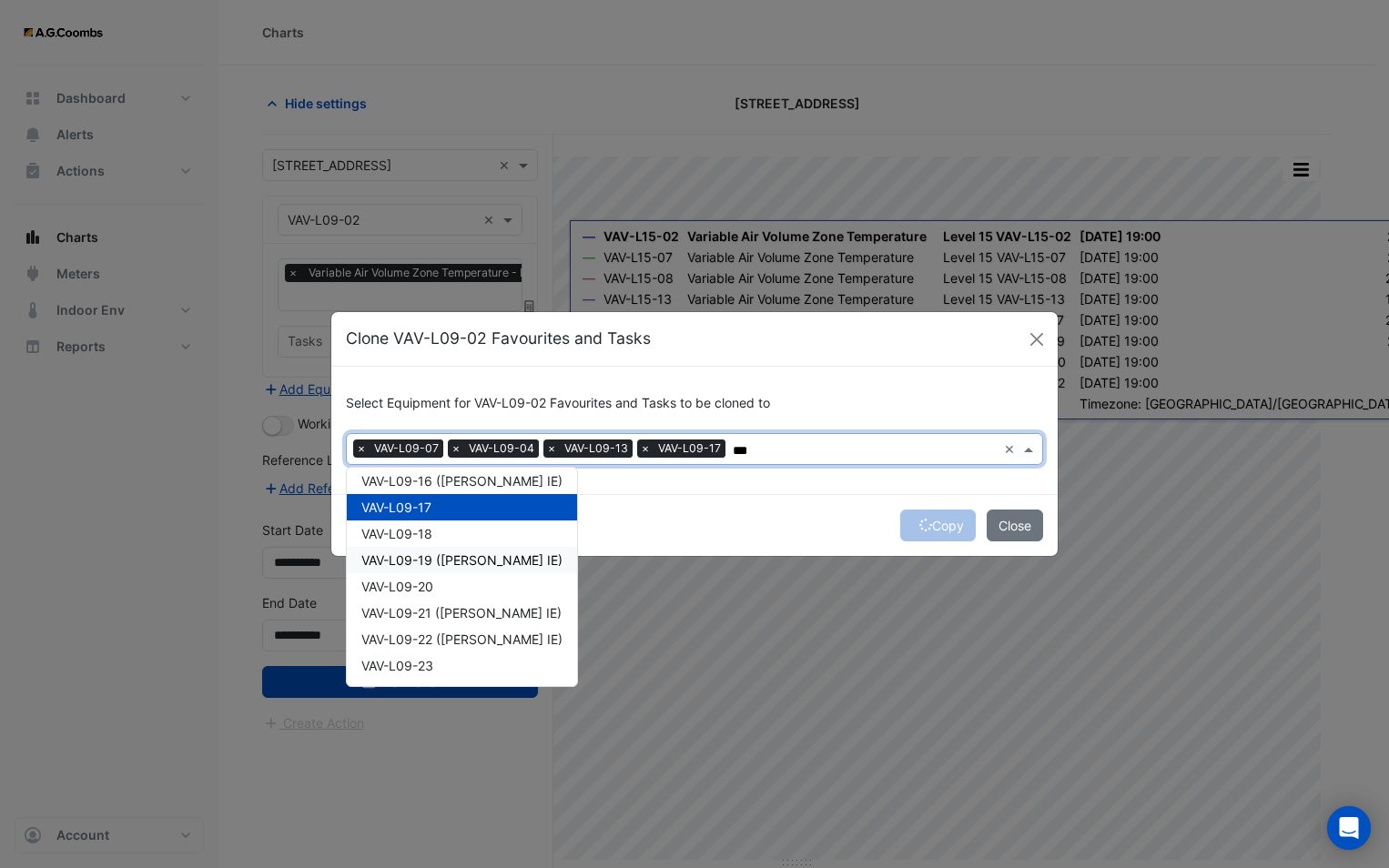
drag, startPoint x: 408, startPoint y: 556, endPoint x: 420, endPoint y: 584, distance: 30.5
click at [409, 556] on span "VAV-L09-19 ([PERSON_NAME] IE)" at bounding box center [462, 560] width 201 height 16
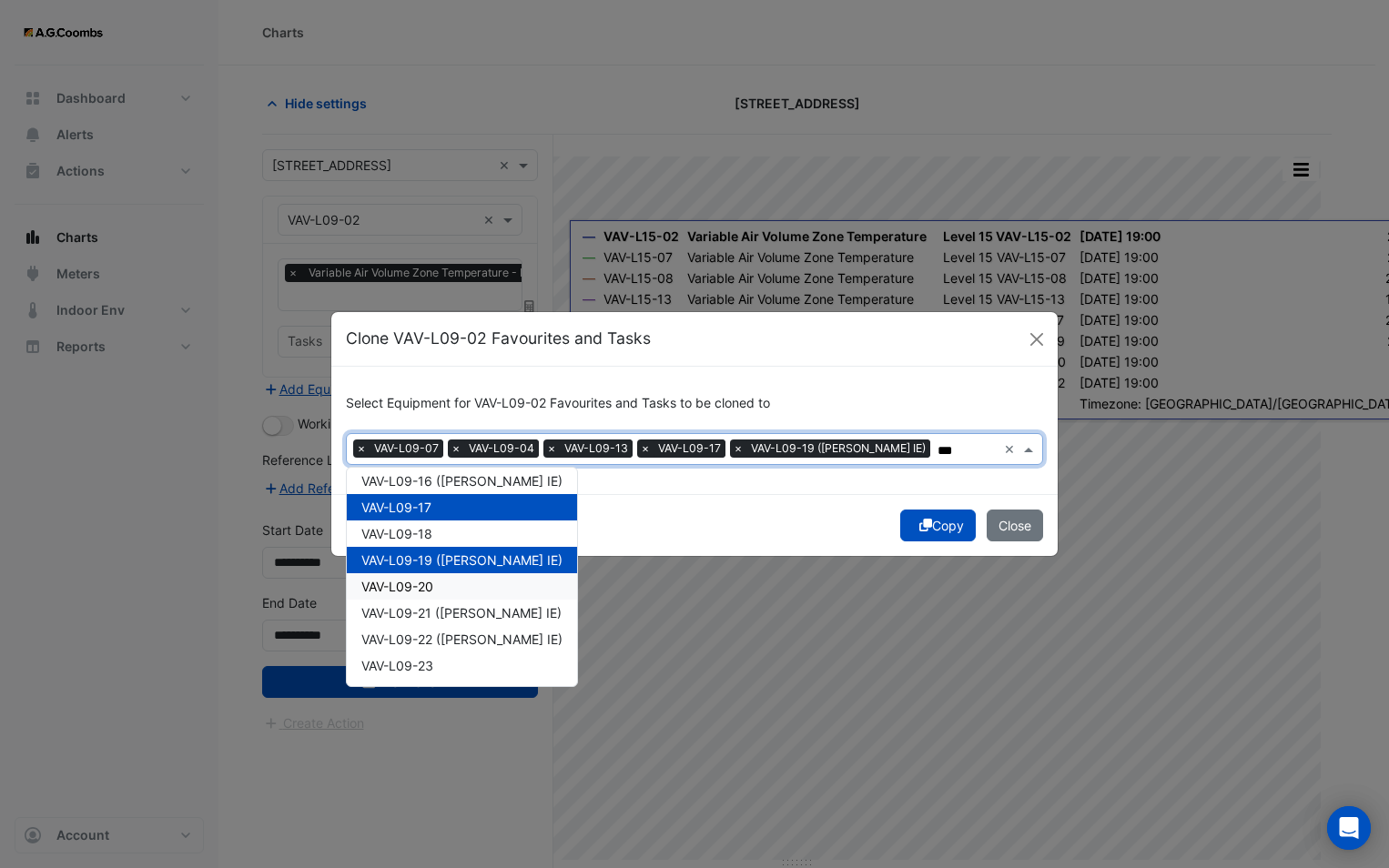
click at [420, 587] on span "VAV-L09-20" at bounding box center [397, 586] width 72 height 16
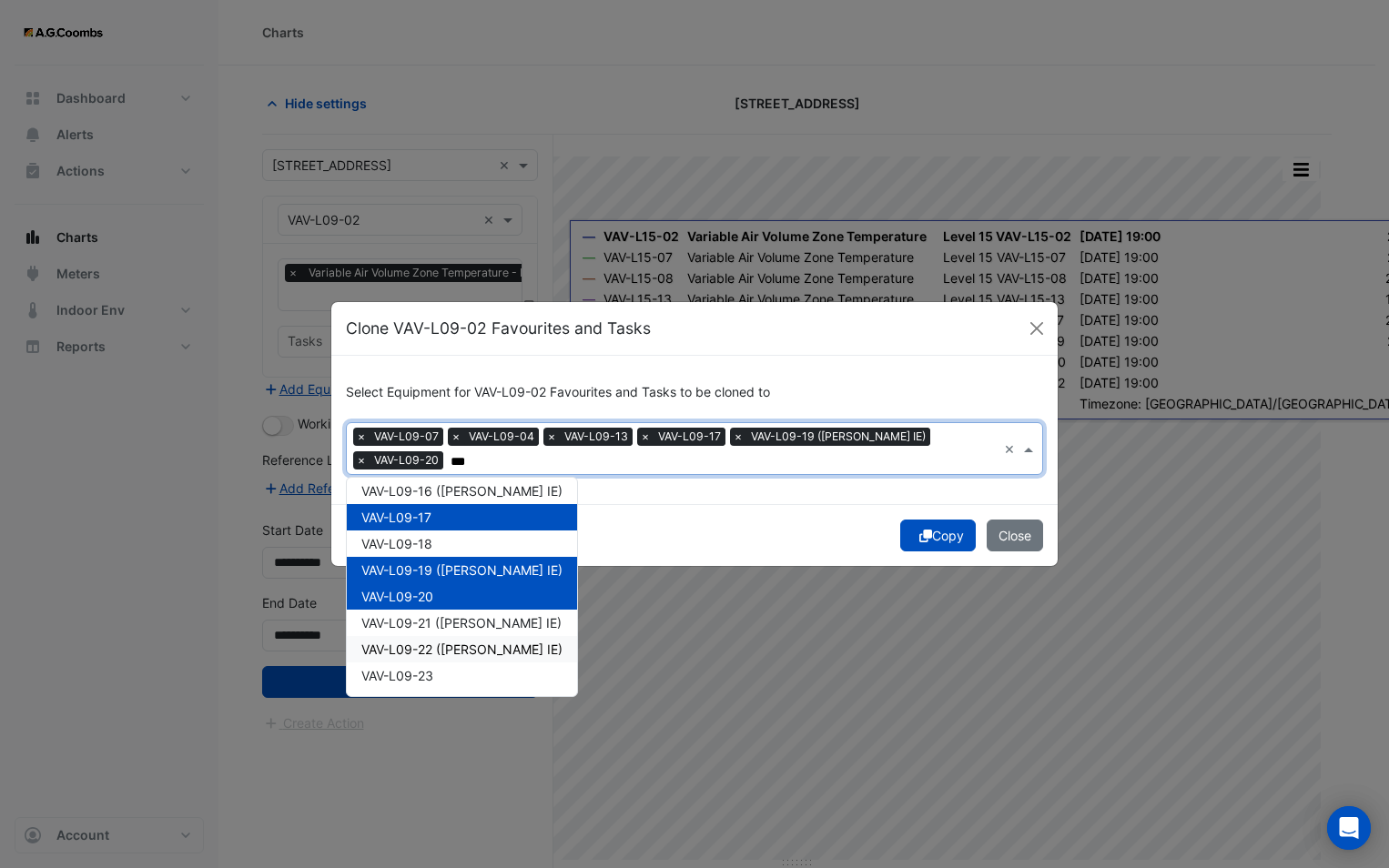
click at [432, 648] on div "VAV-L09-22 ([PERSON_NAME] IE)" at bounding box center [462, 649] width 230 height 27
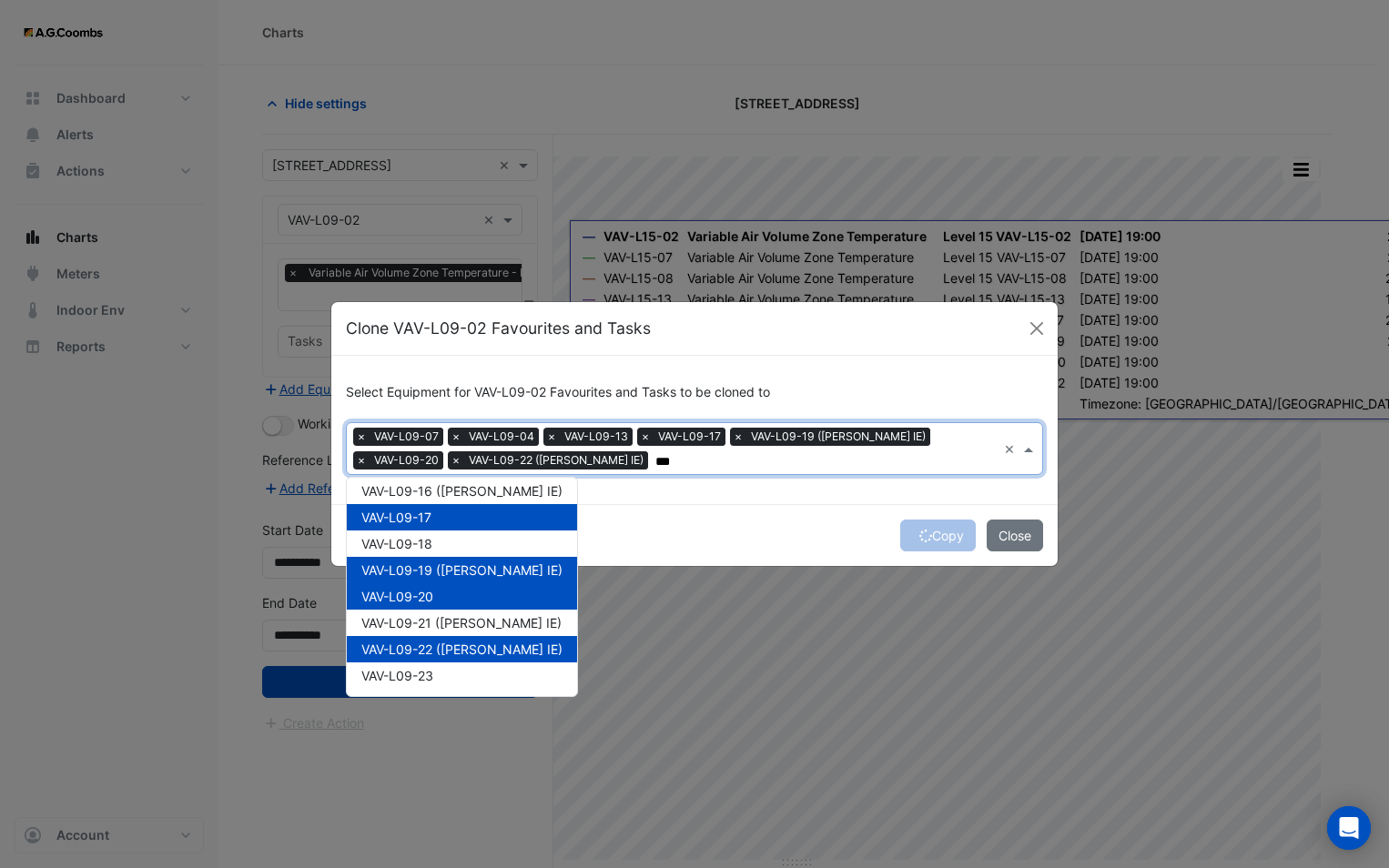
type input "***"
click at [919, 536] on icon "submit" at bounding box center [925, 535] width 13 height 13
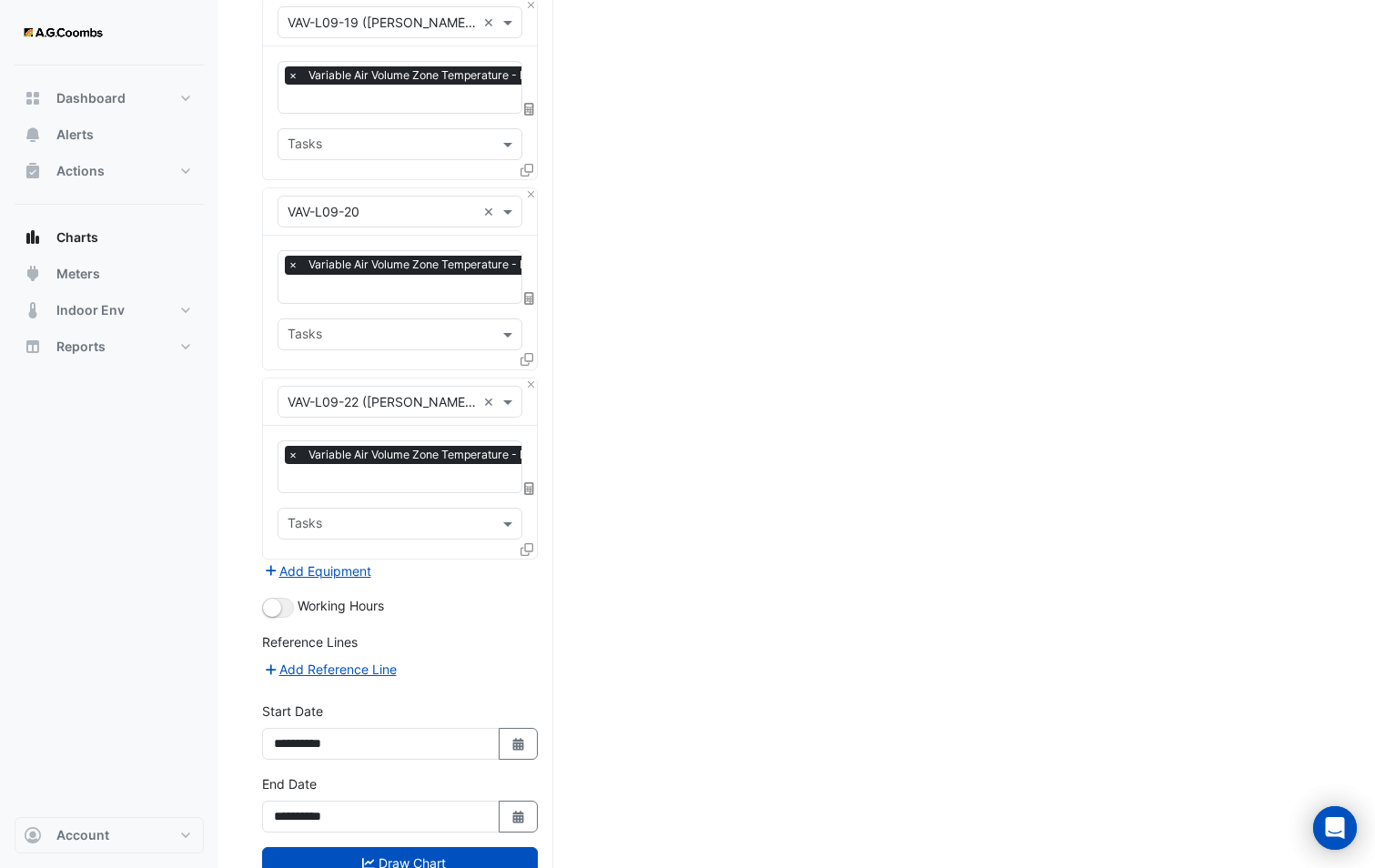
scroll to position [1193, 0]
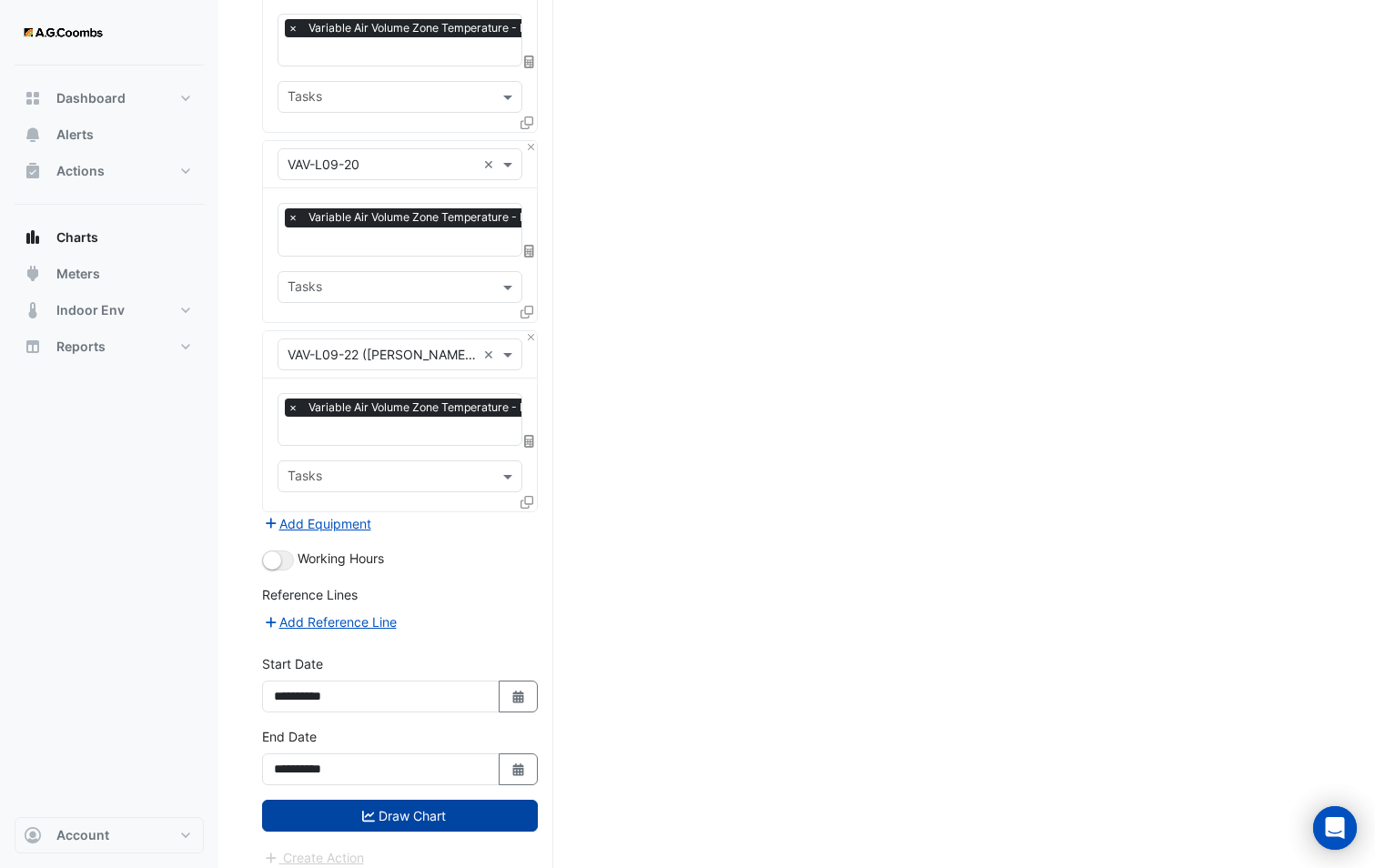
click at [353, 804] on button "Draw Chart" at bounding box center [400, 816] width 276 height 31
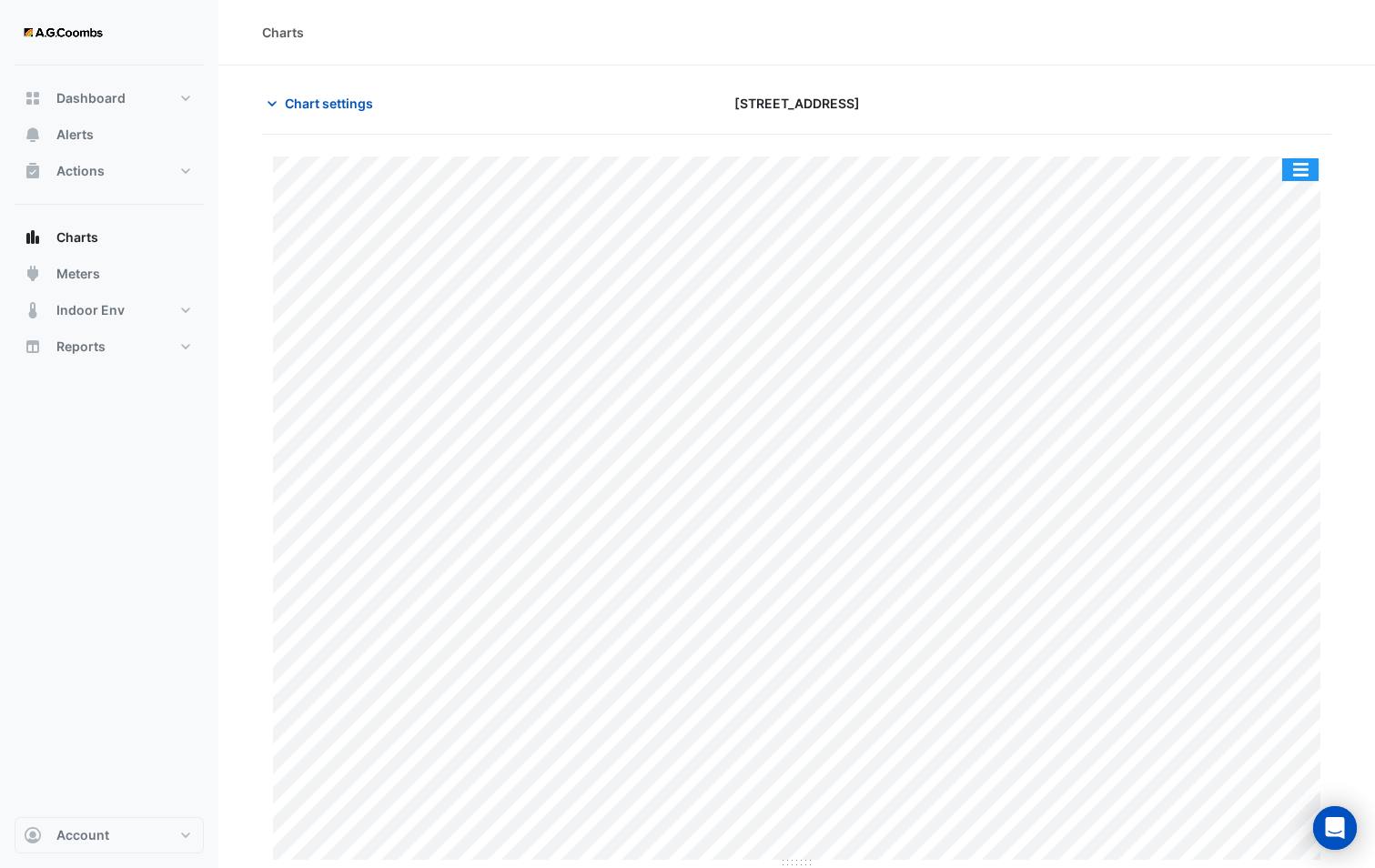
click at [1292, 165] on button "button" at bounding box center [1300, 169] width 36 height 23
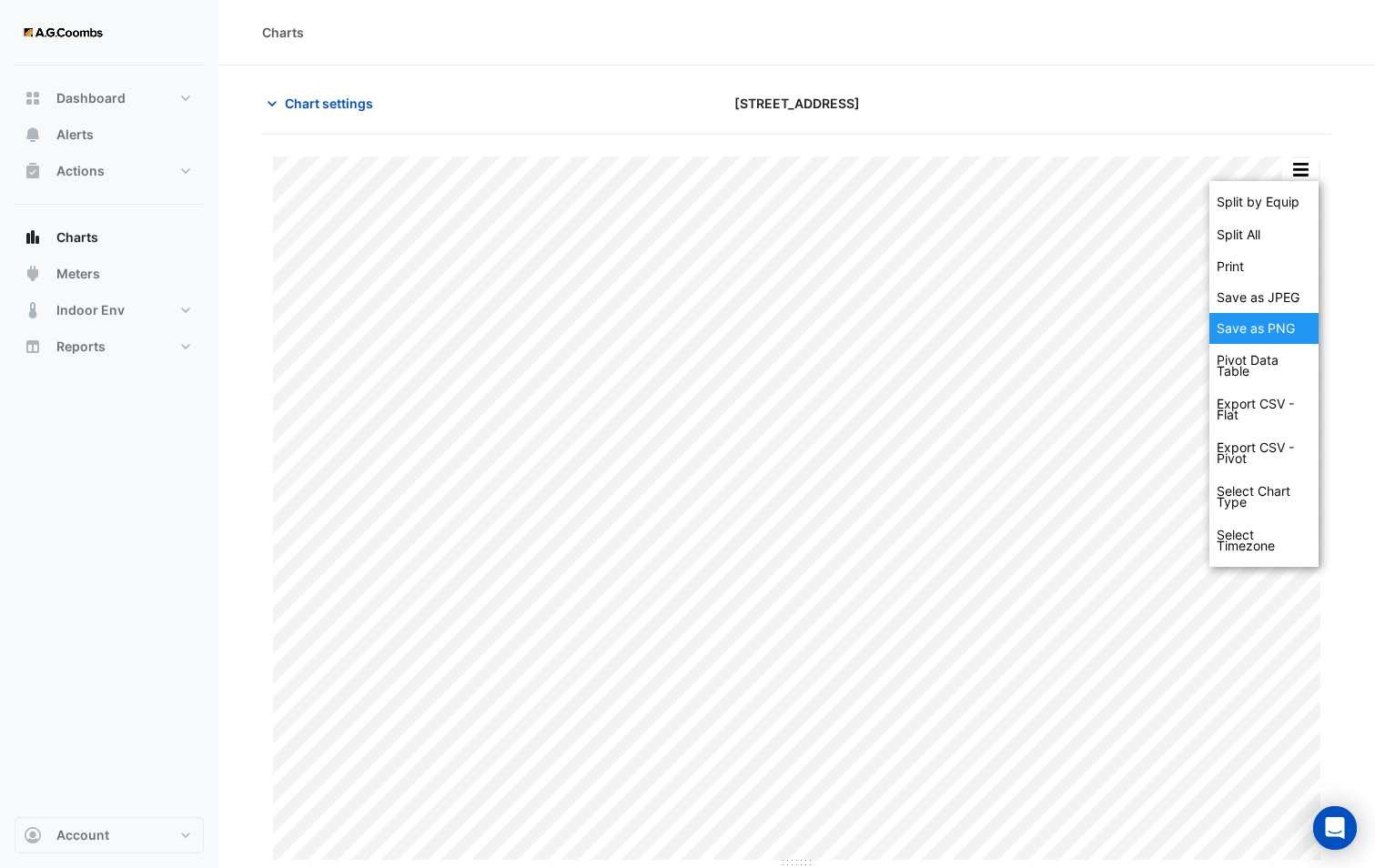
click at [1241, 328] on div "Save as PNG" at bounding box center [1264, 329] width 109 height 31
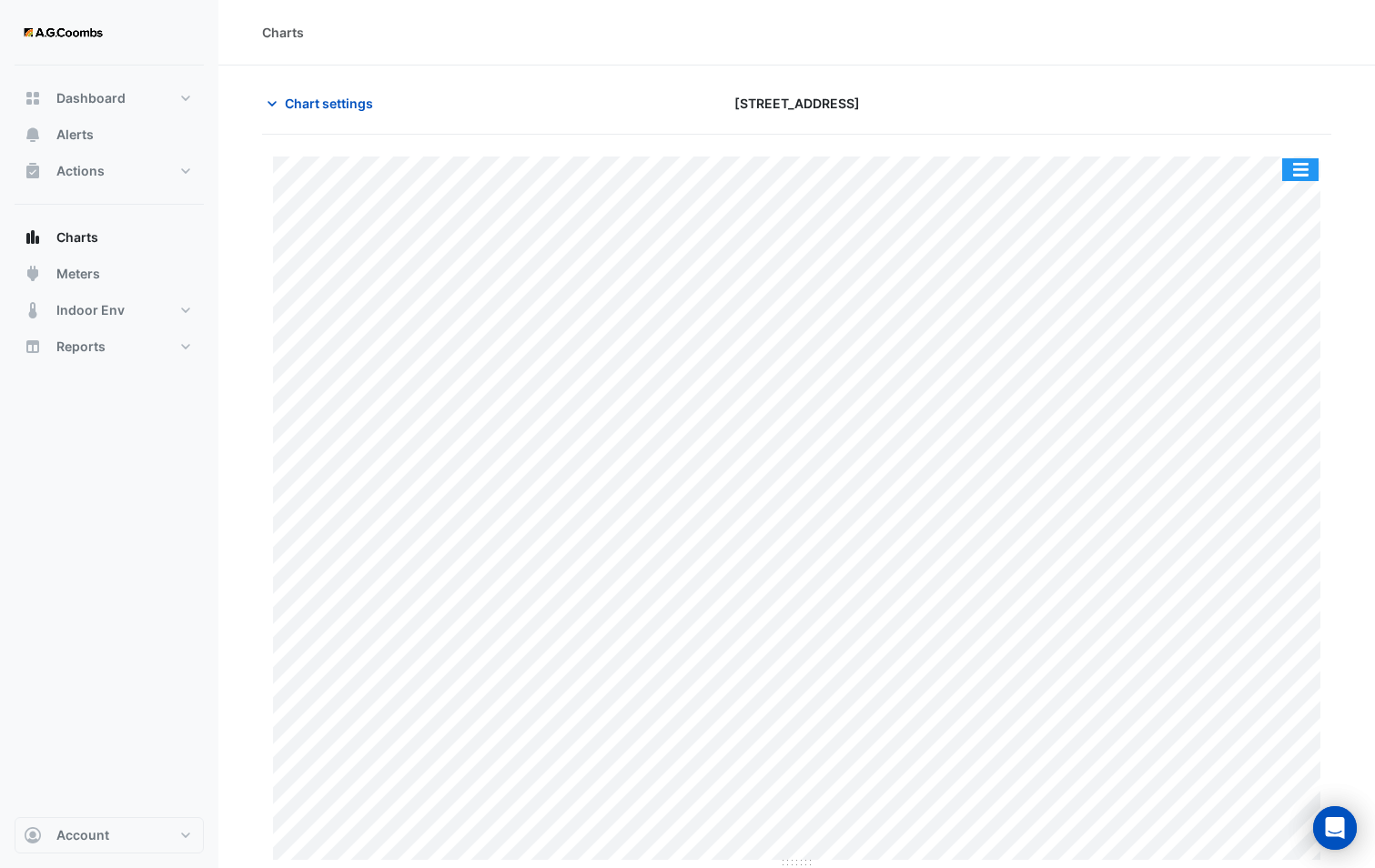
click at [1289, 168] on button "button" at bounding box center [1300, 169] width 36 height 23
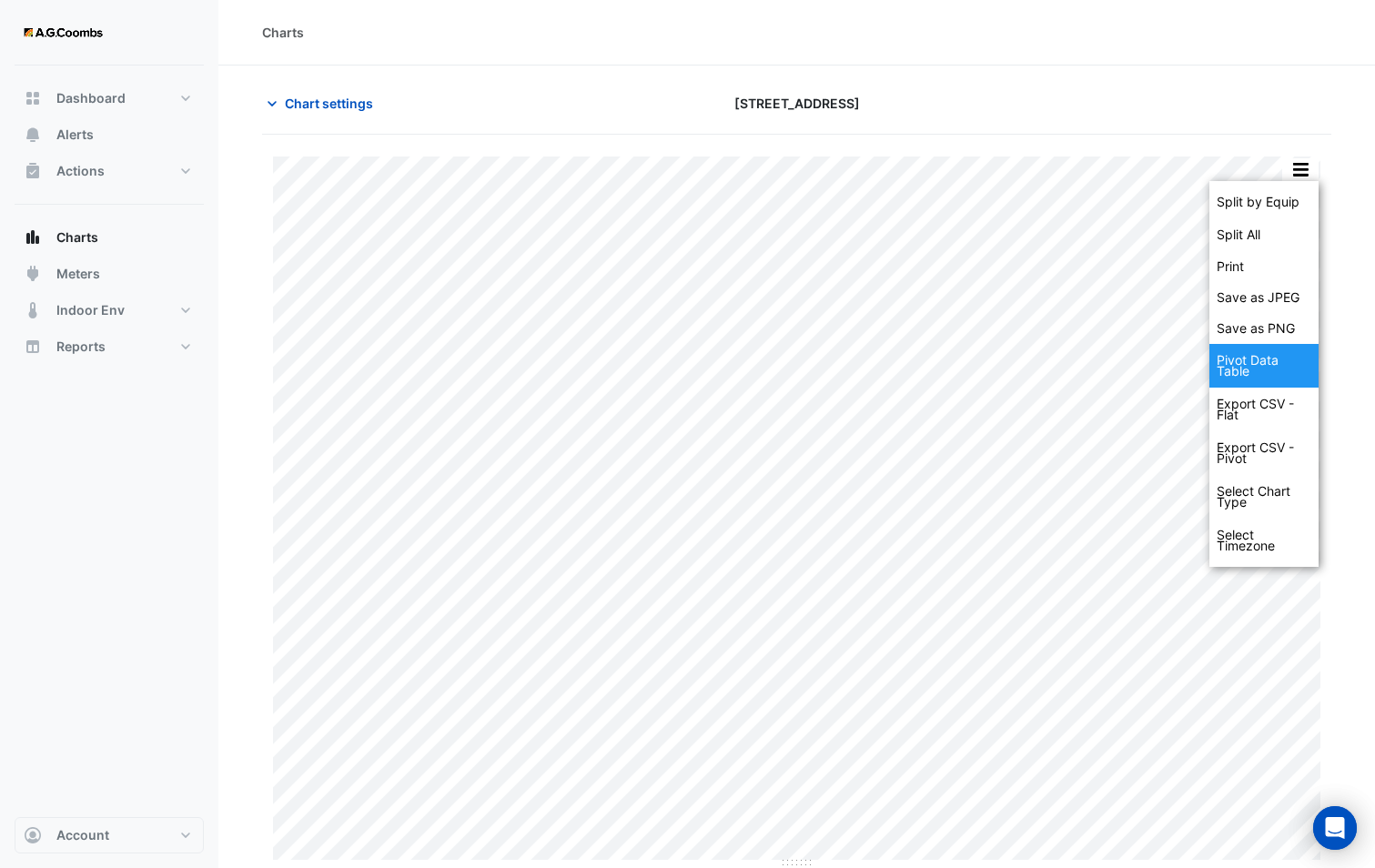
click at [1238, 372] on div "Pivot Data Table" at bounding box center [1264, 365] width 109 height 43
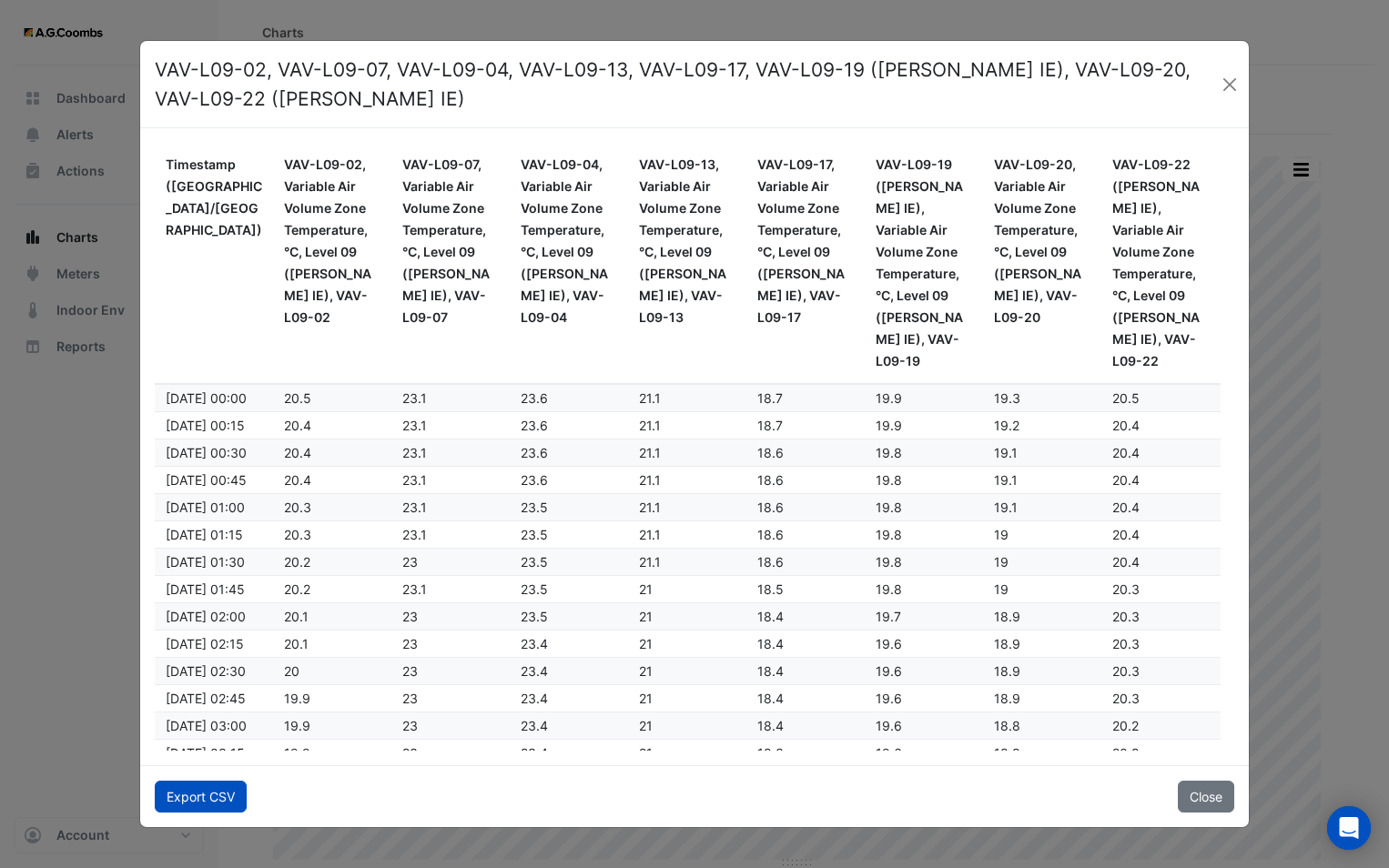
click at [170, 799] on button "Export CSV" at bounding box center [201, 796] width 92 height 31
click at [1335, 72] on ngb-modal-window "VAV-L09-02, VAV-L09-07, VAV-L09-04, VAV-L09-13, VAV-L09-17, VAV-L09-19 ([PERSON…" at bounding box center [694, 434] width 1389 height 868
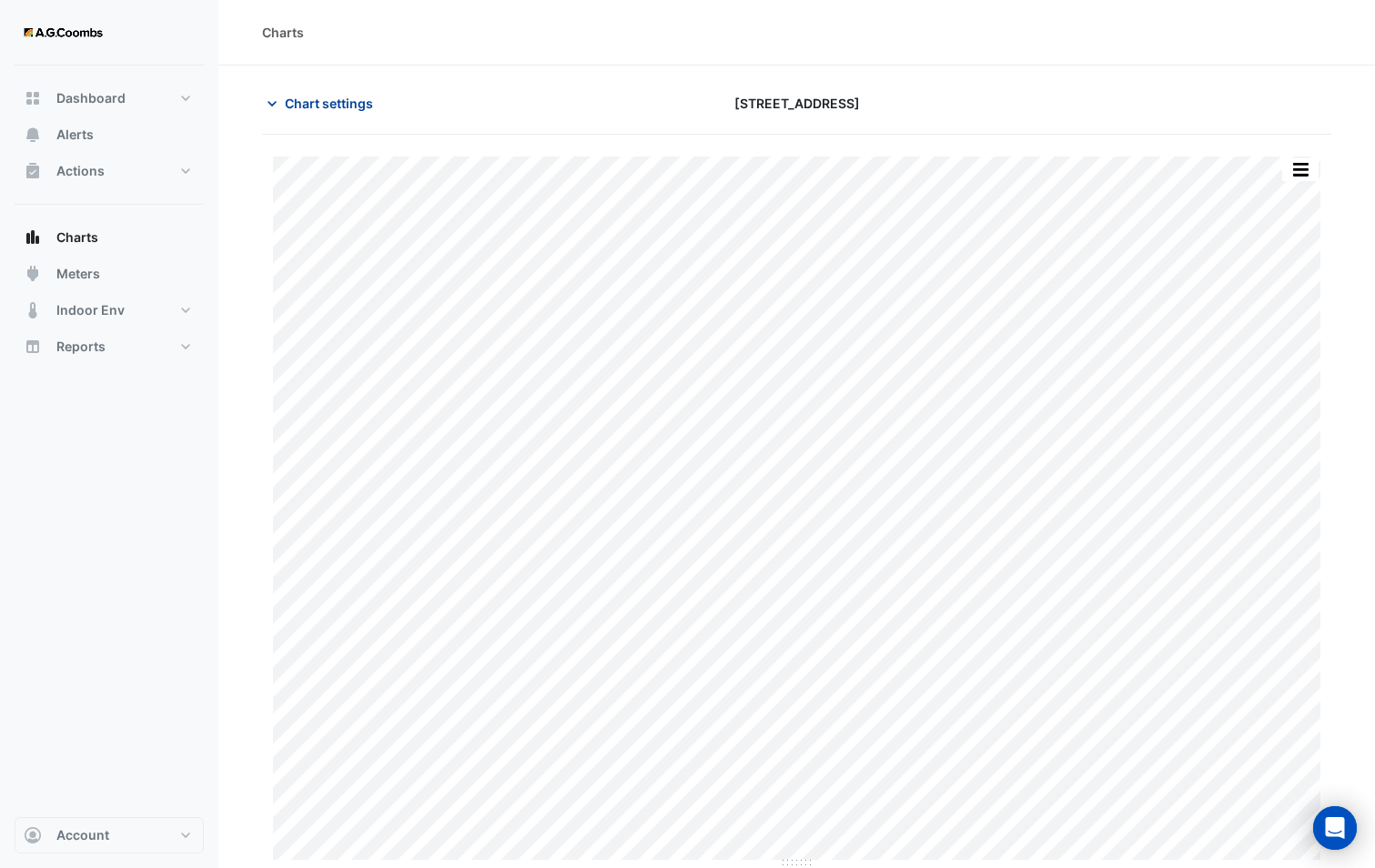
click at [302, 102] on span "Chart settings" at bounding box center [329, 102] width 88 height 19
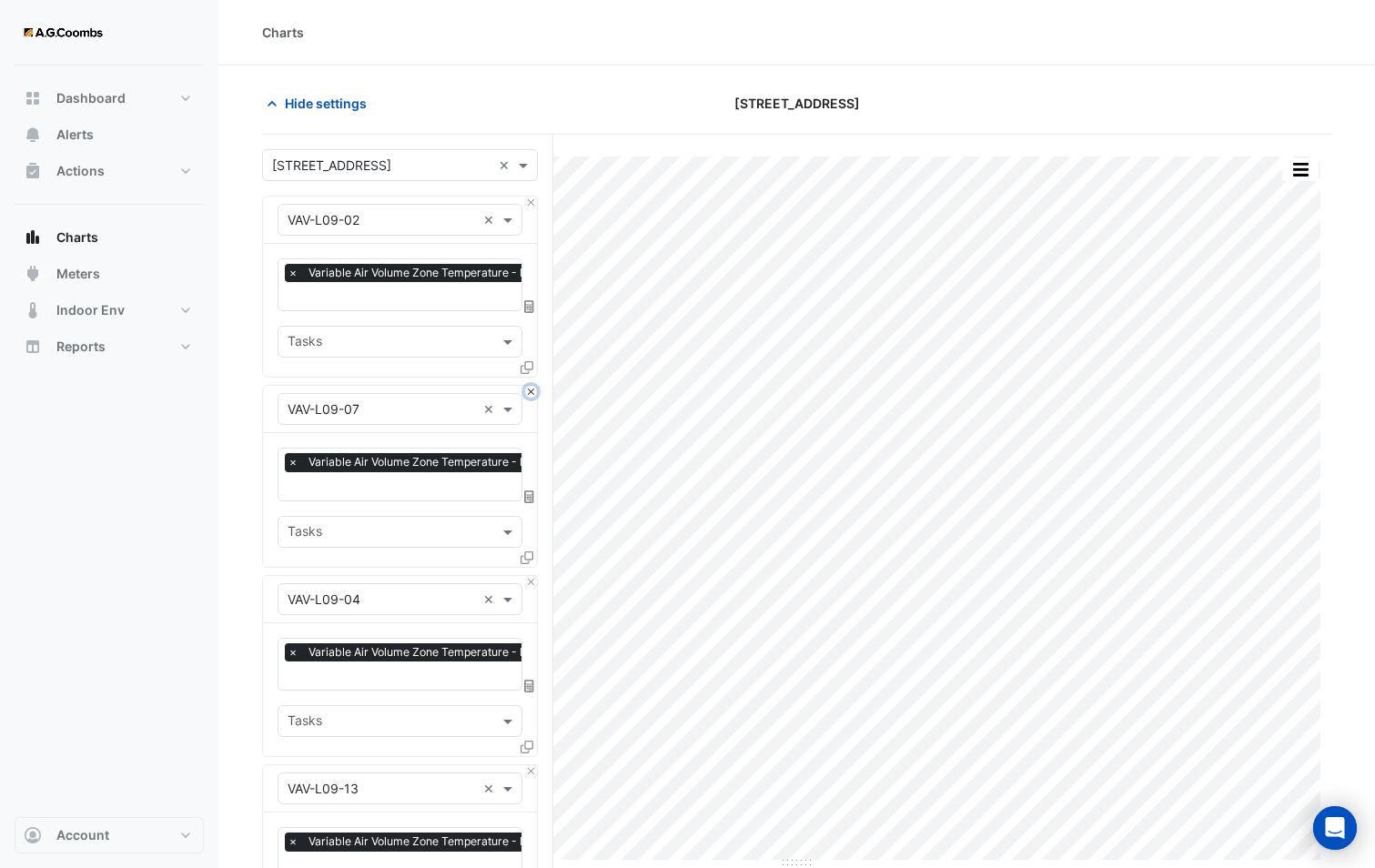
click at [531, 390] on button "Close" at bounding box center [531, 392] width 12 height 12
click at [531, 576] on button "Close" at bounding box center [531, 582] width 12 height 12
click at [531, 390] on button "Close" at bounding box center [531, 392] width 12 height 12
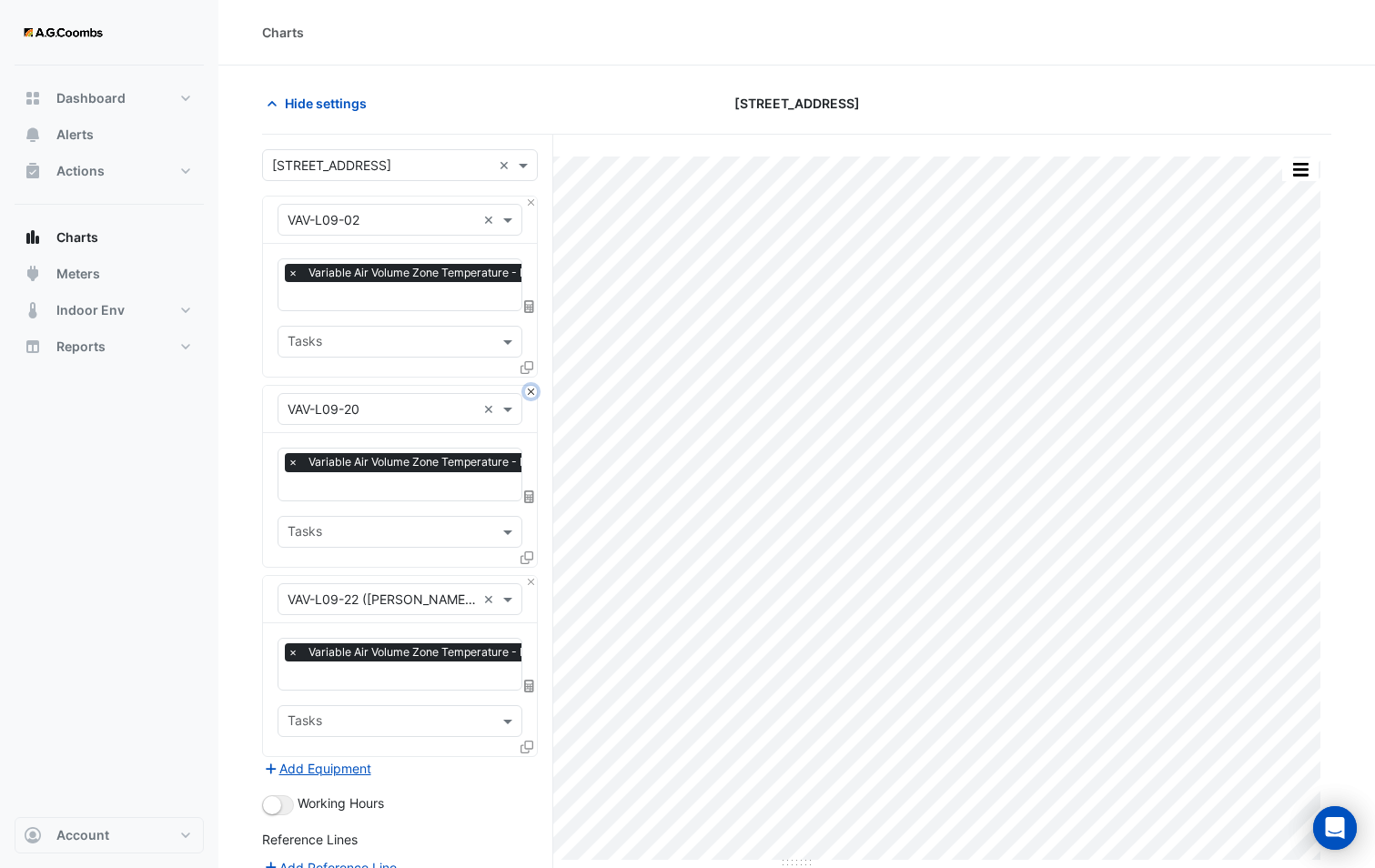
click at [531, 390] on button "Close" at bounding box center [531, 392] width 12 height 12
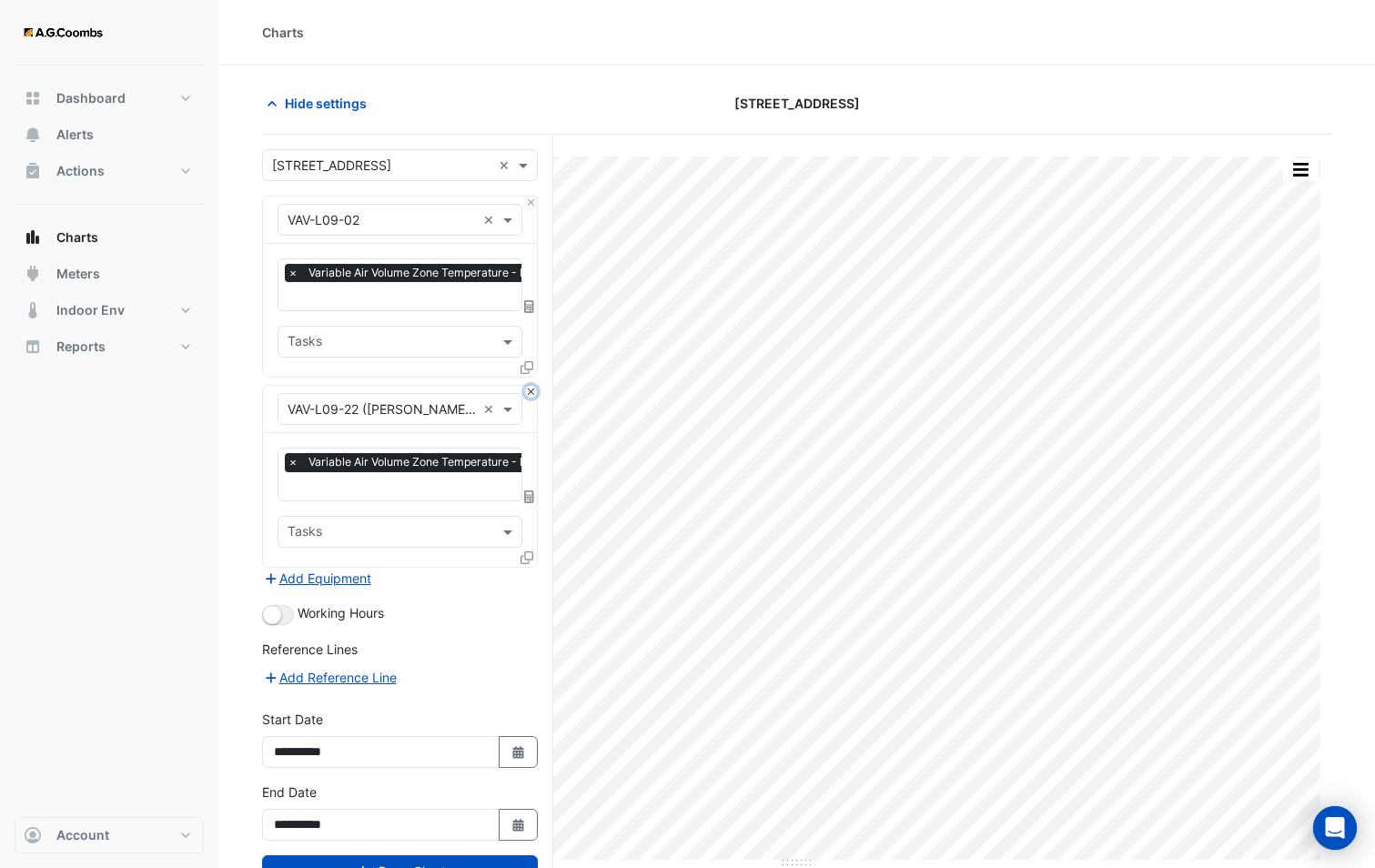
click at [531, 390] on button "Close" at bounding box center [531, 392] width 12 height 12
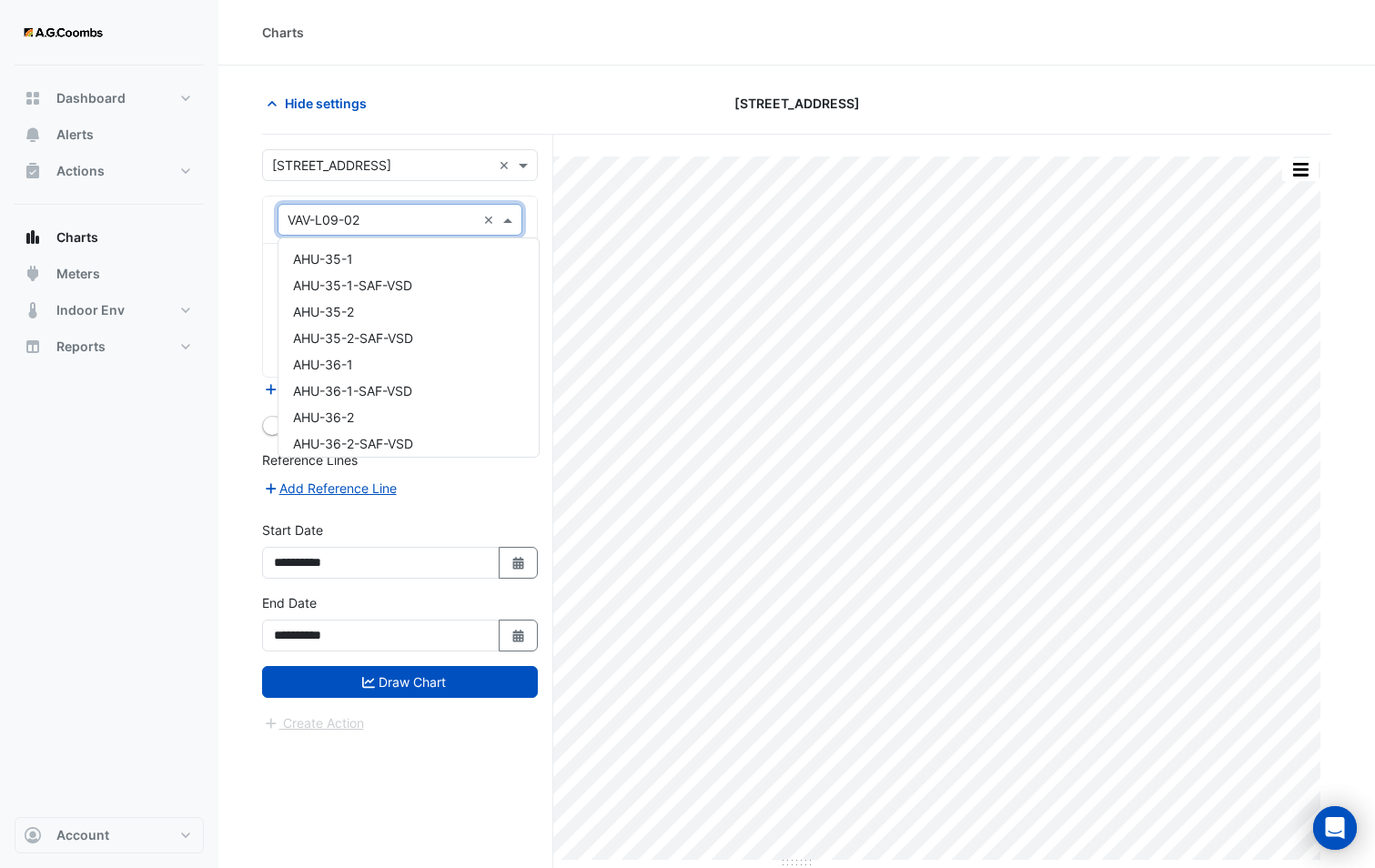
click at [345, 231] on div "Equipment × VAV-L09-02 ×" at bounding box center [400, 220] width 245 height 31
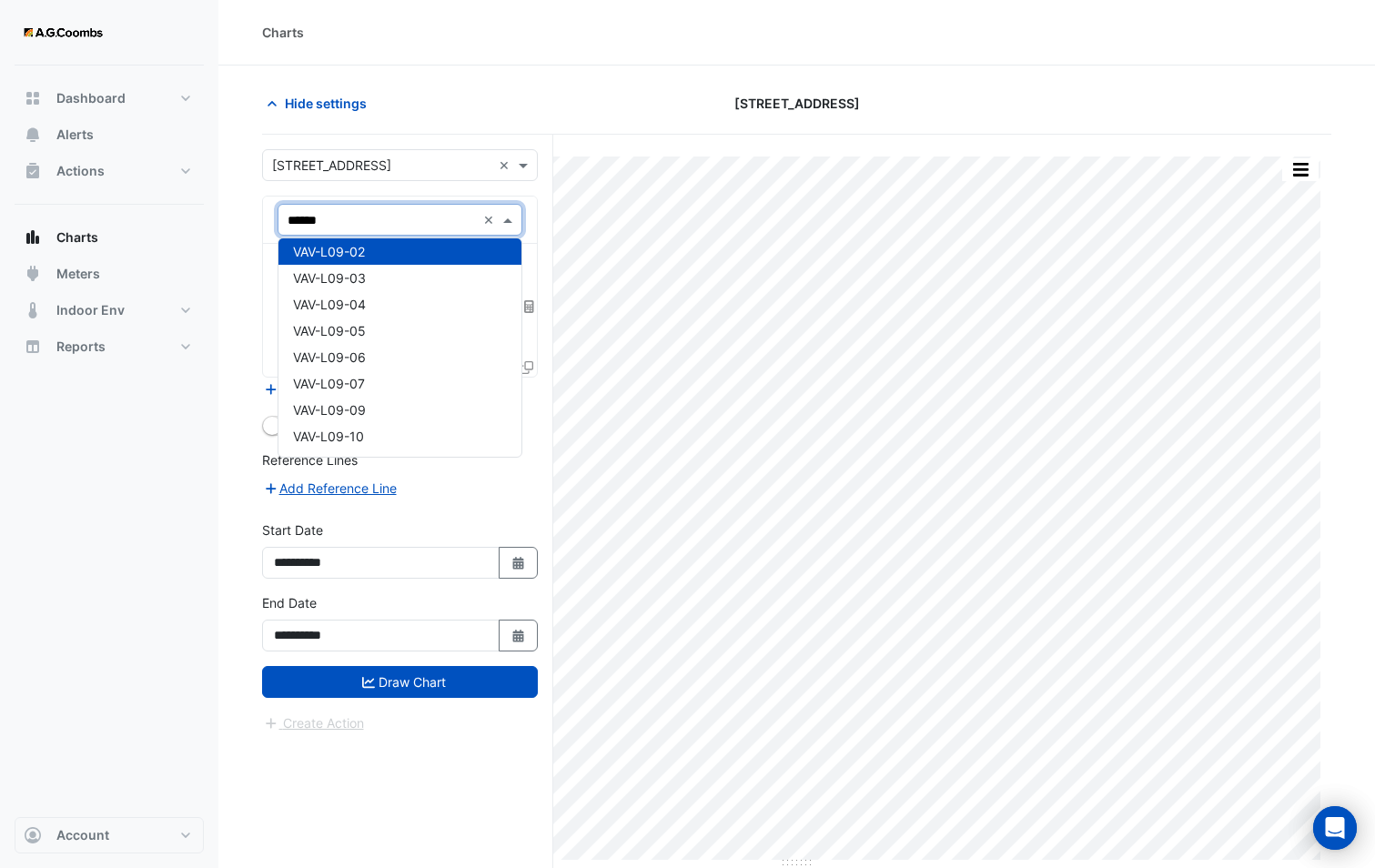
type input "*******"
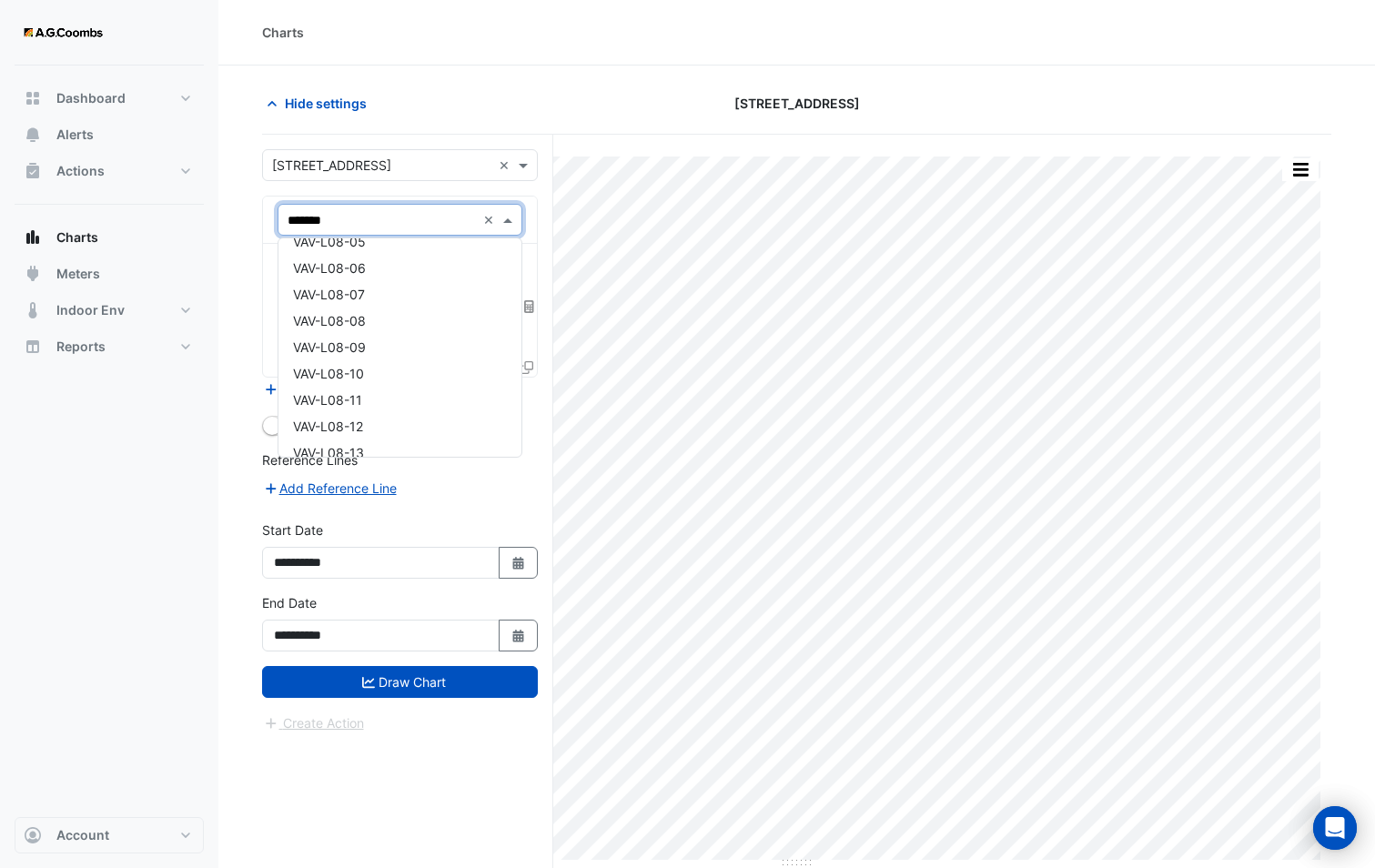
scroll to position [0, 0]
click at [354, 290] on span "VAV-L08-02" at bounding box center [328, 286] width 72 height 16
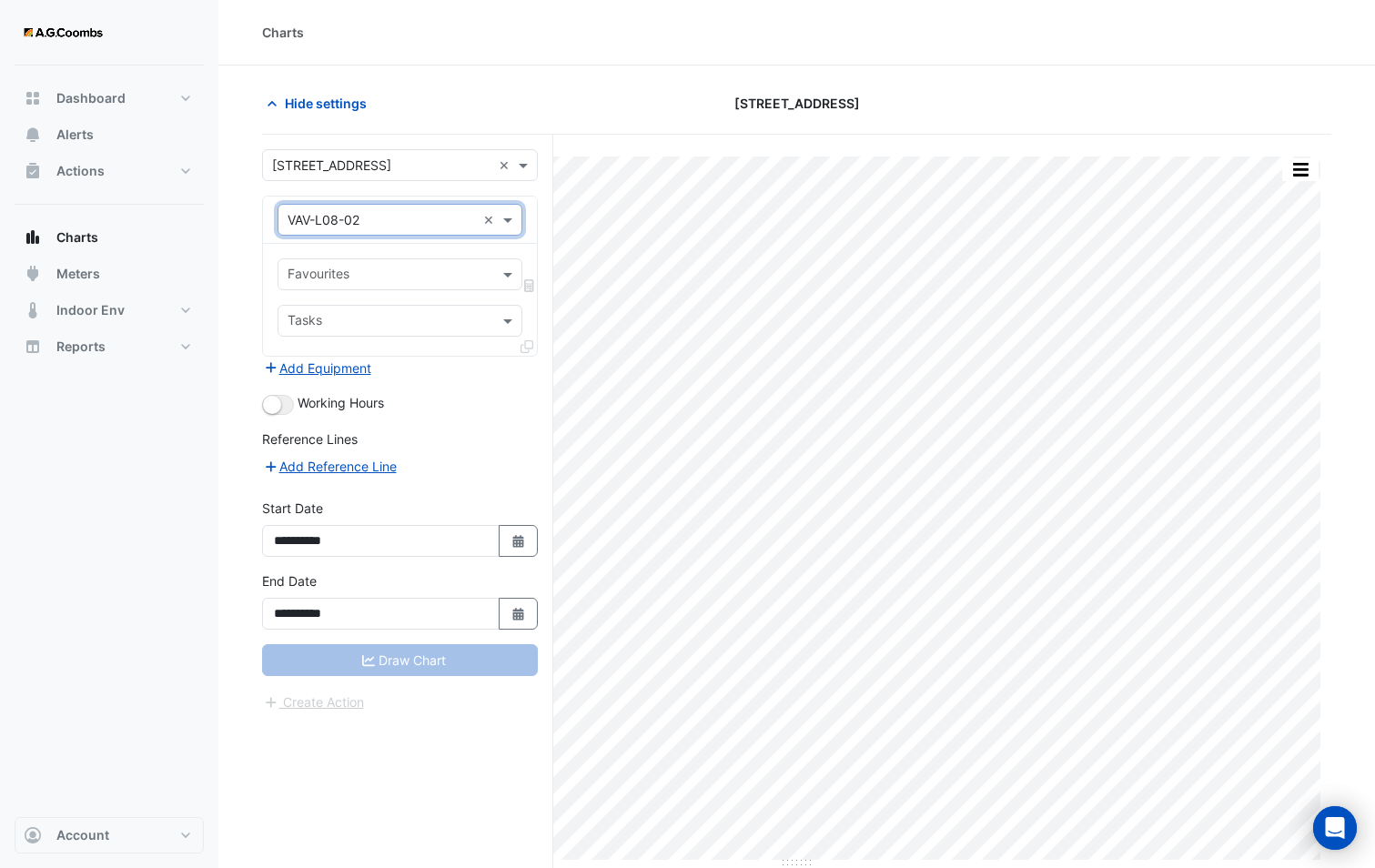
click at [438, 269] on input "text" at bounding box center [390, 276] width 204 height 19
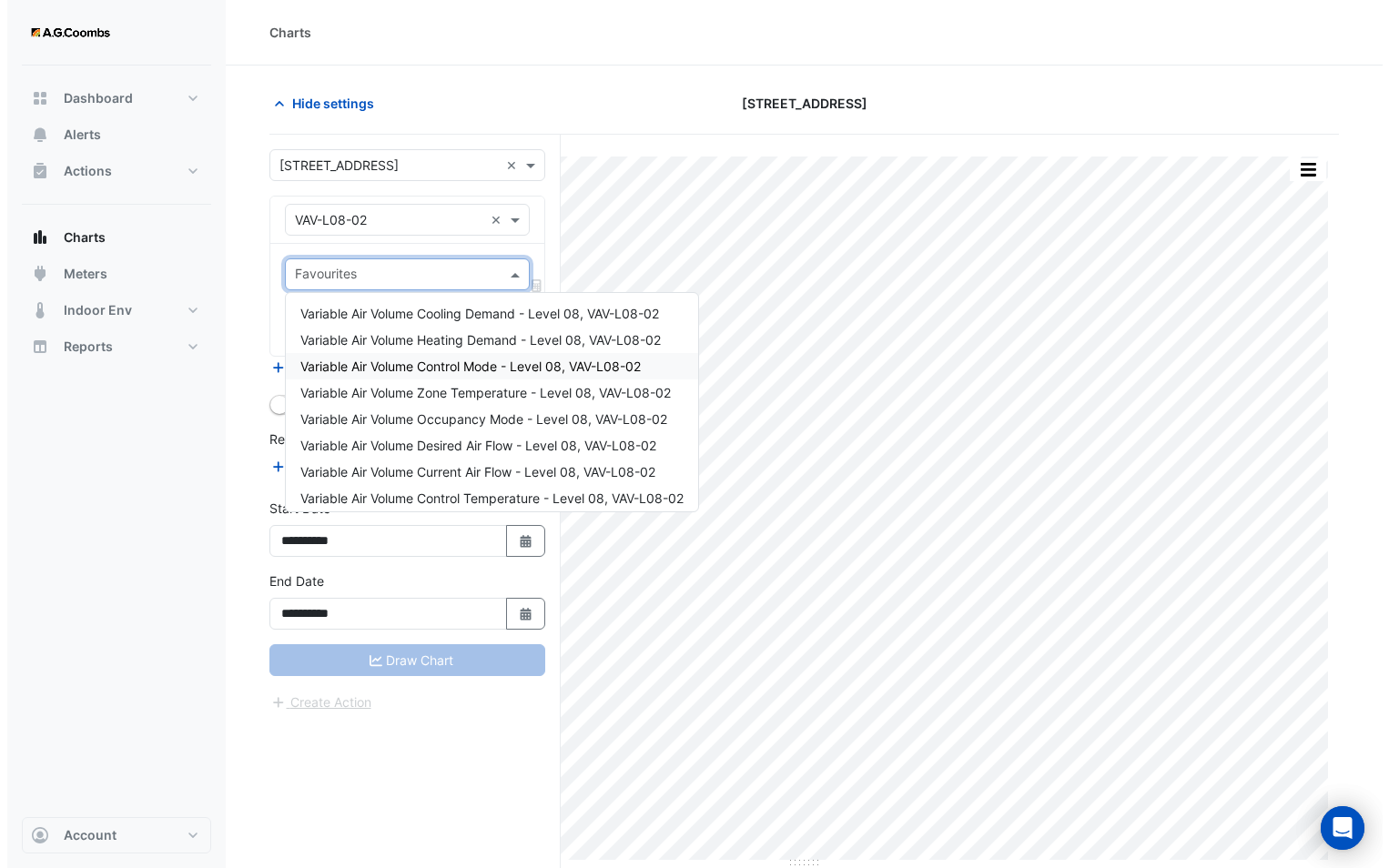
scroll to position [7, 0]
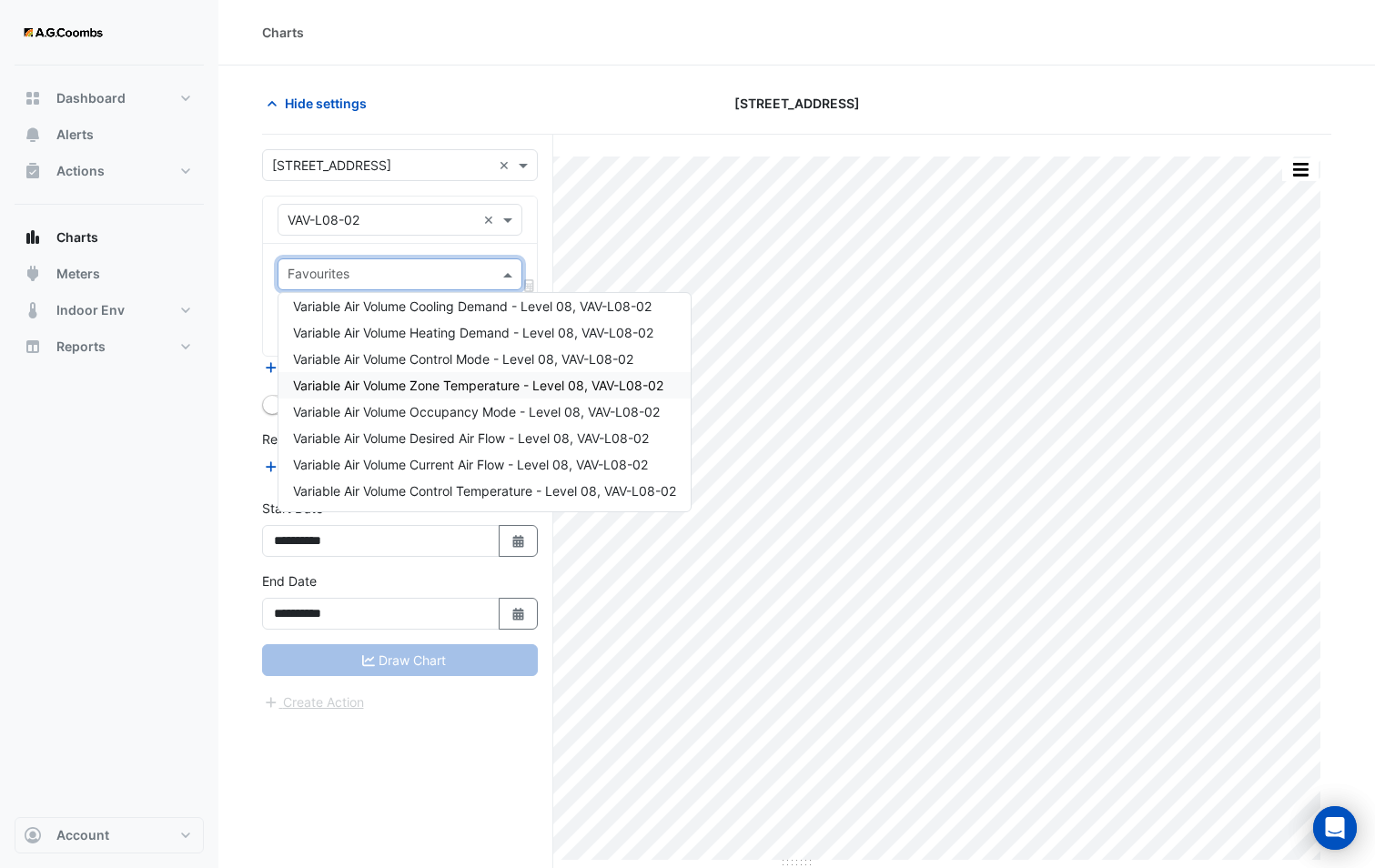
click at [473, 380] on span "Variable Air Volume Zone Temperature - Level 08, VAV-L08-02" at bounding box center [477, 386] width 370 height 16
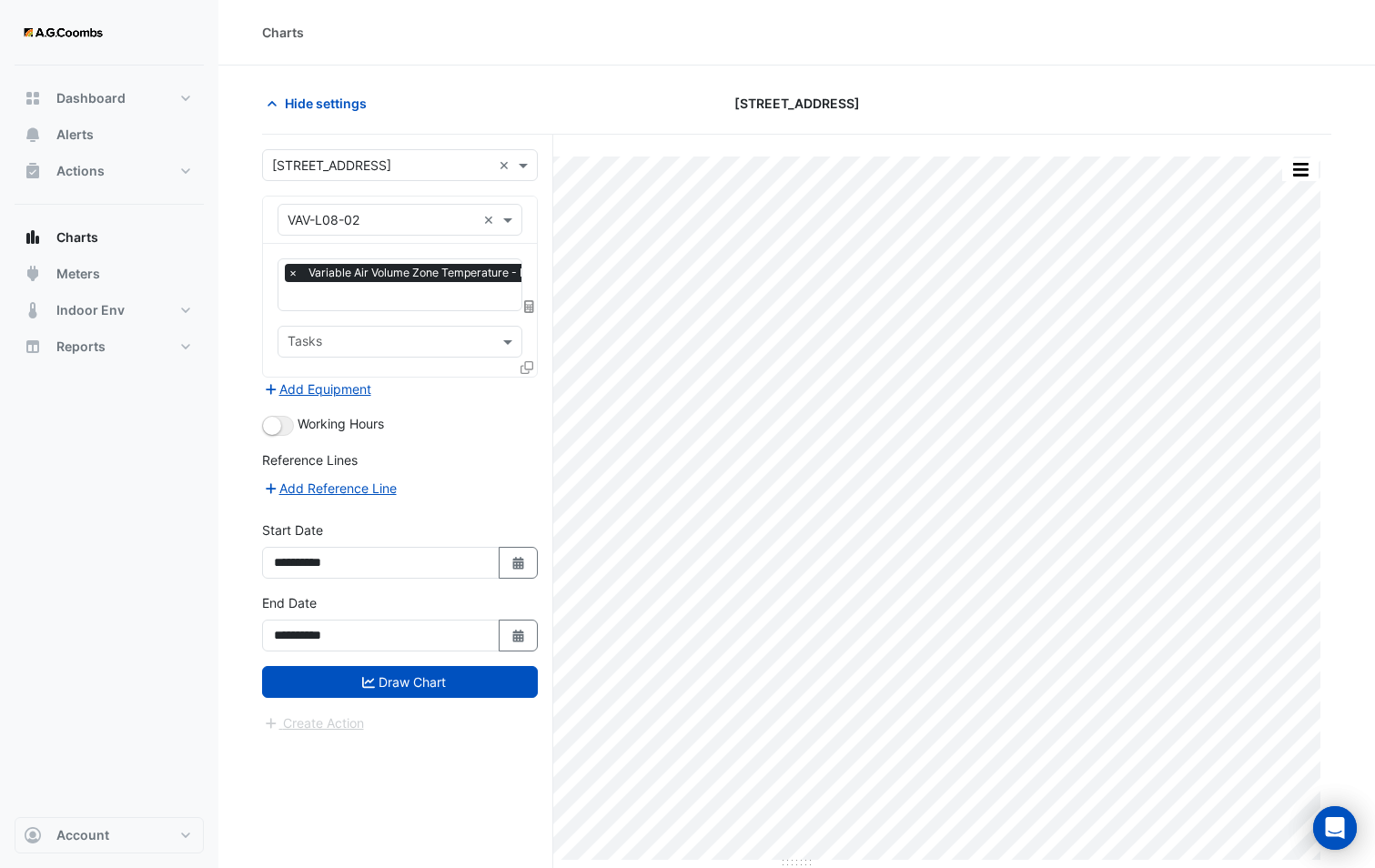
click at [527, 367] on icon at bounding box center [526, 367] width 13 height 13
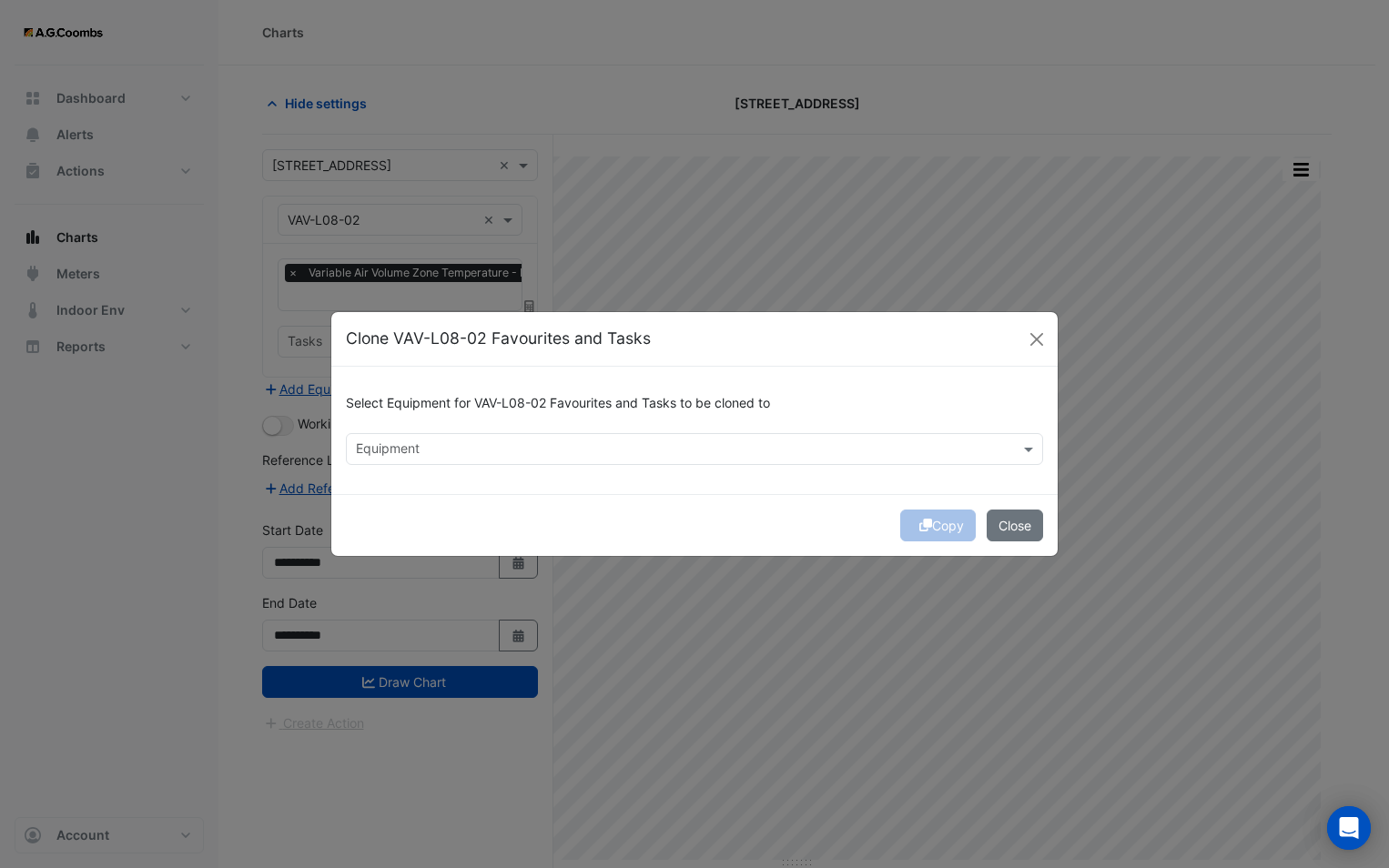
drag, startPoint x: 498, startPoint y: 454, endPoint x: 489, endPoint y: 451, distance: 9.5
click at [498, 454] on input "text" at bounding box center [684, 450] width 656 height 19
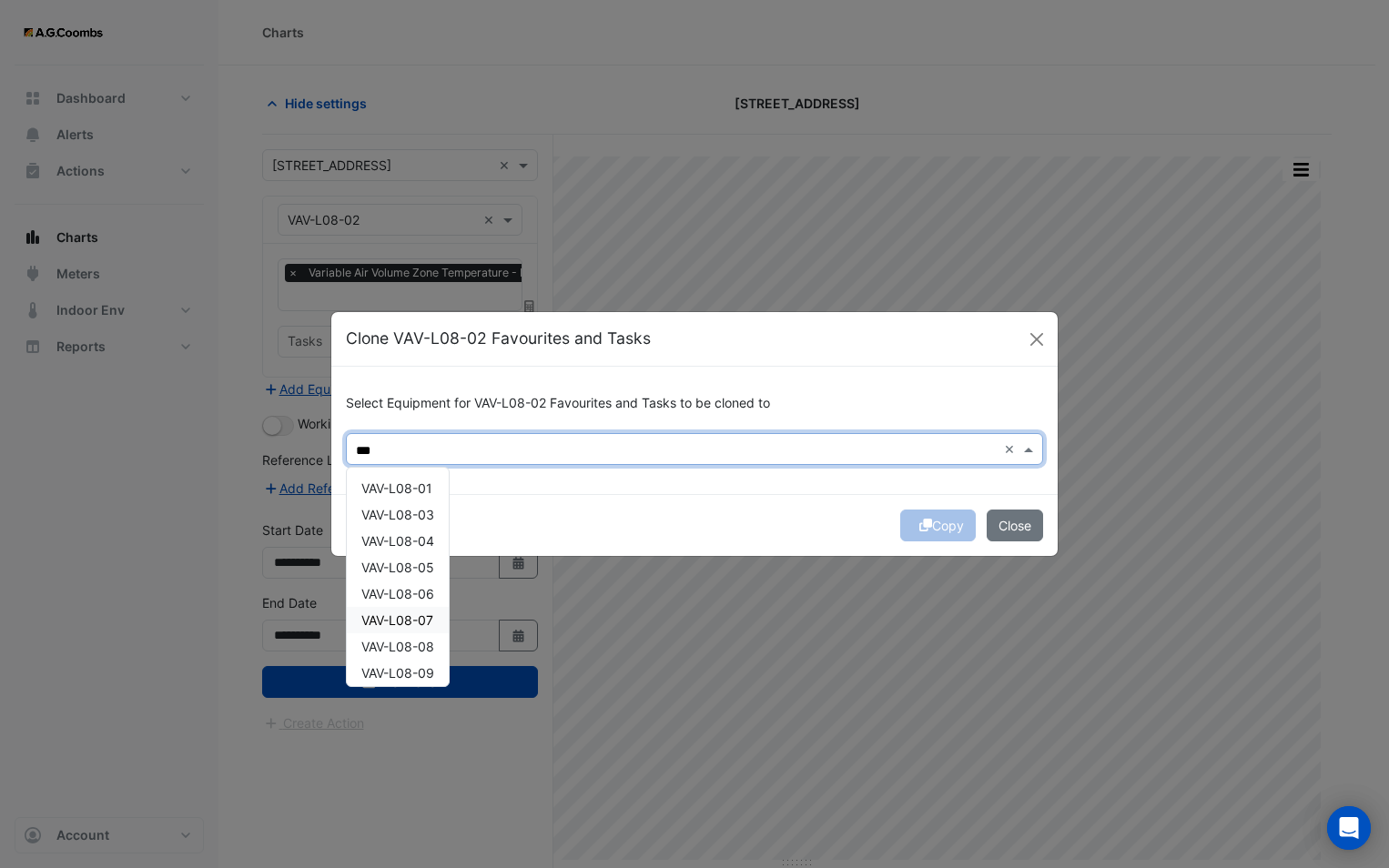
click at [414, 616] on span "VAV-L08-07" at bounding box center [397, 621] width 72 height 16
click at [404, 650] on span "VAV-L08-08" at bounding box center [398, 647] width 73 height 16
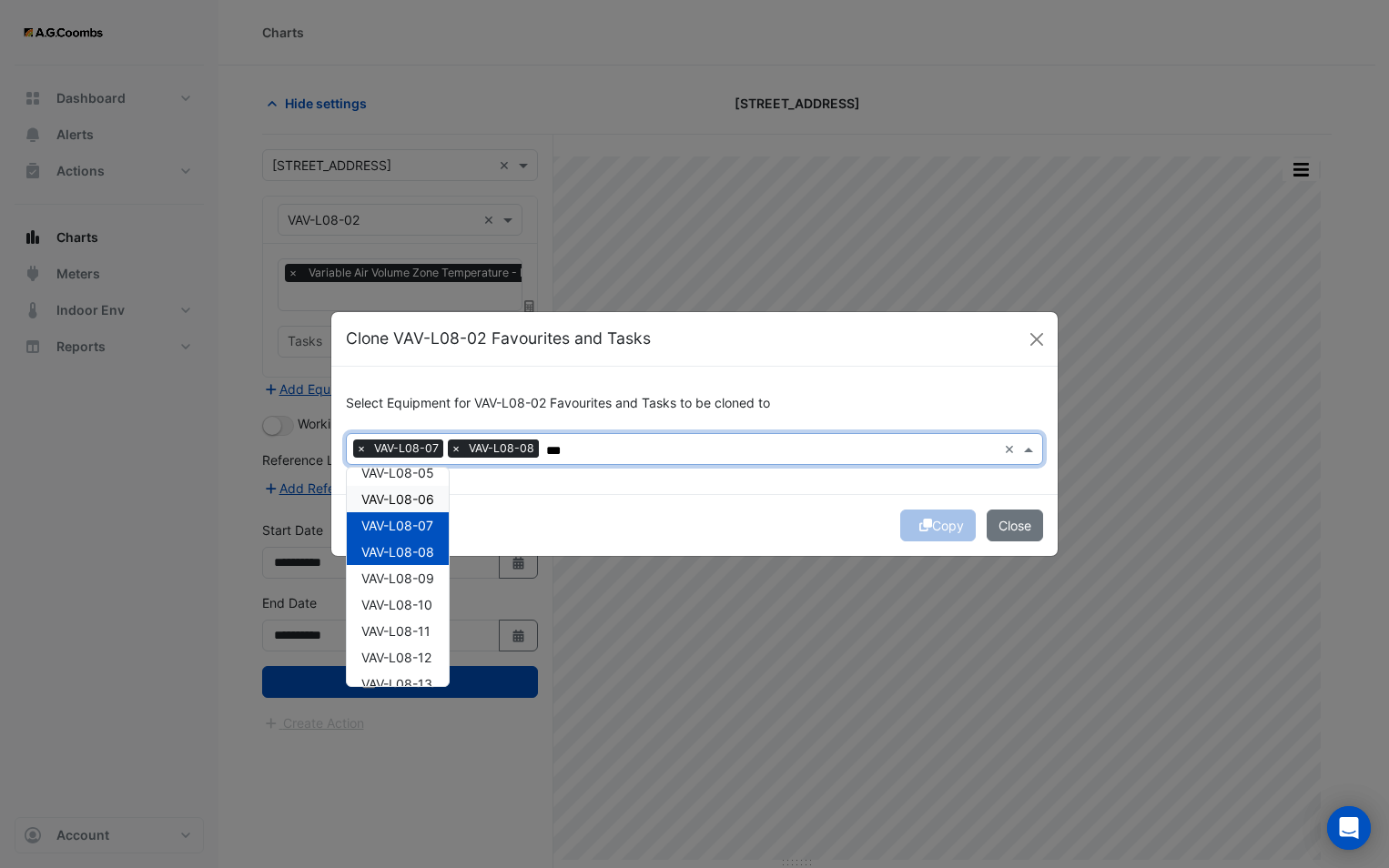
scroll to position [273, 0]
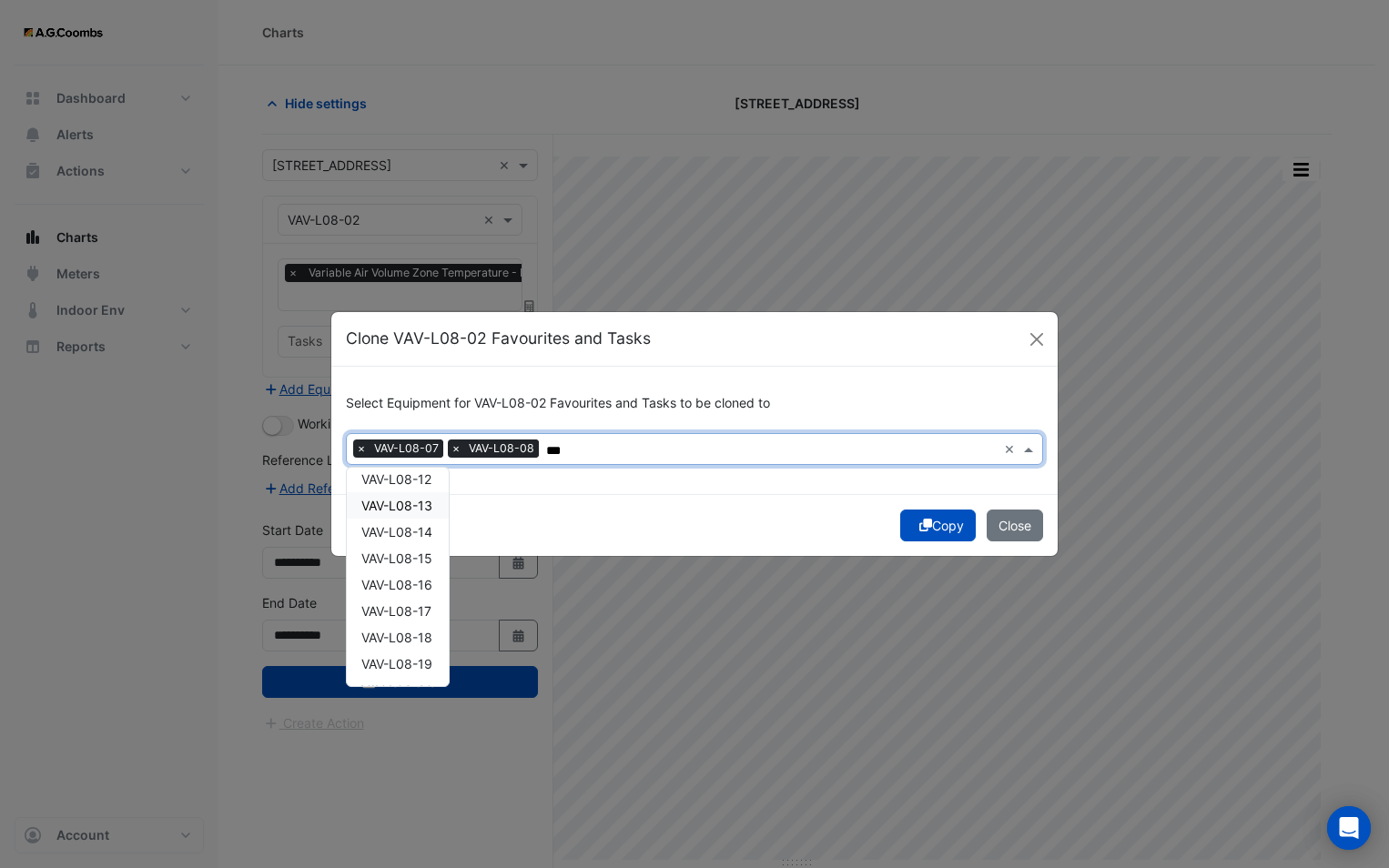
click at [403, 508] on span "VAV-L08-13" at bounding box center [397, 506] width 71 height 16
click at [388, 608] on span "VAV-L08-17" at bounding box center [396, 611] width 70 height 16
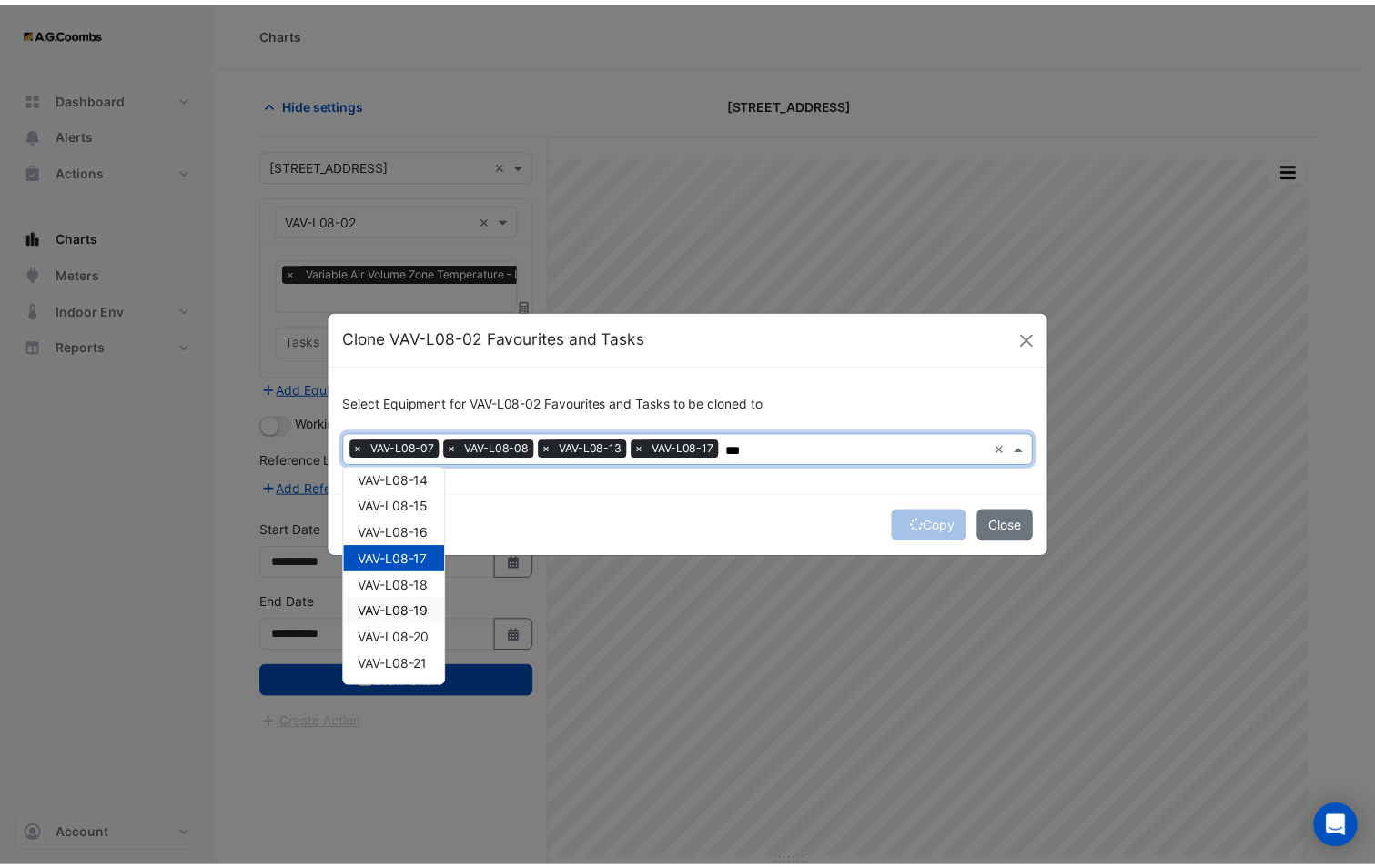
scroll to position [351, 0]
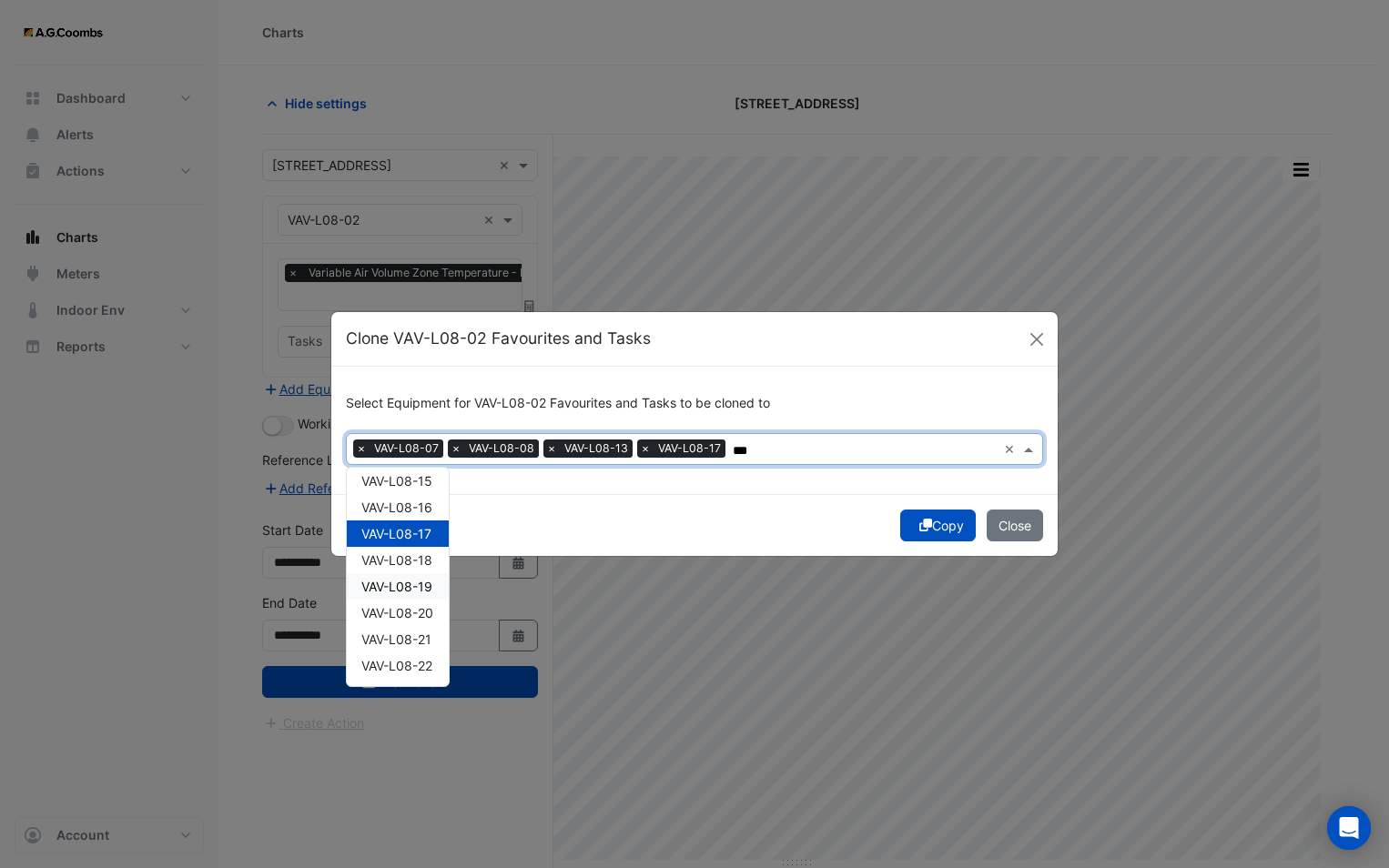
click at [391, 589] on span "VAV-L08-19" at bounding box center [397, 586] width 71 height 16
click at [389, 605] on span "VAV-L08-20" at bounding box center [397, 613] width 72 height 16
click at [391, 672] on span "VAV-L08-22" at bounding box center [397, 666] width 71 height 16
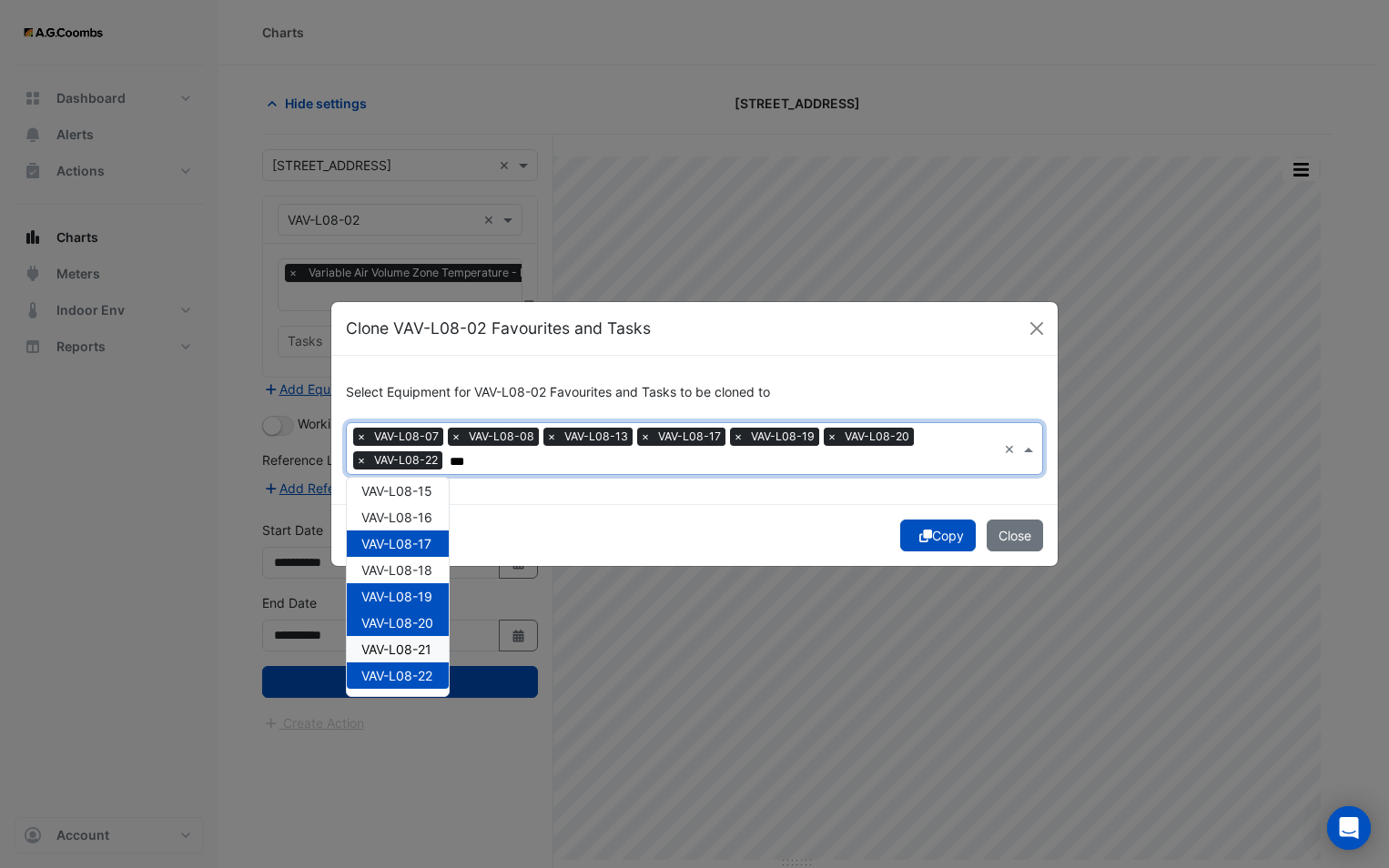
type input "***"
click at [760, 532] on div "Copy Close" at bounding box center [694, 534] width 726 height 62
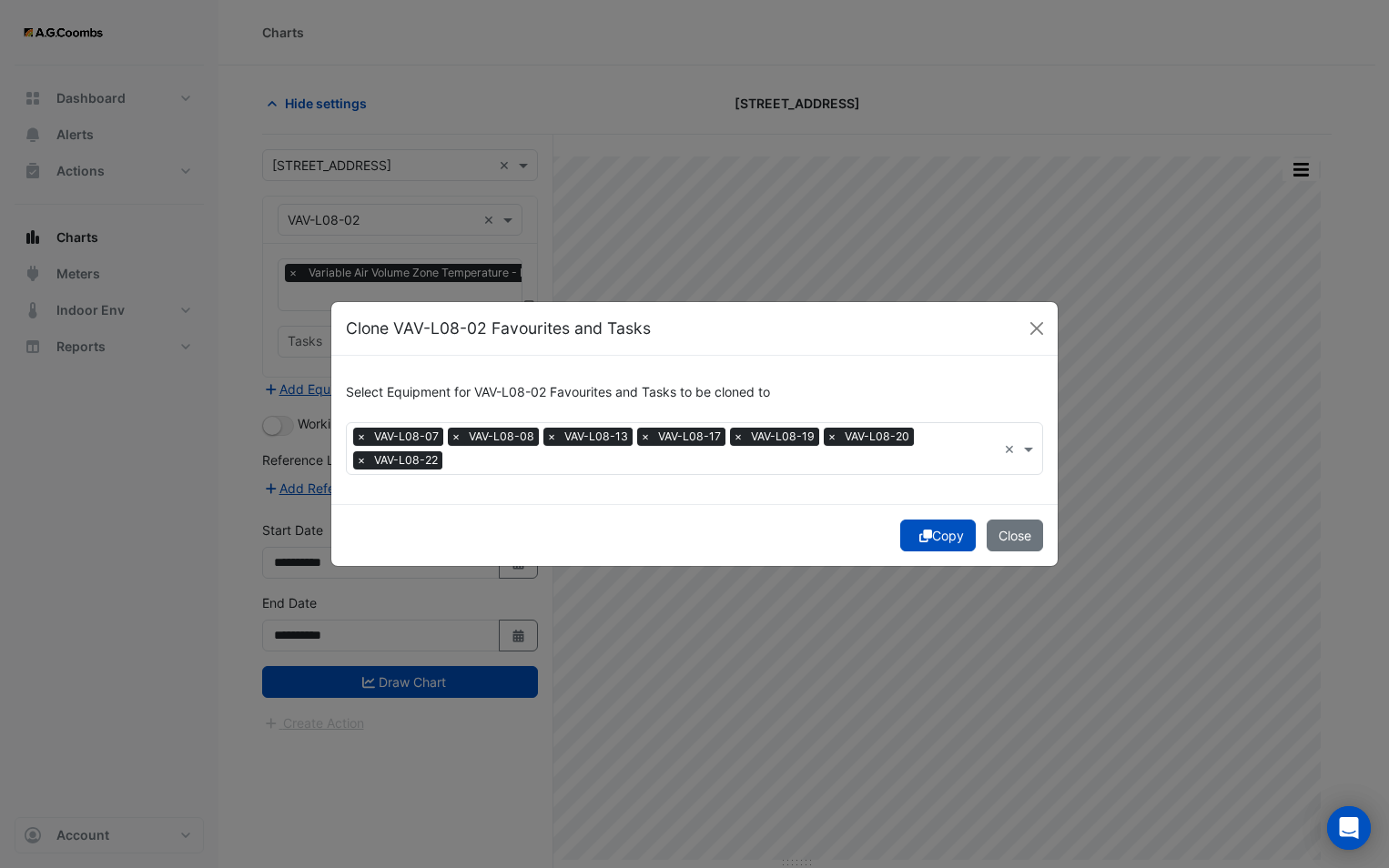
click at [914, 535] on button "Copy" at bounding box center [937, 535] width 76 height 31
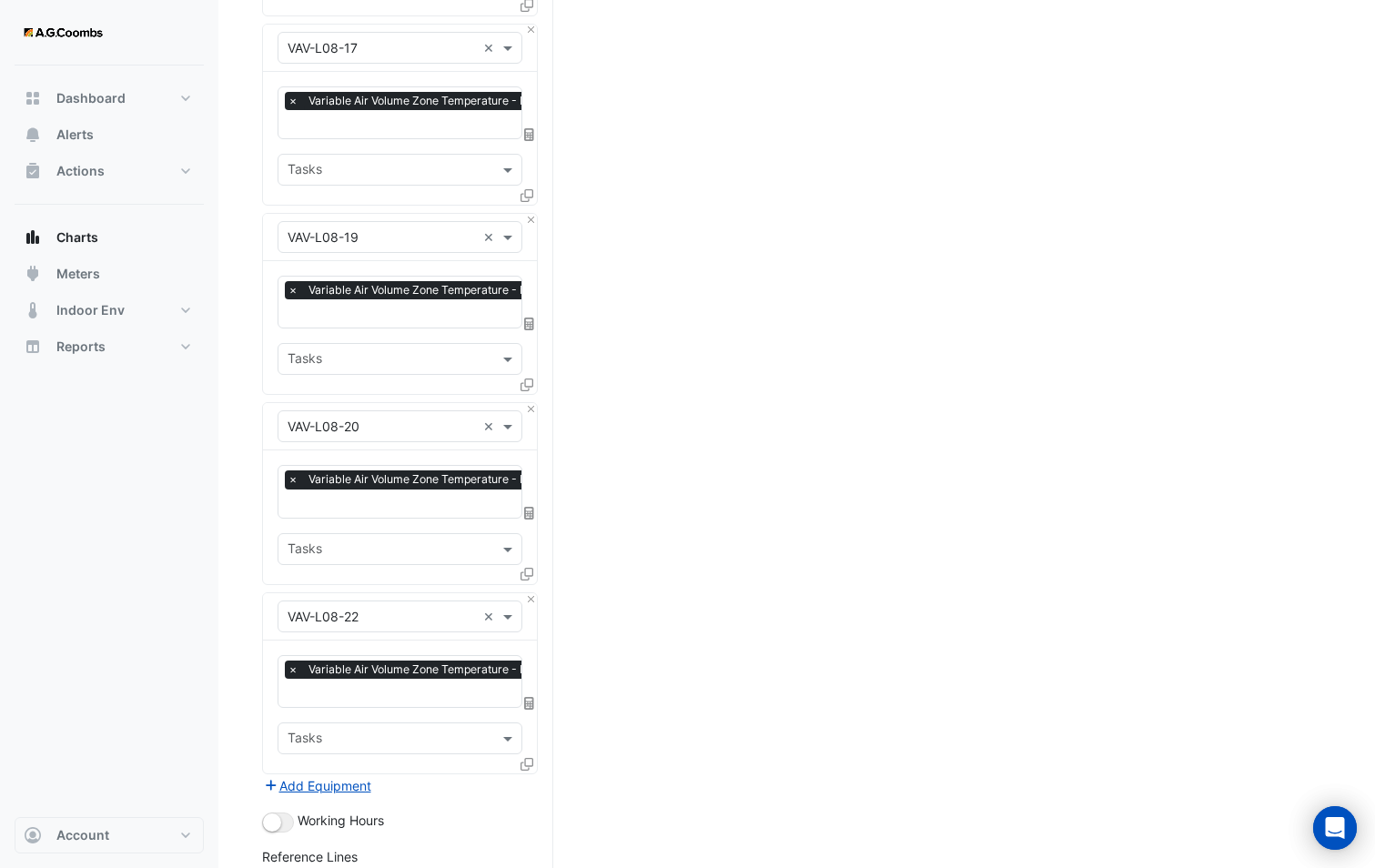
scroll to position [1193, 0]
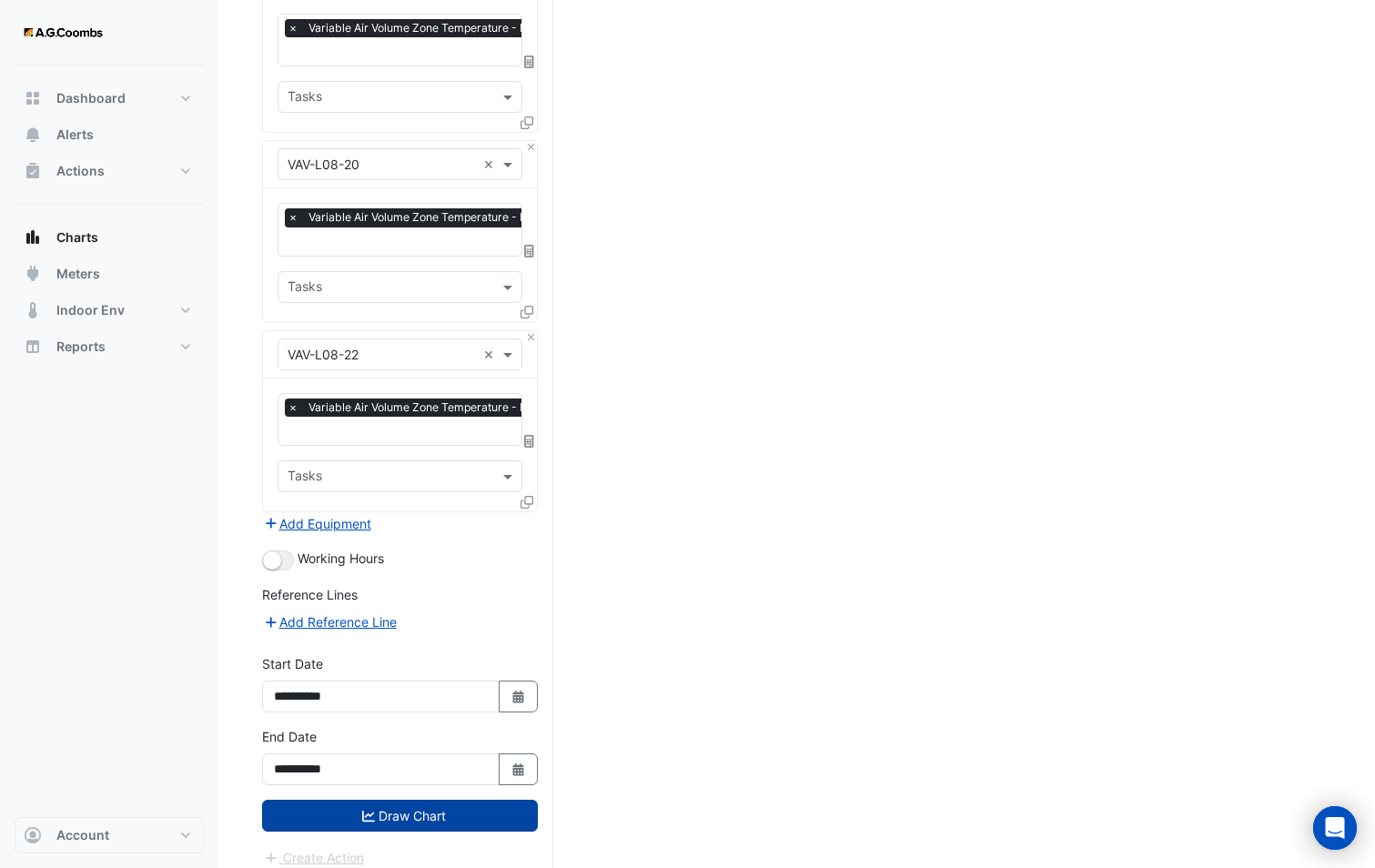
click at [412, 801] on button "Draw Chart" at bounding box center [400, 816] width 276 height 31
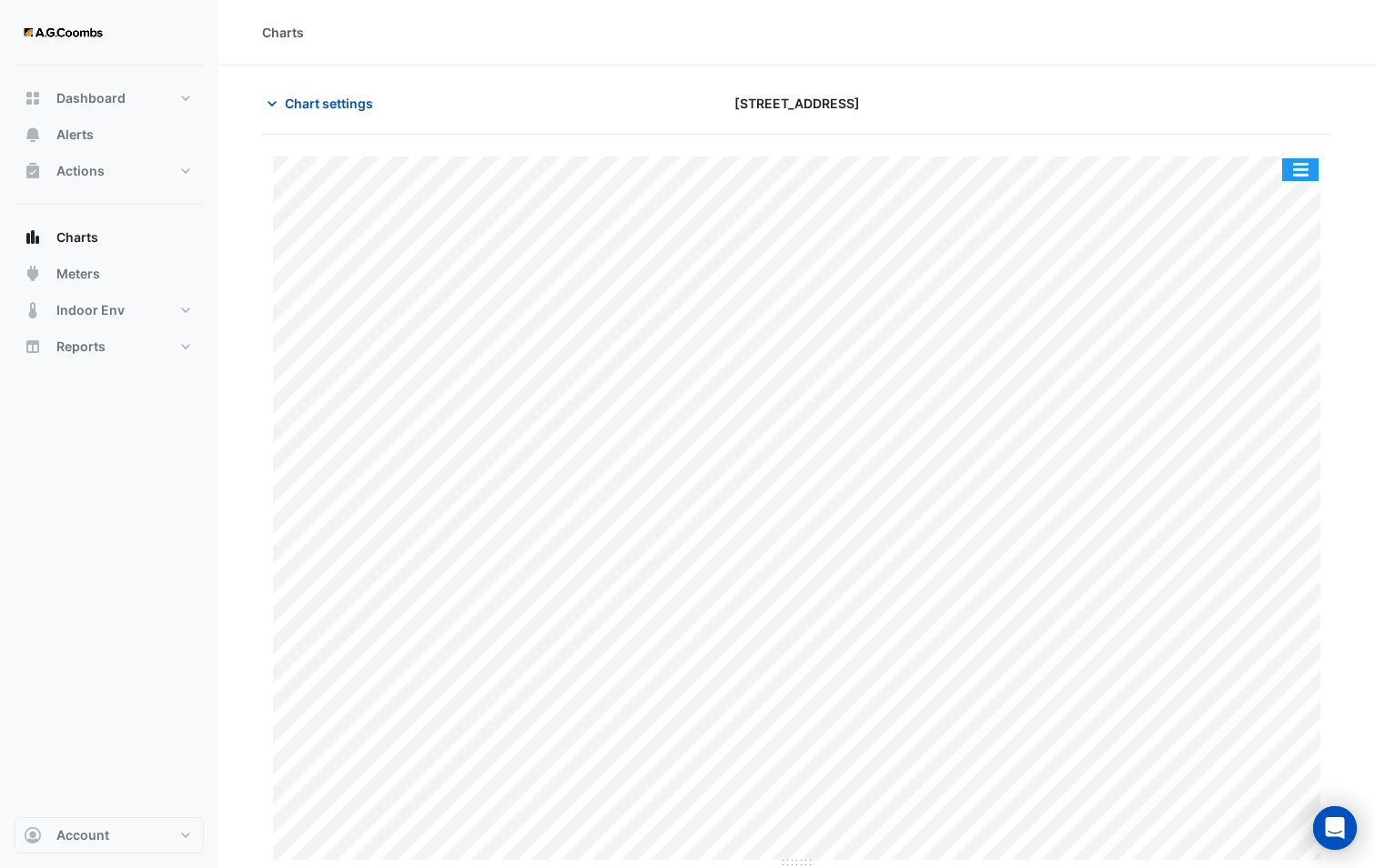
click at [1292, 162] on button "button" at bounding box center [1300, 169] width 36 height 23
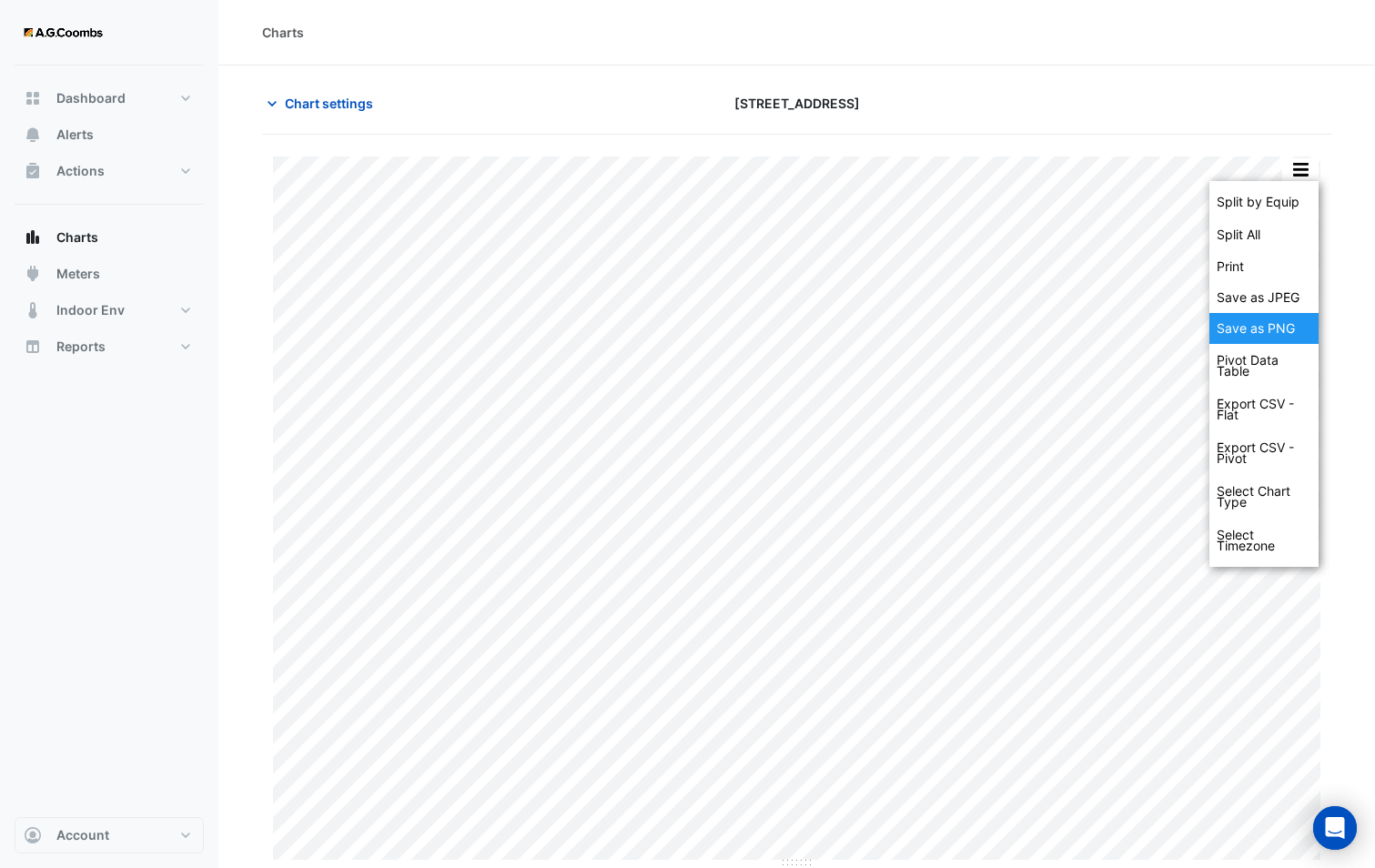
click at [1271, 329] on div "Save as PNG" at bounding box center [1264, 329] width 109 height 31
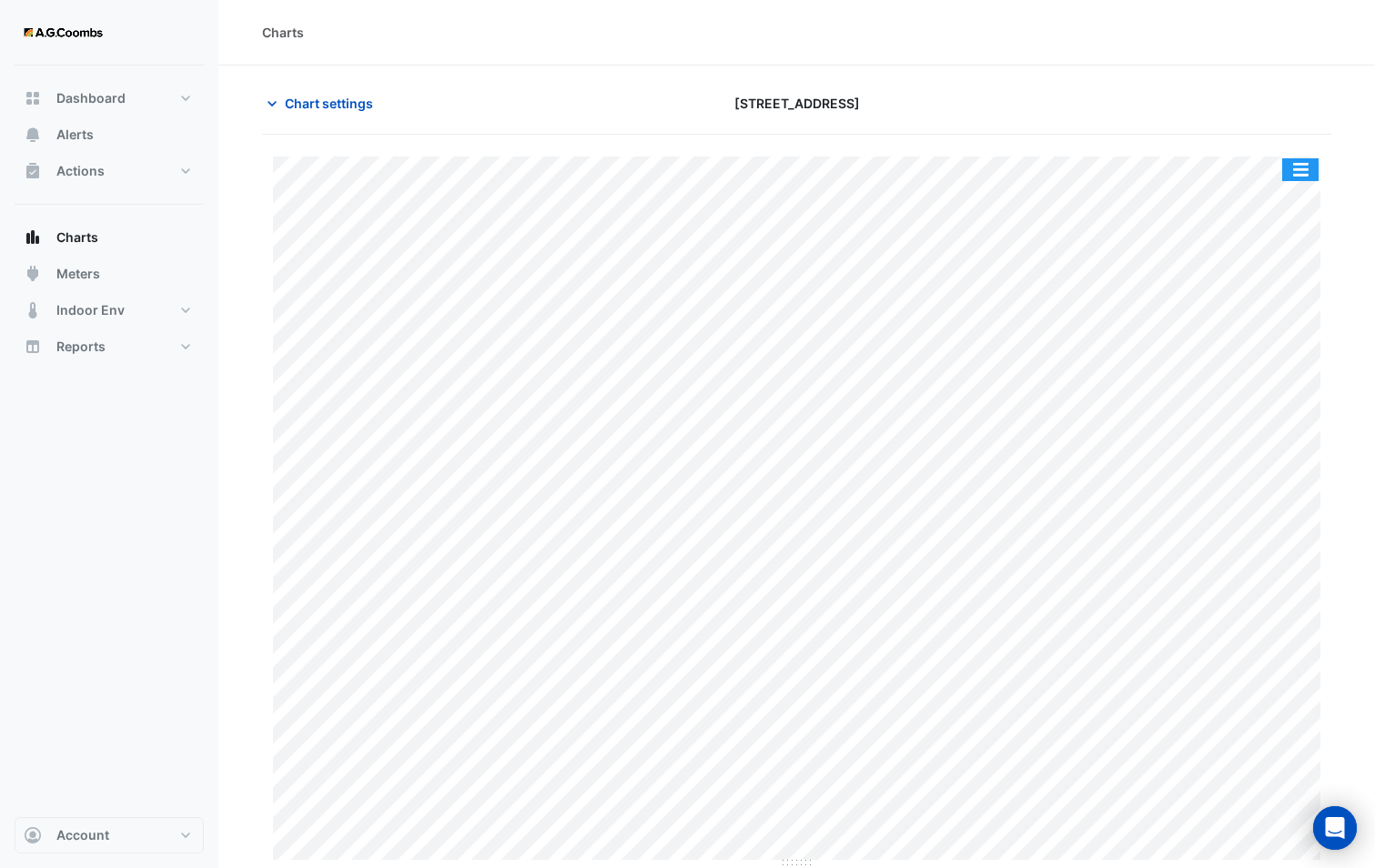
click at [1304, 168] on button "button" at bounding box center [1300, 169] width 36 height 23
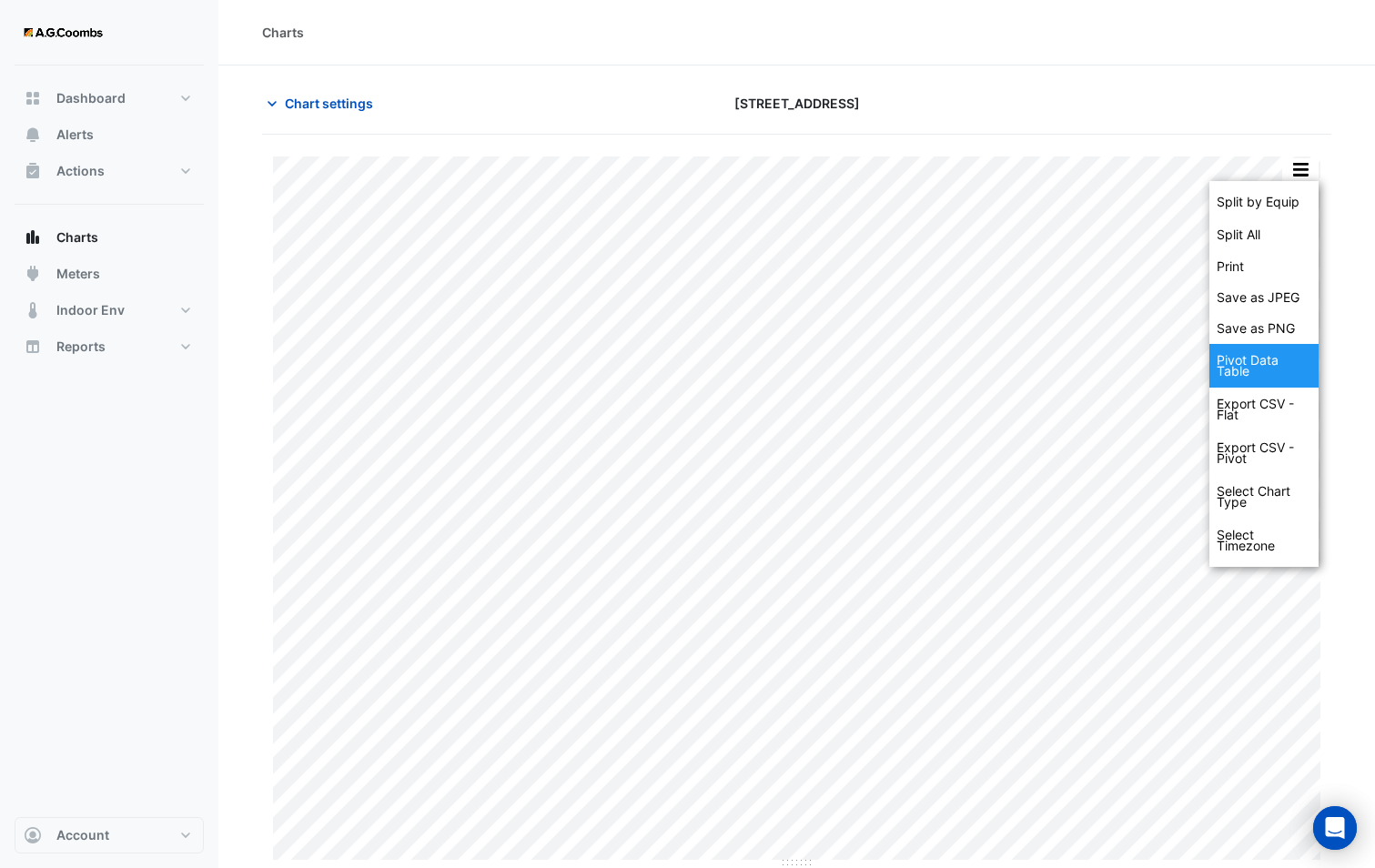
click at [1251, 363] on div "Pivot Data Table" at bounding box center [1264, 365] width 109 height 43
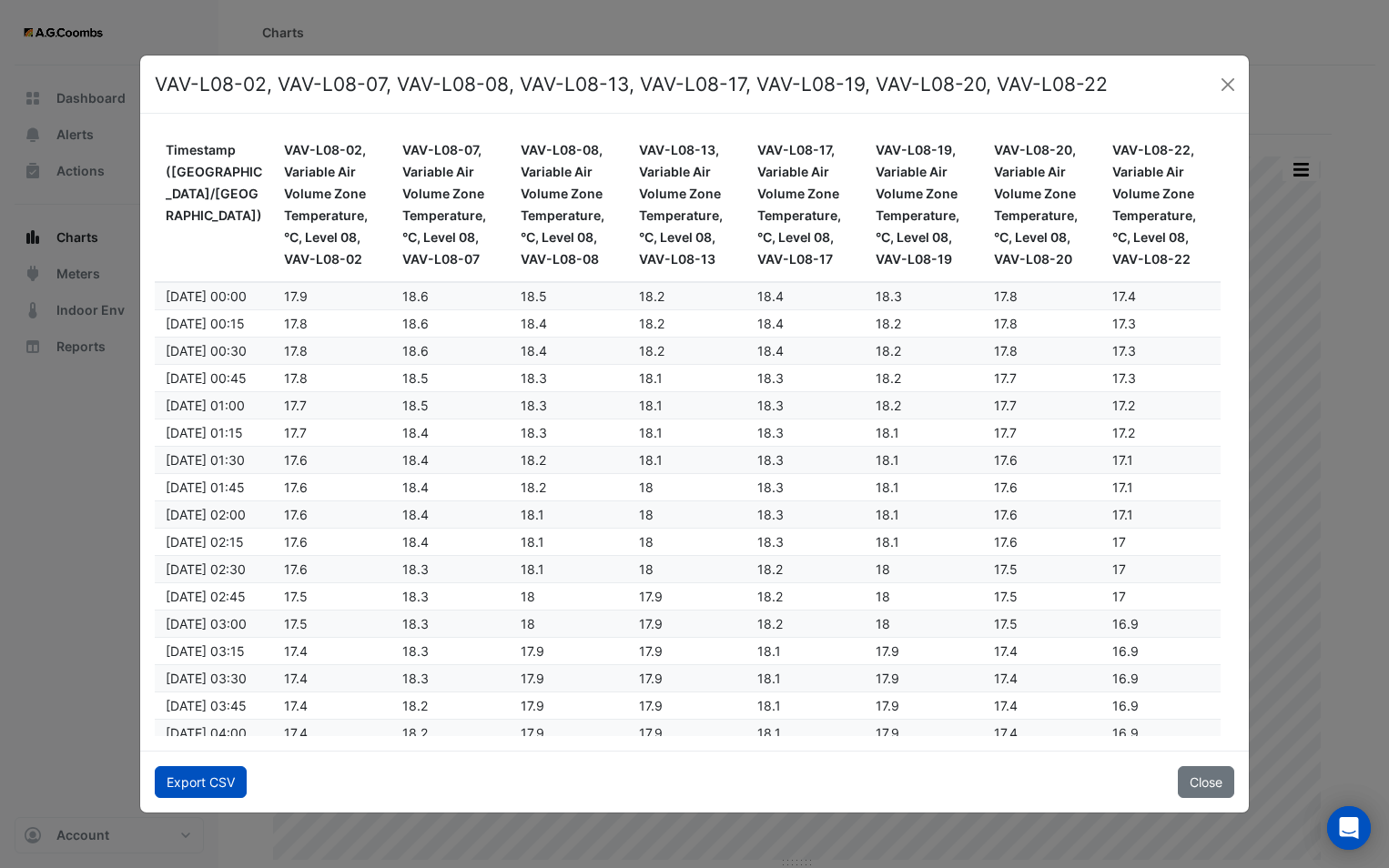
click at [203, 778] on button "Export CSV" at bounding box center [201, 782] width 92 height 31
click at [1210, 777] on button "Close" at bounding box center [1205, 782] width 56 height 31
